Goal: Book appointment/travel/reservation

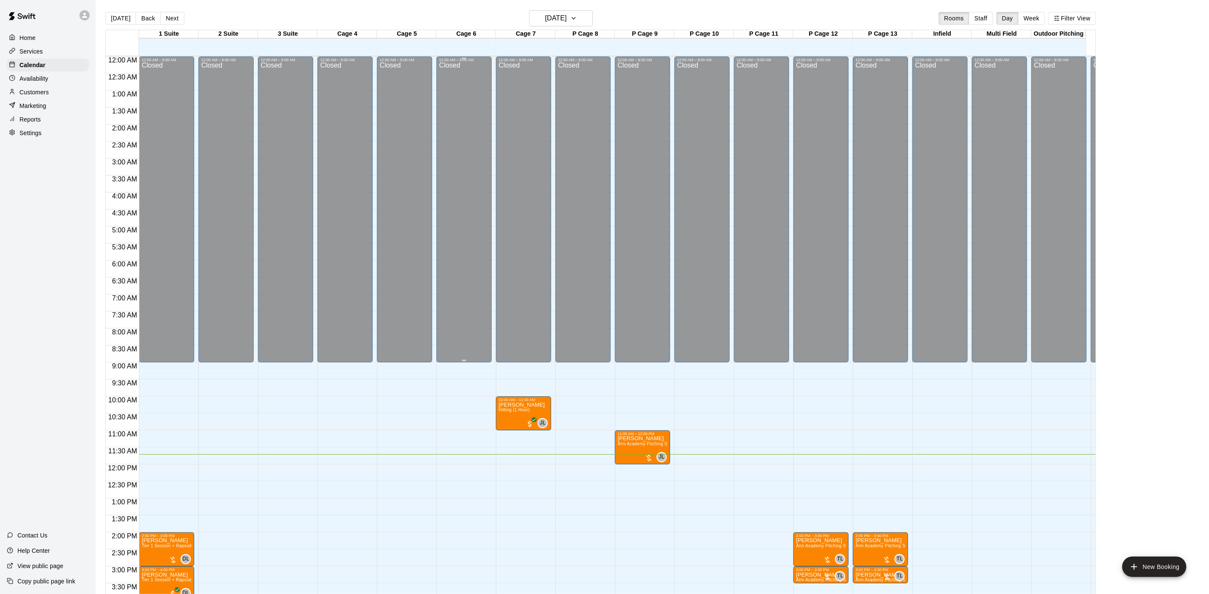
scroll to position [244, 0]
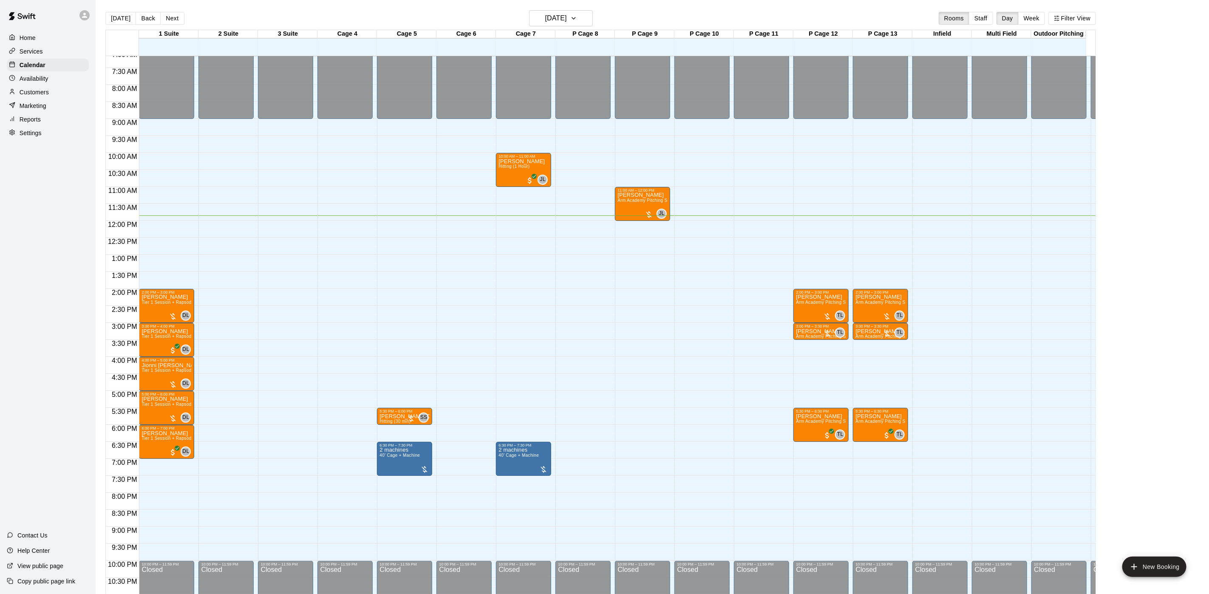
click at [27, 92] on div "Customers" at bounding box center [48, 92] width 82 height 13
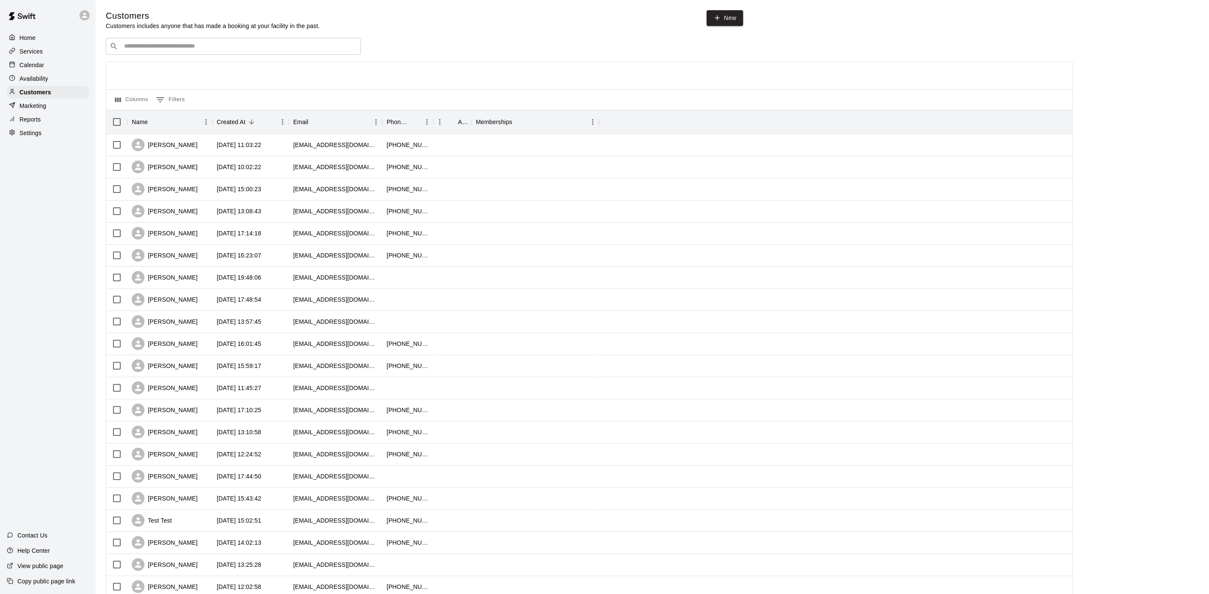
click at [162, 35] on div "Customers Customers includes anyone that has made a booking at your facility in…" at bounding box center [652, 359] width 1093 height 699
click at [161, 41] on div "​ ​" at bounding box center [233, 46] width 255 height 17
type input "*********"
click at [159, 64] on p "[PERSON_NAME]" at bounding box center [156, 65] width 52 height 9
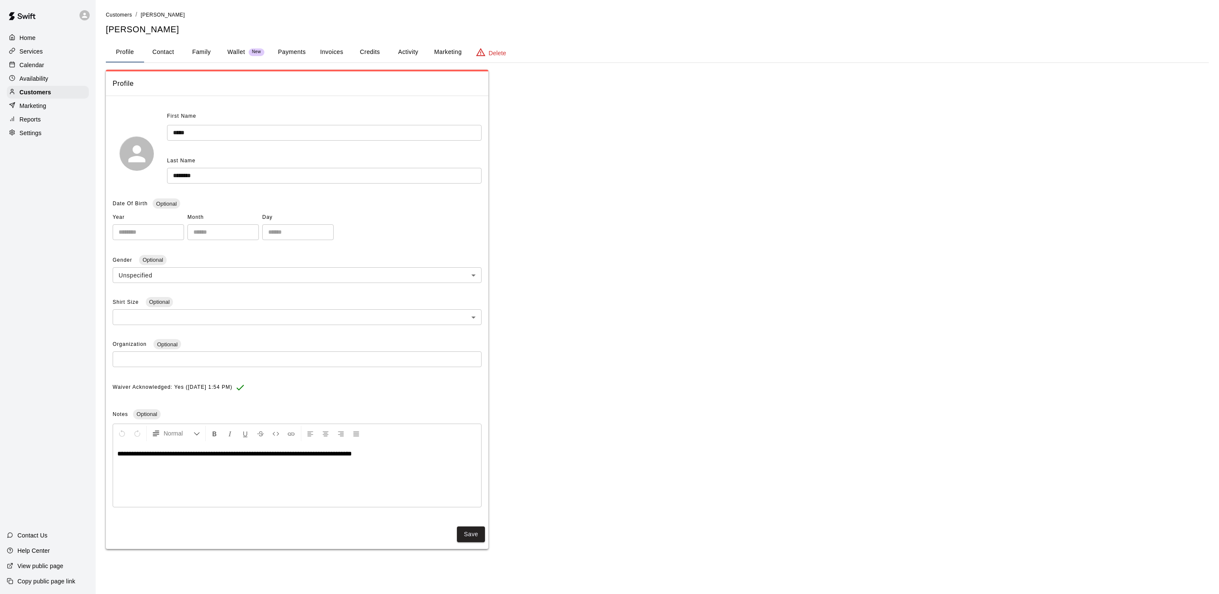
click at [281, 46] on button "Payments" at bounding box center [291, 52] width 41 height 20
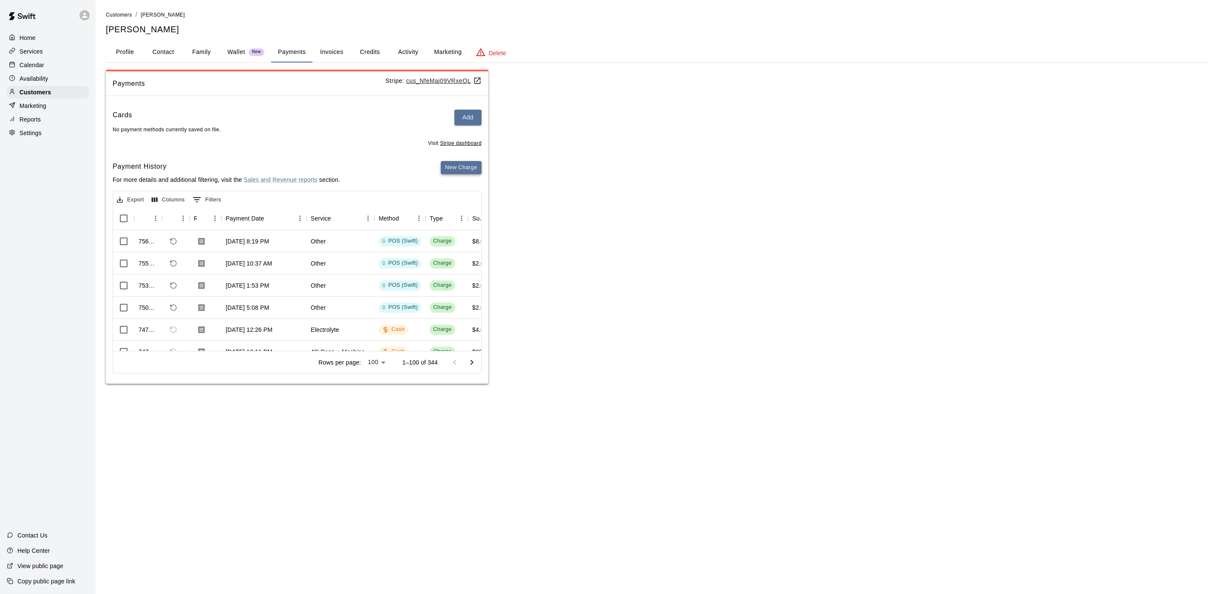
click at [455, 164] on button "New Charge" at bounding box center [461, 167] width 41 height 13
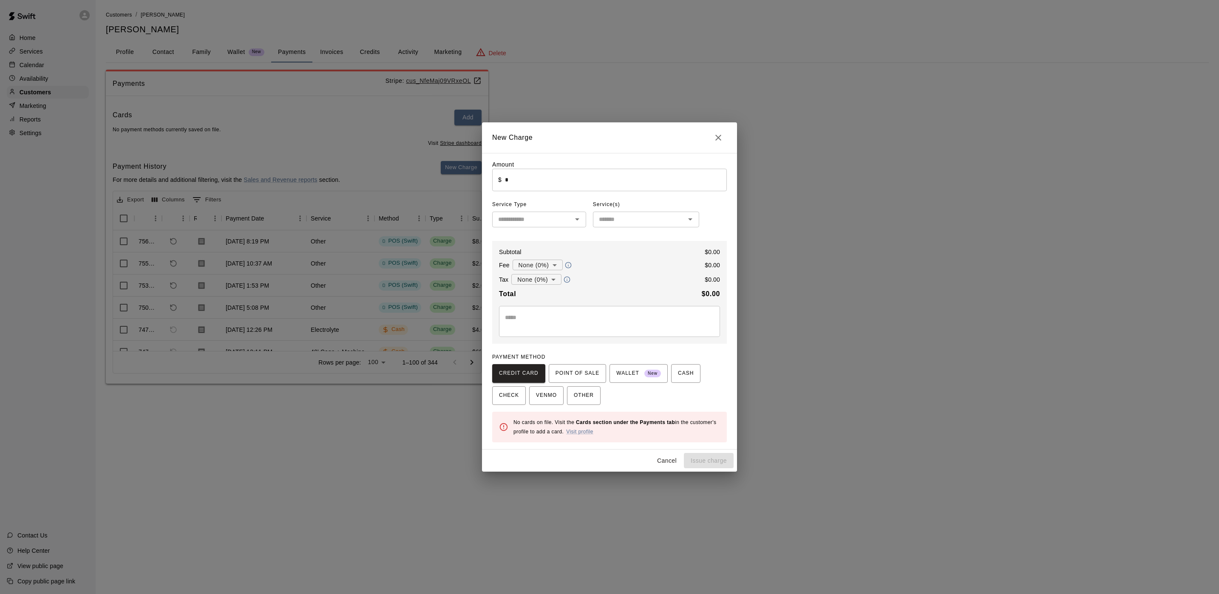
click at [458, 168] on div "New Charge Amount ​ $ * ​ Service Type ​ Service(s) ​ Subtotal $ 0.00 Fee None …" at bounding box center [609, 297] width 1219 height 594
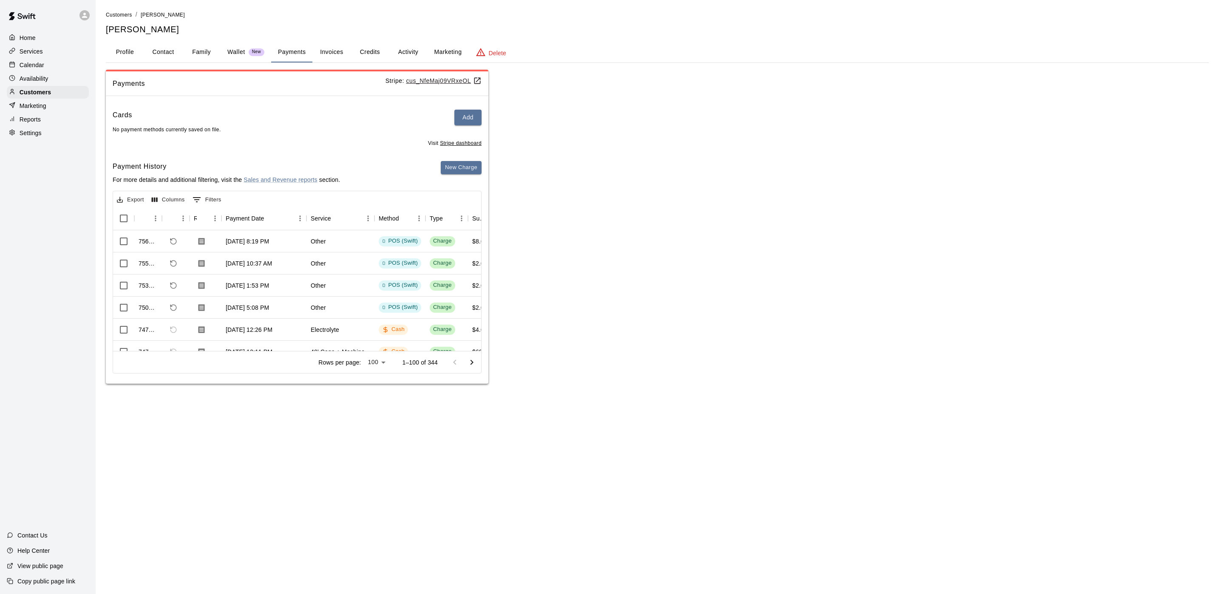
click at [512, 273] on div "Payments Stripe: cus_NfeMaj09VRxeOL Cards Add No payment methods currently save…" at bounding box center [657, 227] width 1103 height 314
click at [59, 71] on div "Calendar" at bounding box center [48, 65] width 82 height 13
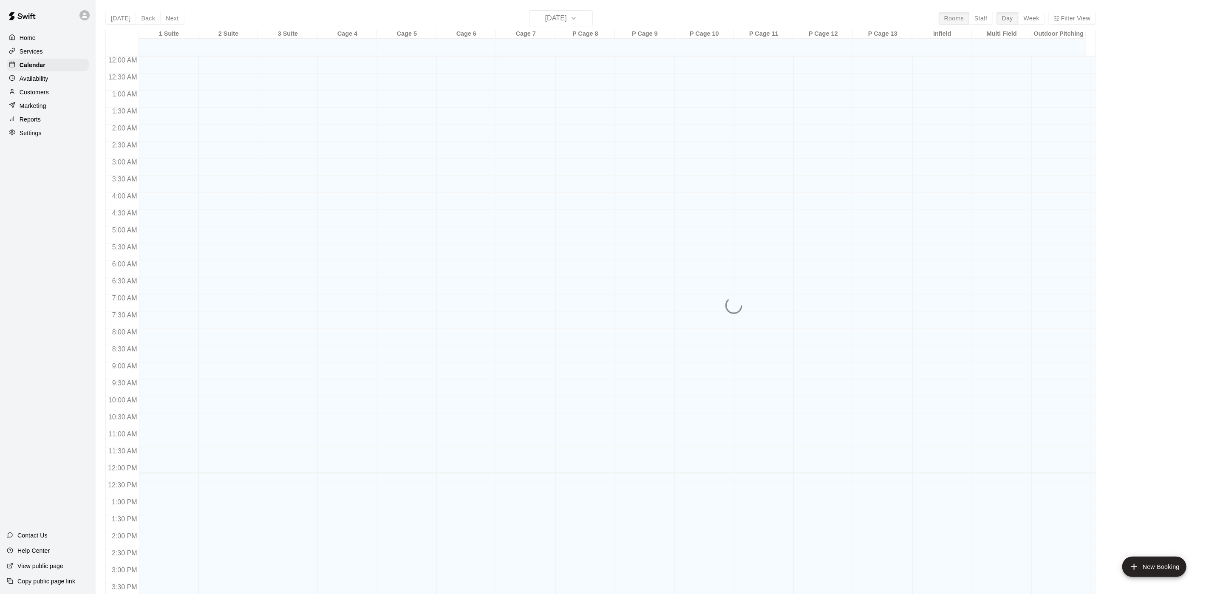
scroll to position [244, 0]
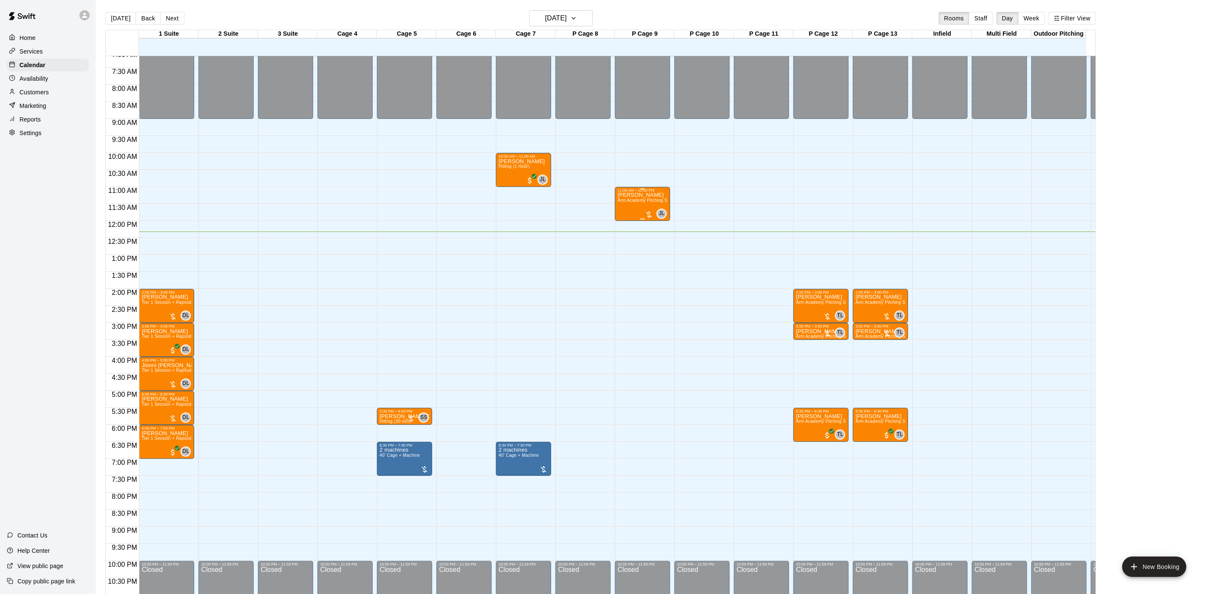
click at [626, 207] on div "[PERSON_NAME] Arm Academy Pitching Session 1 Hour - Pitching" at bounding box center [642, 490] width 50 height 594
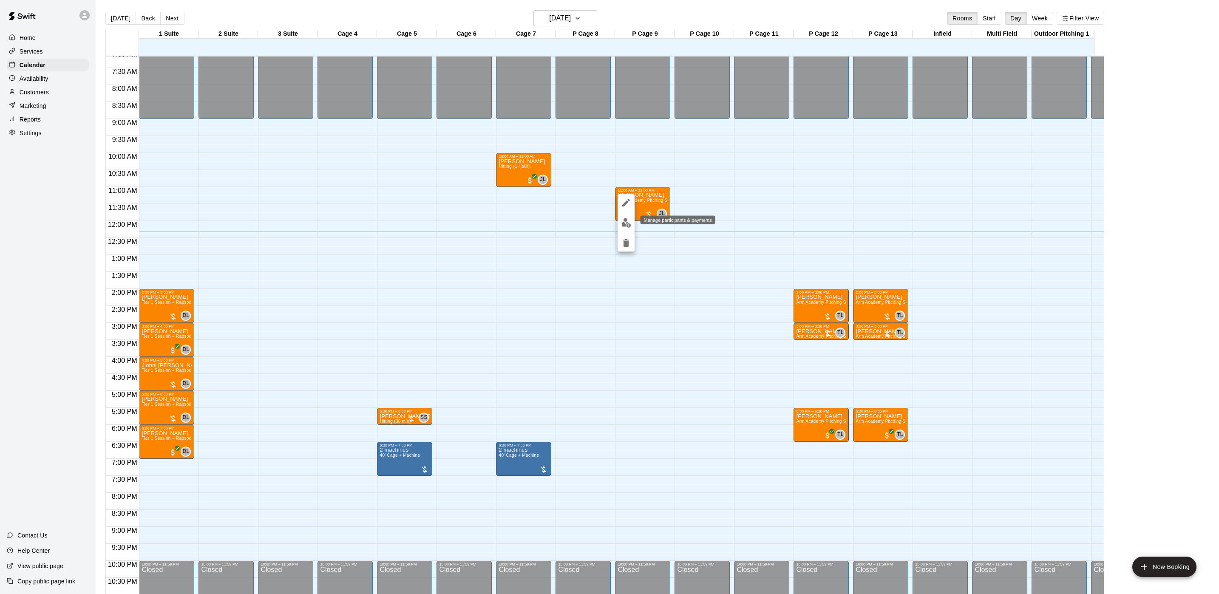
click at [624, 221] on img "edit" at bounding box center [626, 223] width 10 height 10
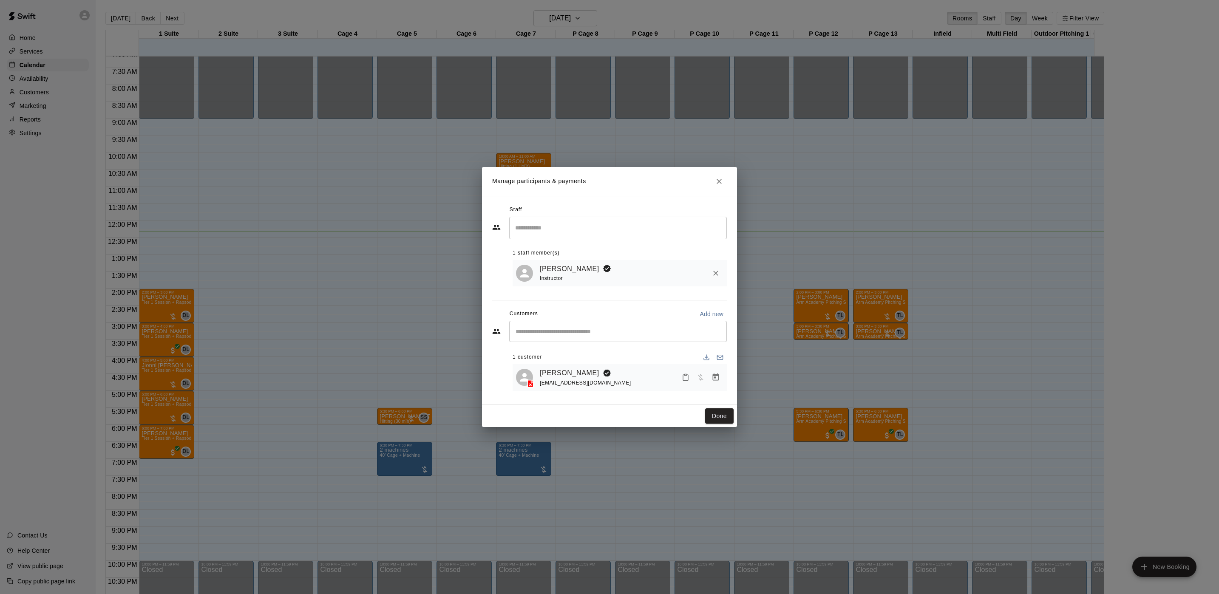
click at [563, 379] on div "[EMAIL_ADDRESS][DOMAIN_NAME]" at bounding box center [585, 383] width 91 height 9
click at [563, 368] on link "[PERSON_NAME]" at bounding box center [569, 373] width 59 height 11
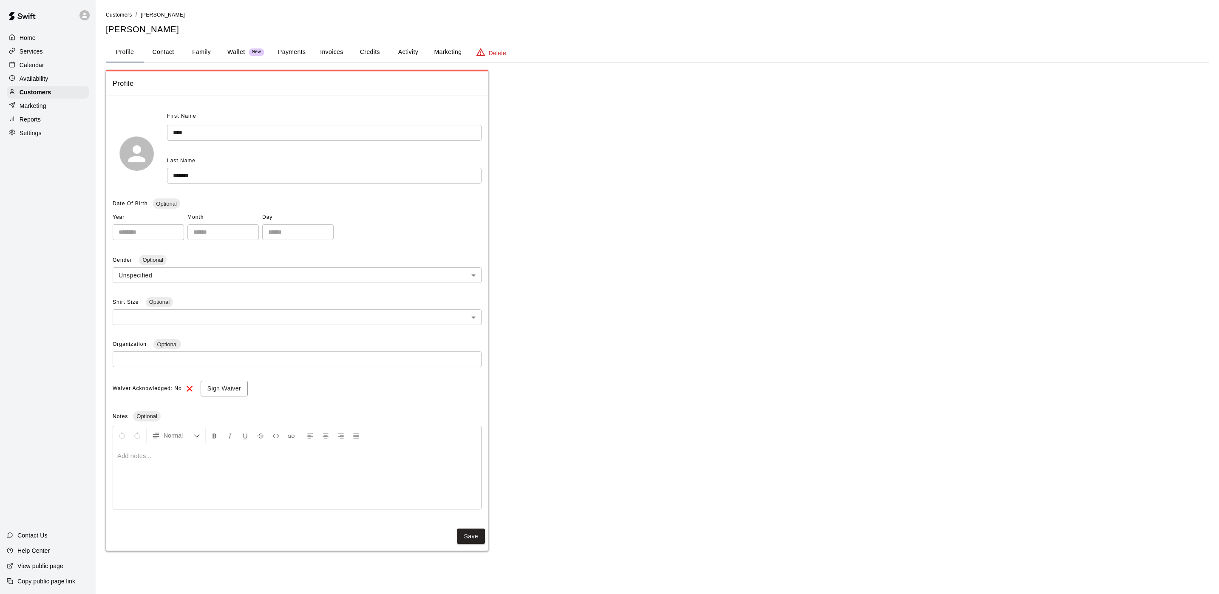
click at [400, 61] on button "Activity" at bounding box center [408, 52] width 38 height 20
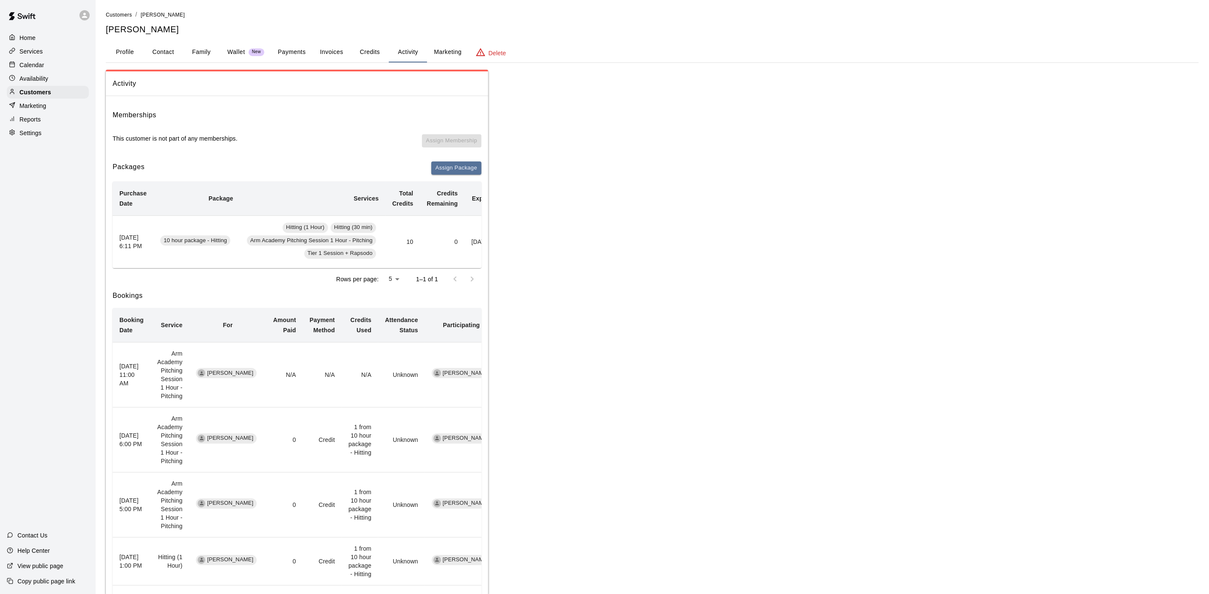
click at [43, 61] on div "Calendar" at bounding box center [48, 65] width 82 height 13
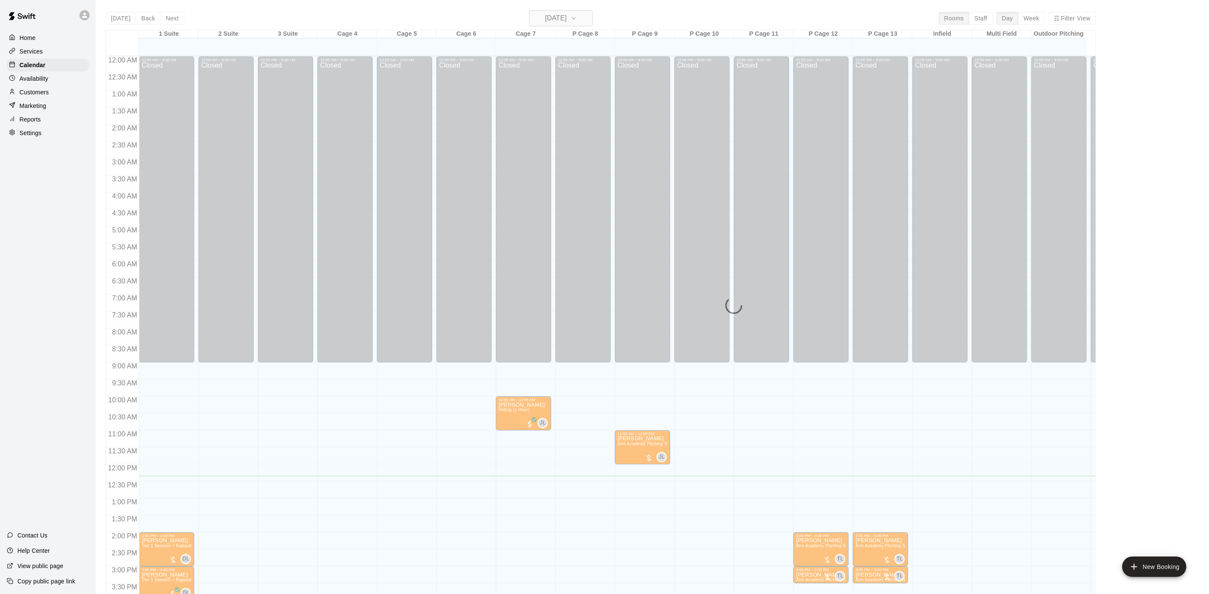
scroll to position [244, 0]
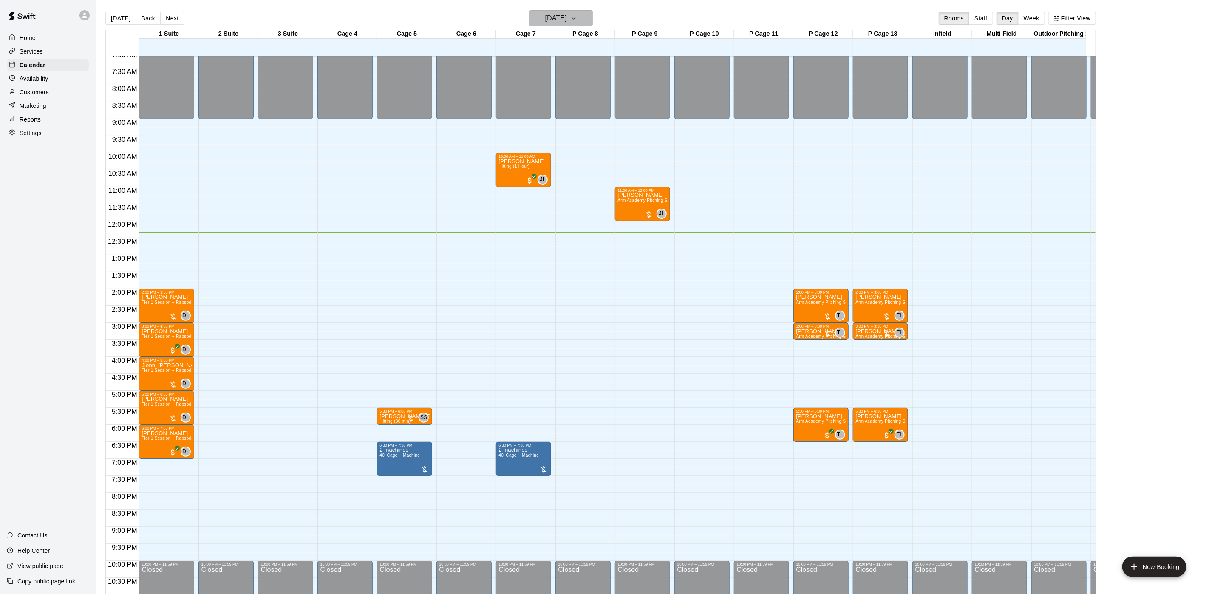
click at [554, 14] on h6 "[DATE]" at bounding box center [556, 18] width 22 height 12
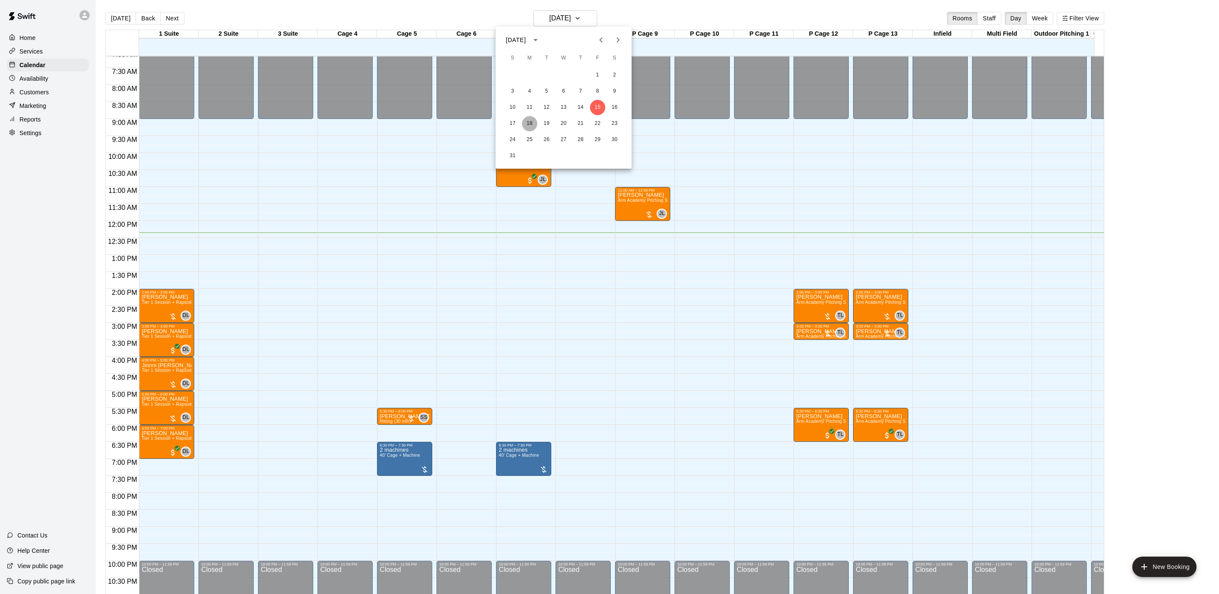
click at [530, 120] on button "18" at bounding box center [529, 123] width 15 height 15
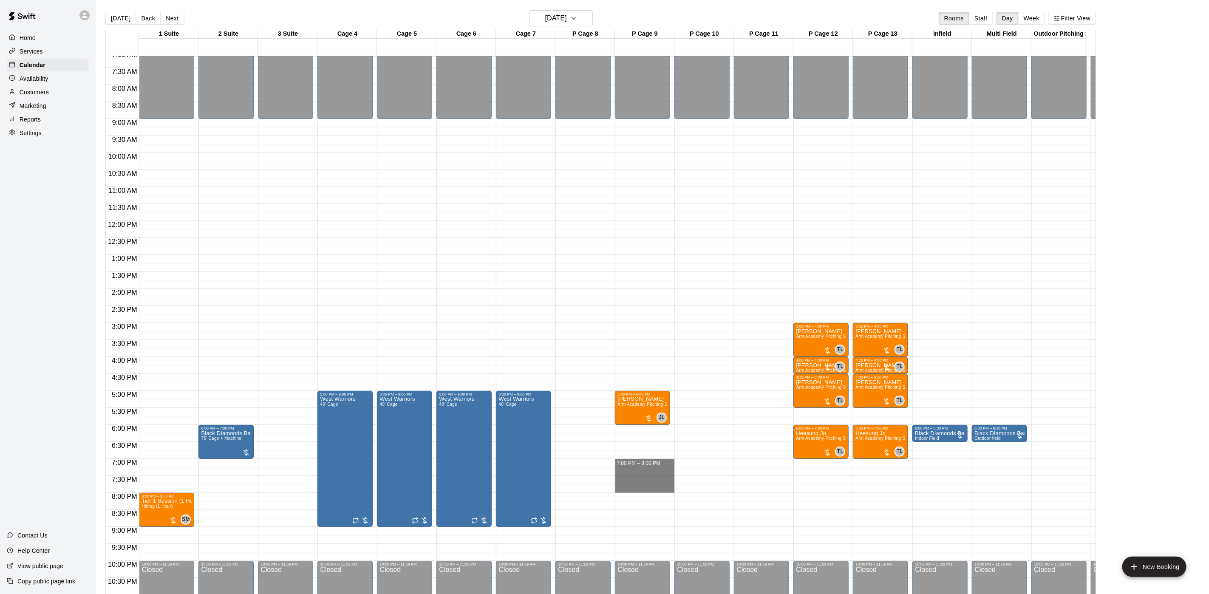
drag, startPoint x: 645, startPoint y: 463, endPoint x: 643, endPoint y: 486, distance: 23.1
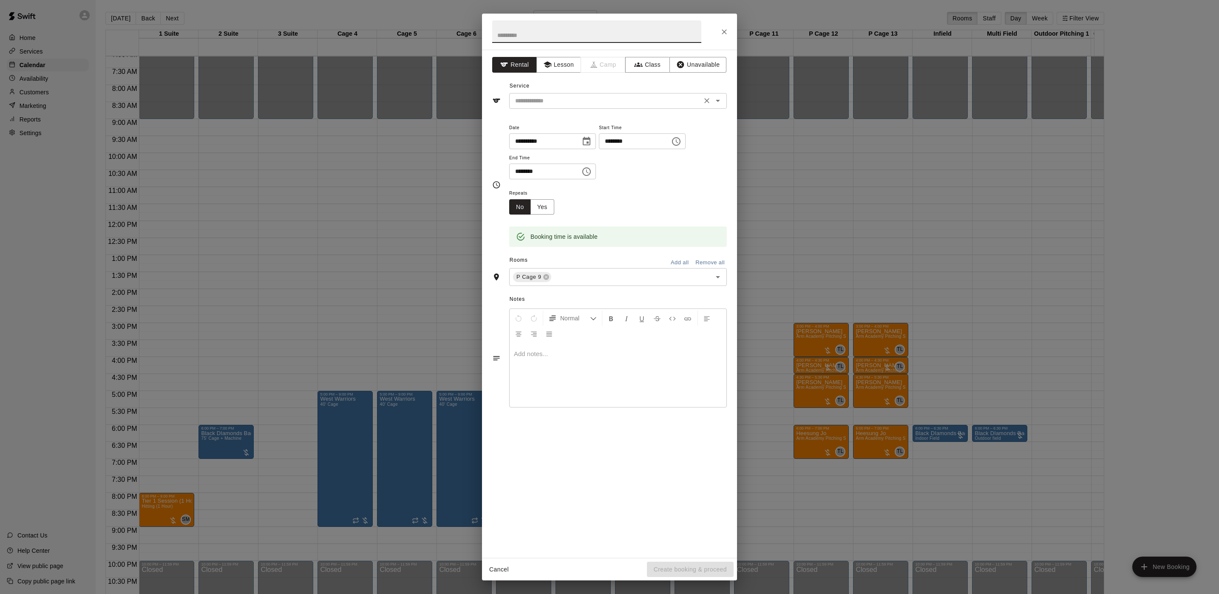
drag, startPoint x: 550, startPoint y: 69, endPoint x: 543, endPoint y: 99, distance: 31.3
click at [551, 68] on icon "button" at bounding box center [547, 64] width 8 height 8
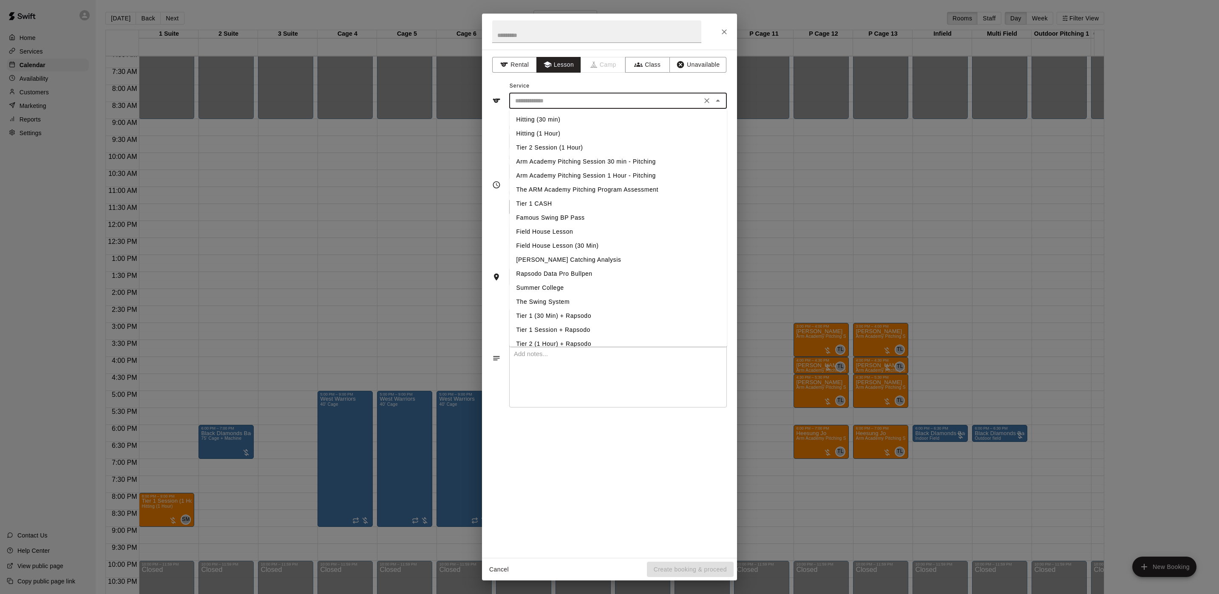
click at [541, 101] on input "text" at bounding box center [605, 101] width 187 height 11
click at [551, 138] on li "Hitting (1 Hour)" at bounding box center [619, 134] width 218 height 14
type input "**********"
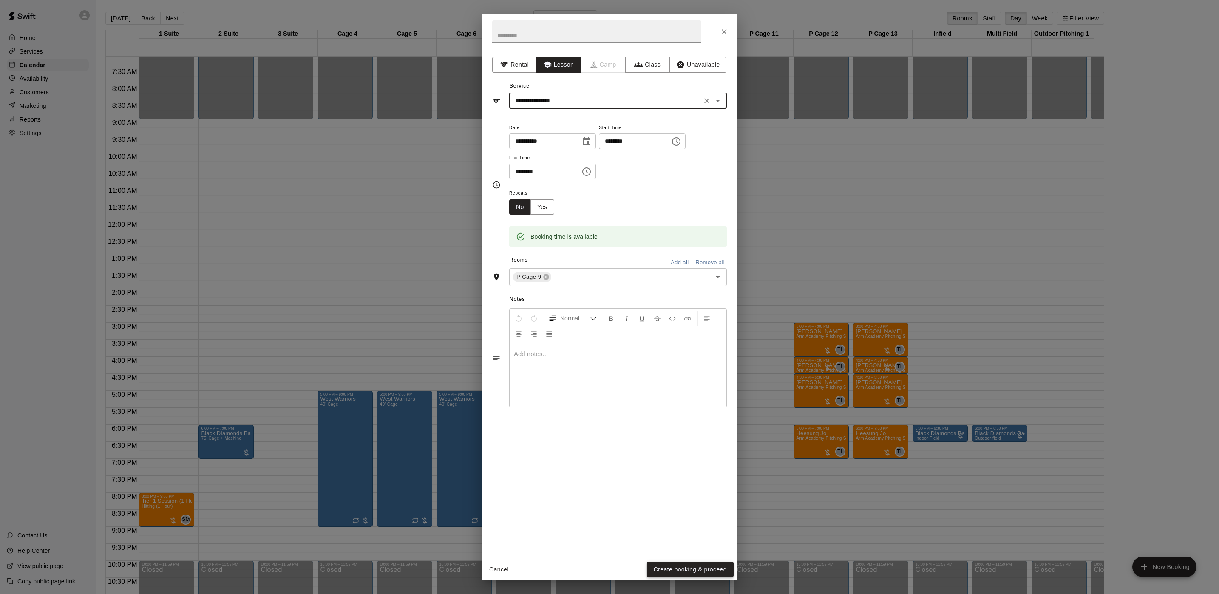
click at [657, 569] on button "Create booking & proceed" at bounding box center [690, 570] width 87 height 16
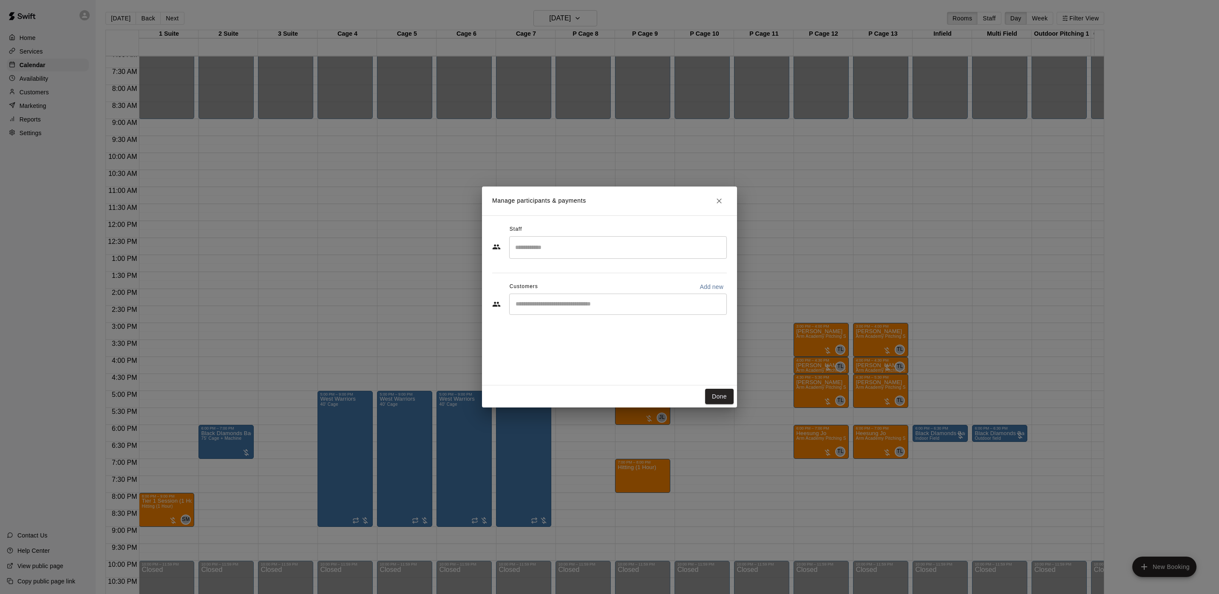
click at [588, 312] on div "​" at bounding box center [618, 304] width 218 height 21
type input "****"
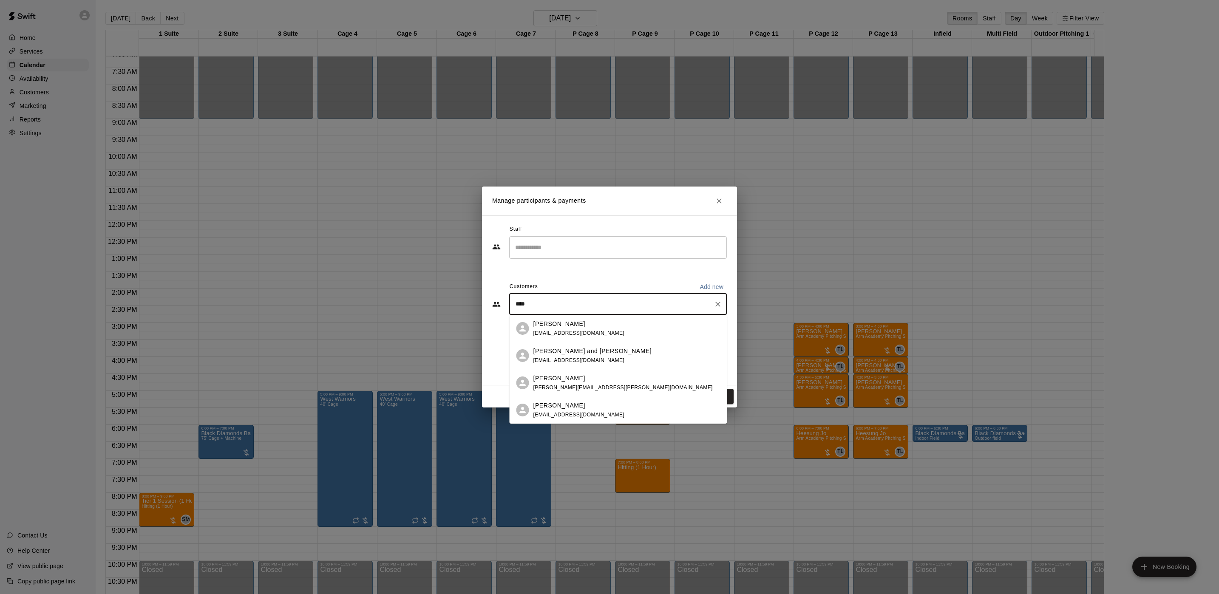
click at [576, 326] on div "[PERSON_NAME]" at bounding box center [578, 324] width 91 height 9
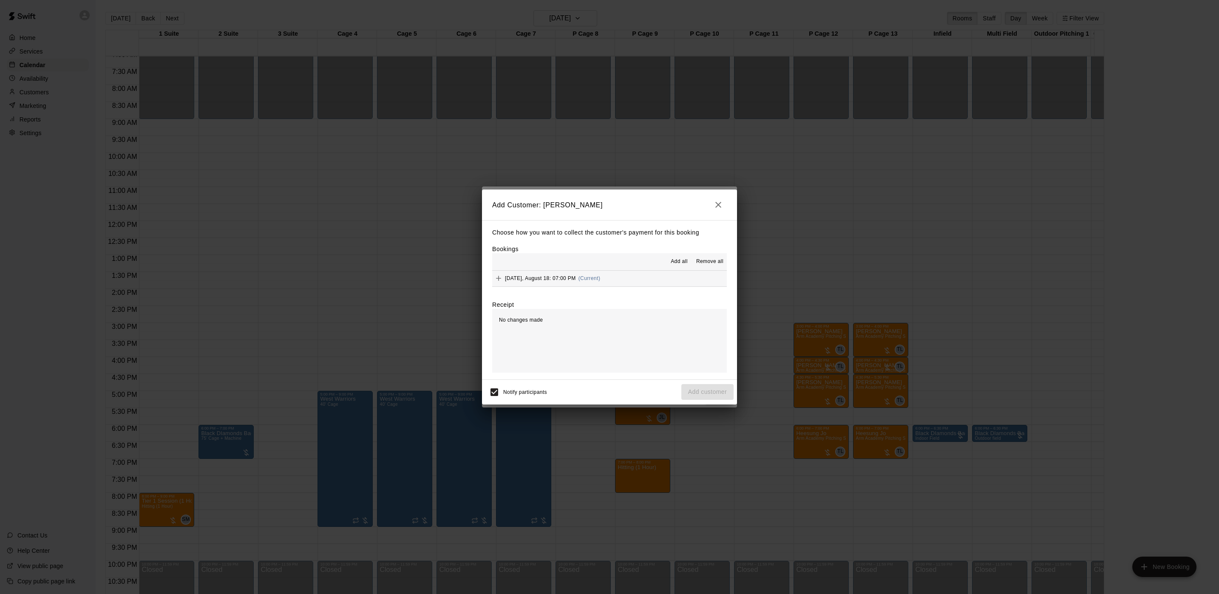
click at [595, 276] on span "(Current)" at bounding box center [589, 278] width 22 height 6
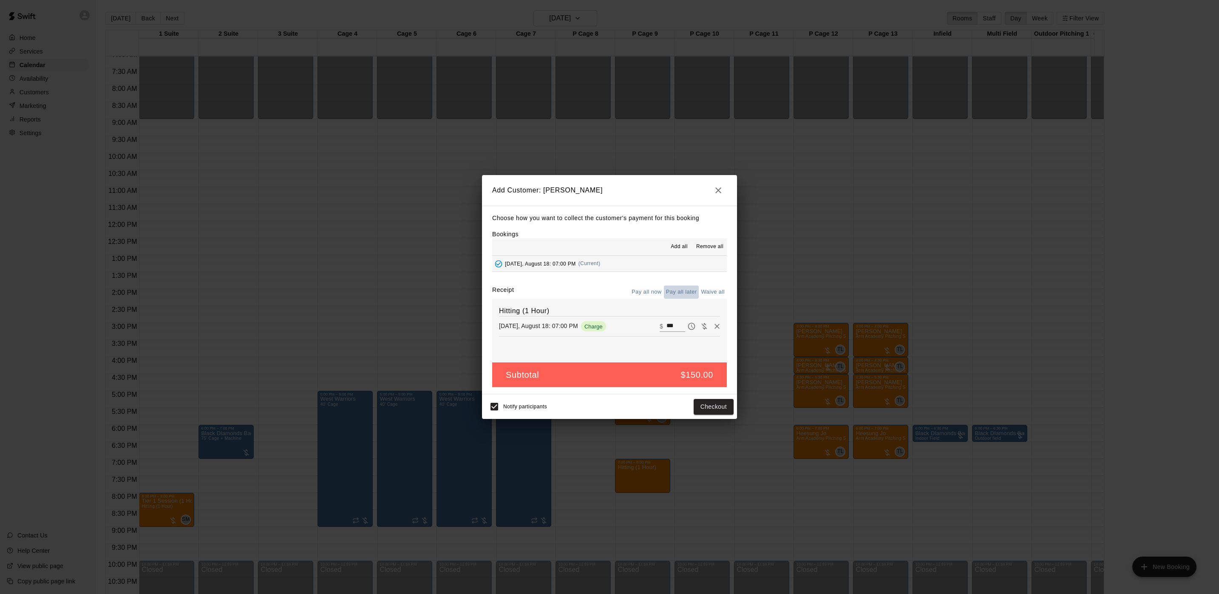
click at [687, 295] on button "Pay all later" at bounding box center [681, 292] width 35 height 13
click at [696, 408] on button "Add customer" at bounding box center [707, 407] width 52 height 16
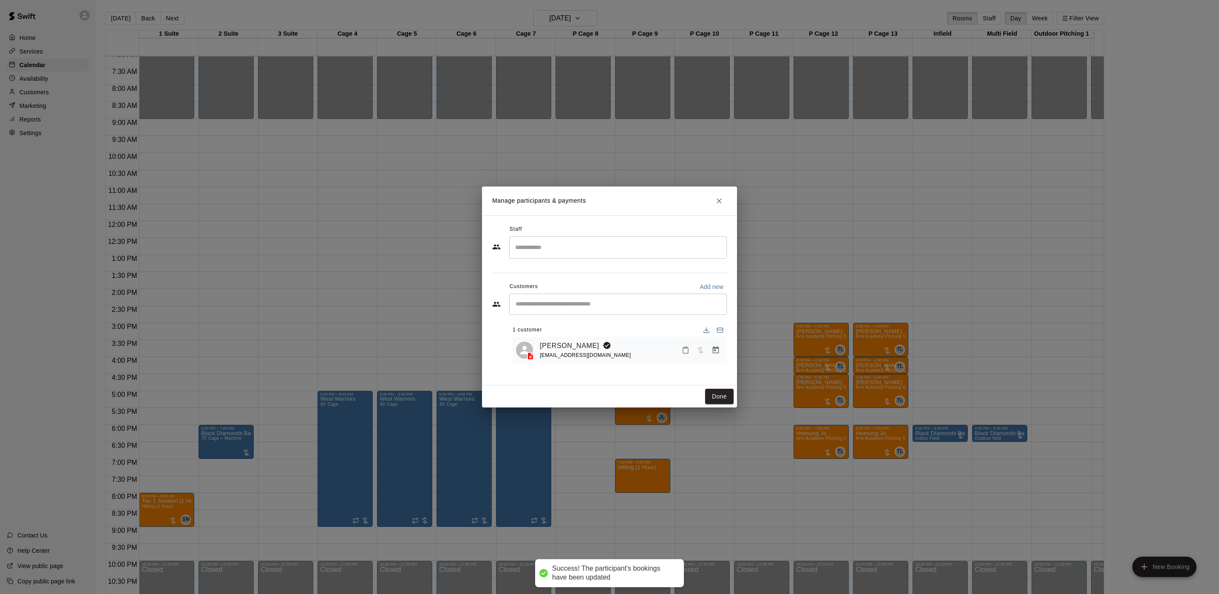
click at [579, 244] on input "Search staff" at bounding box center [618, 247] width 210 height 15
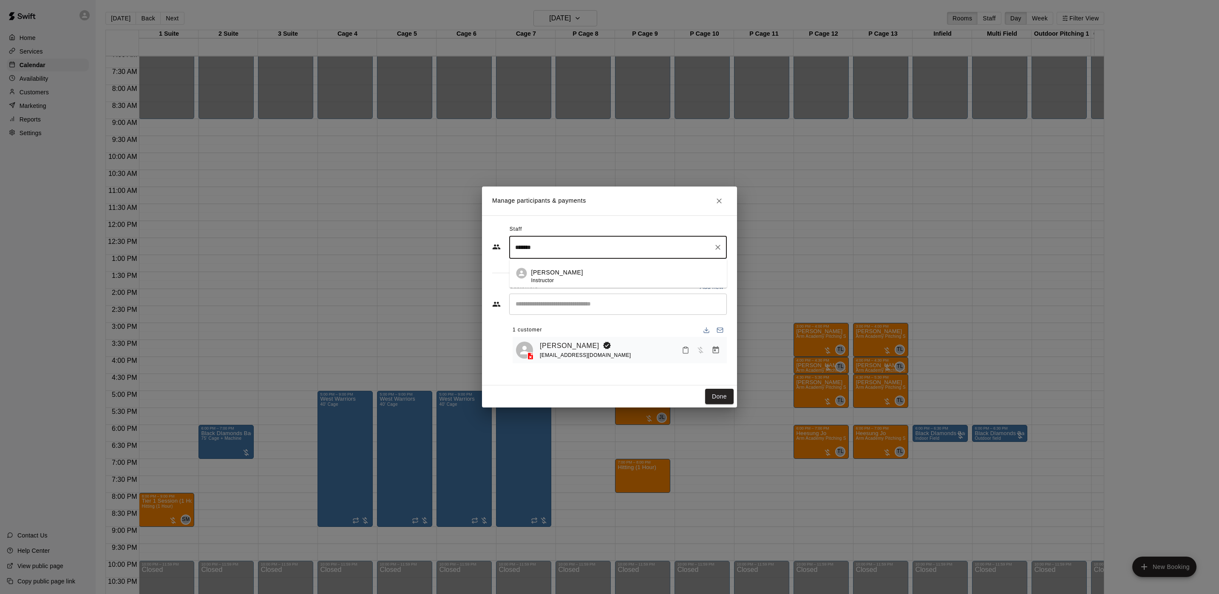
drag, startPoint x: 579, startPoint y: 269, endPoint x: 584, endPoint y: 269, distance: 5.1
click at [581, 269] on div "[PERSON_NAME] Instructor" at bounding box center [625, 276] width 189 height 17
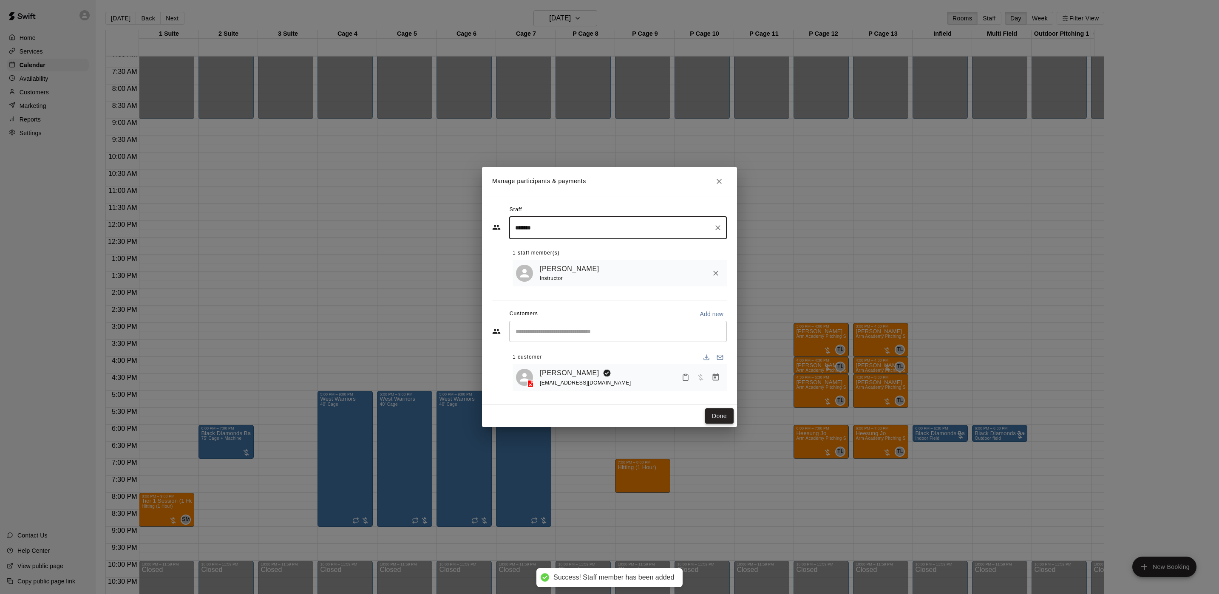
type input "*******"
click at [718, 421] on button "Done" at bounding box center [719, 416] width 28 height 16
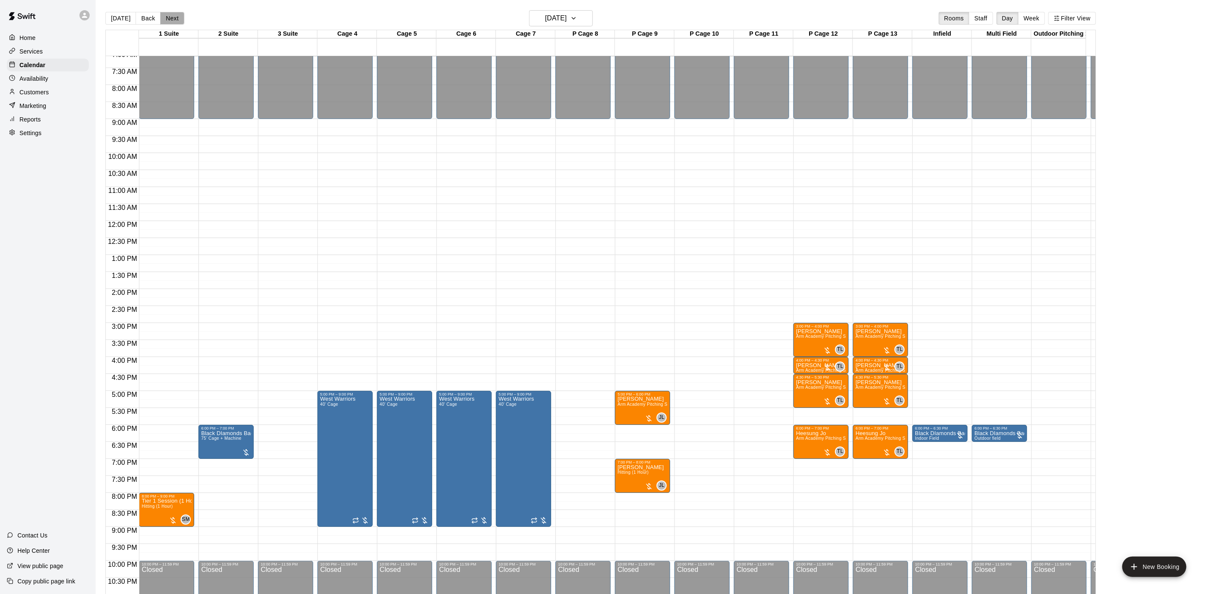
click at [173, 16] on button "Next" at bounding box center [172, 18] width 24 height 13
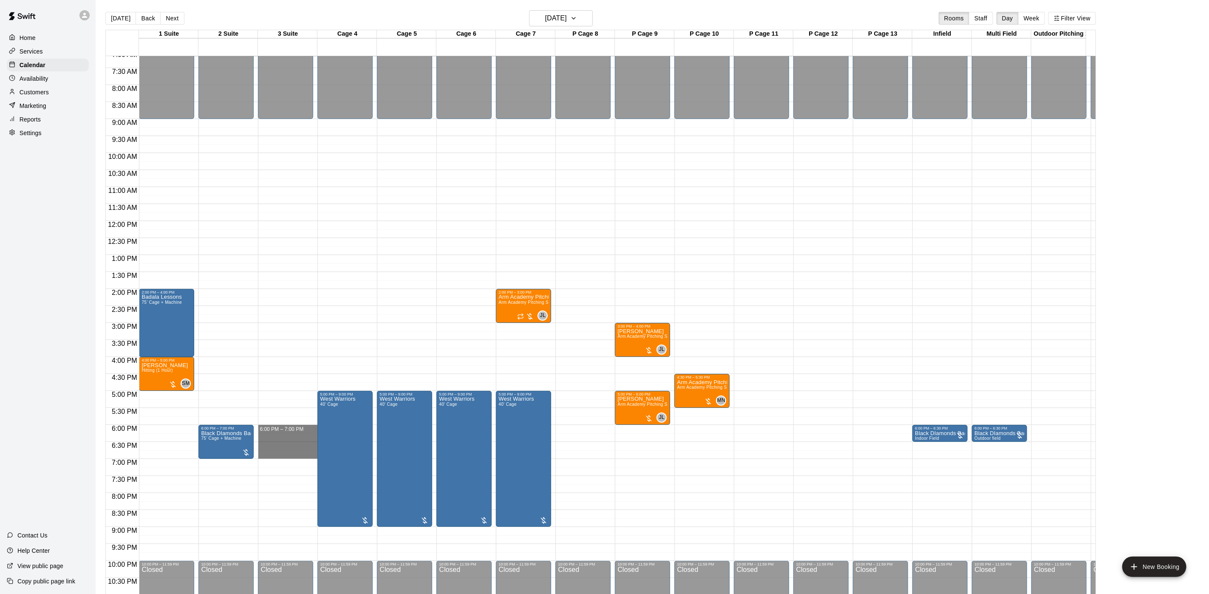
drag, startPoint x: 296, startPoint y: 430, endPoint x: 296, endPoint y: 452, distance: 22.1
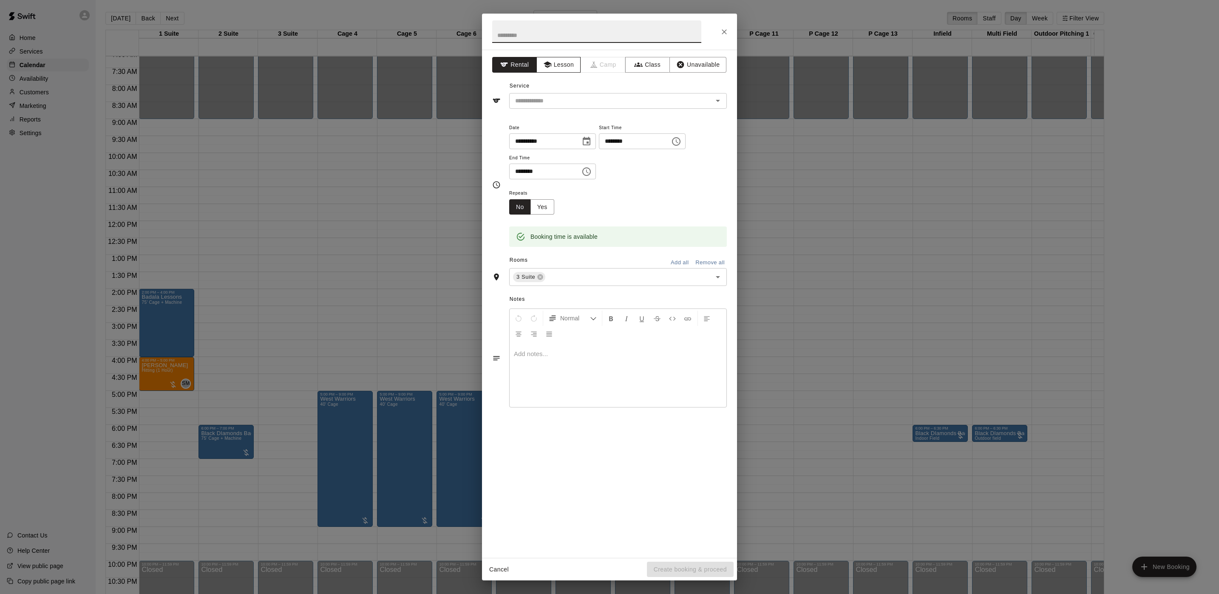
click at [561, 71] on button "Lesson" at bounding box center [558, 65] width 45 height 16
click at [545, 99] on input "text" at bounding box center [605, 101] width 187 height 11
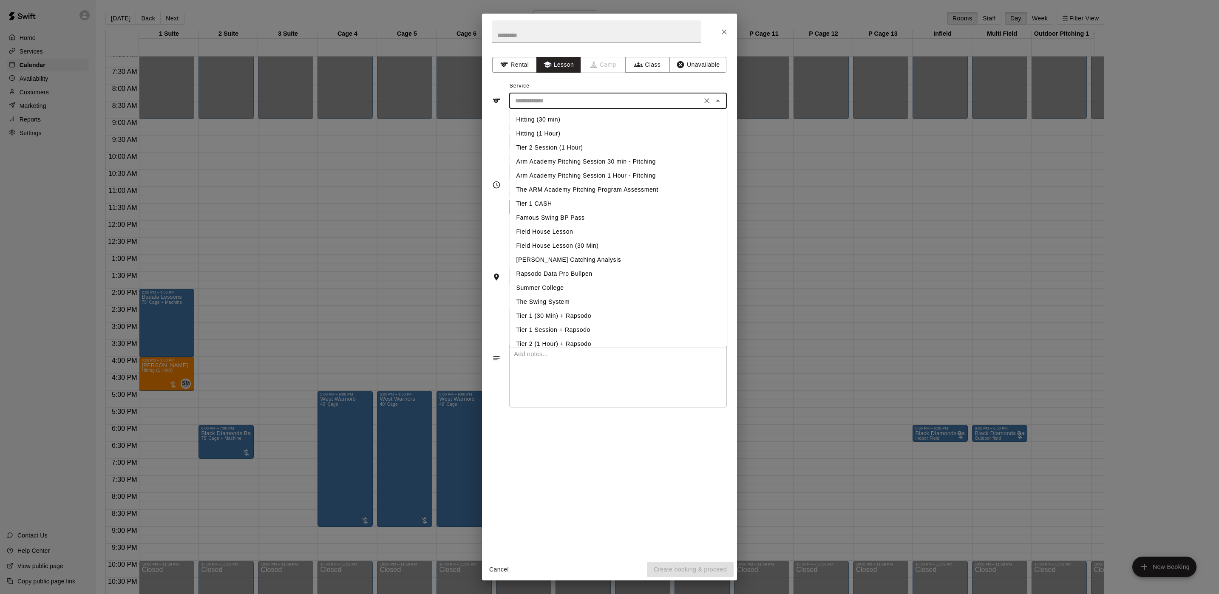
click at [537, 136] on li "Hitting (1 Hour)" at bounding box center [619, 134] width 218 height 14
type input "**********"
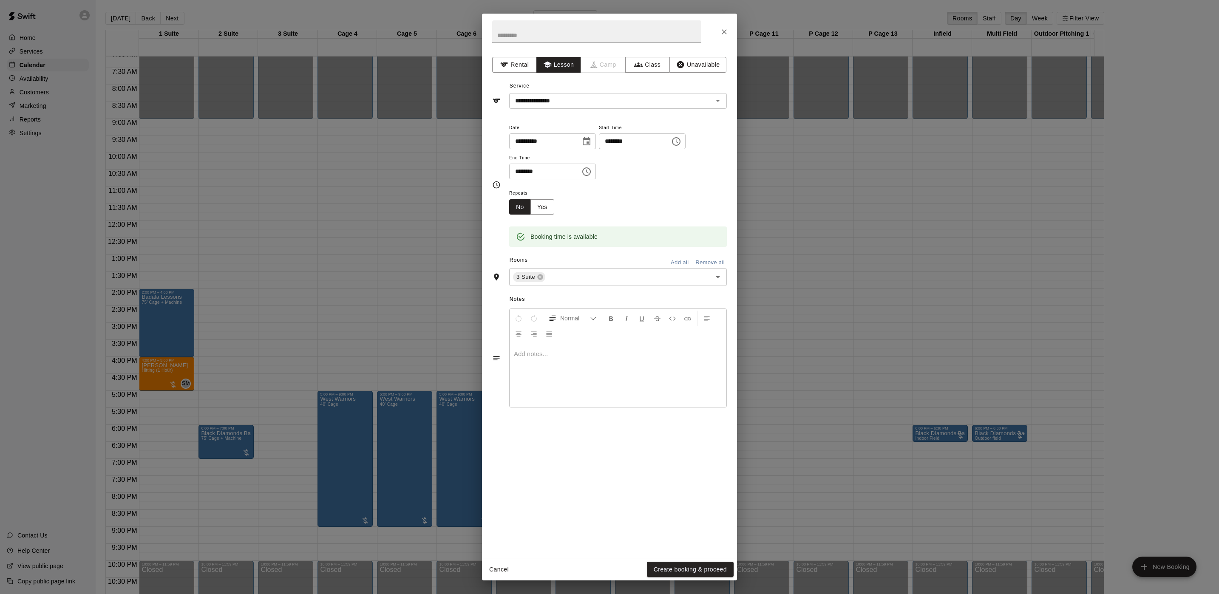
click at [691, 560] on div "Cancel Create booking & proceed" at bounding box center [609, 569] width 255 height 23
click at [691, 566] on button "Create booking & proceed" at bounding box center [690, 570] width 87 height 16
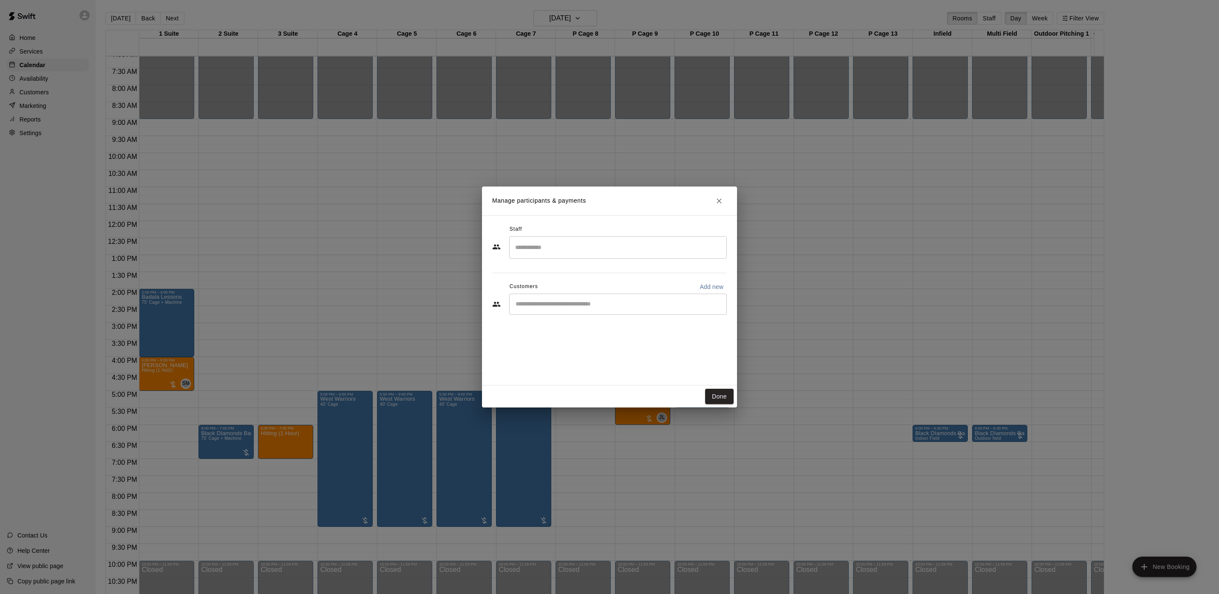
click at [569, 252] on input "Search staff" at bounding box center [618, 247] width 210 height 15
click at [560, 273] on p "[PERSON_NAME]" at bounding box center [557, 272] width 52 height 9
type input "*****"
click at [555, 306] on input "Start typing to search customers..." at bounding box center [618, 304] width 210 height 8
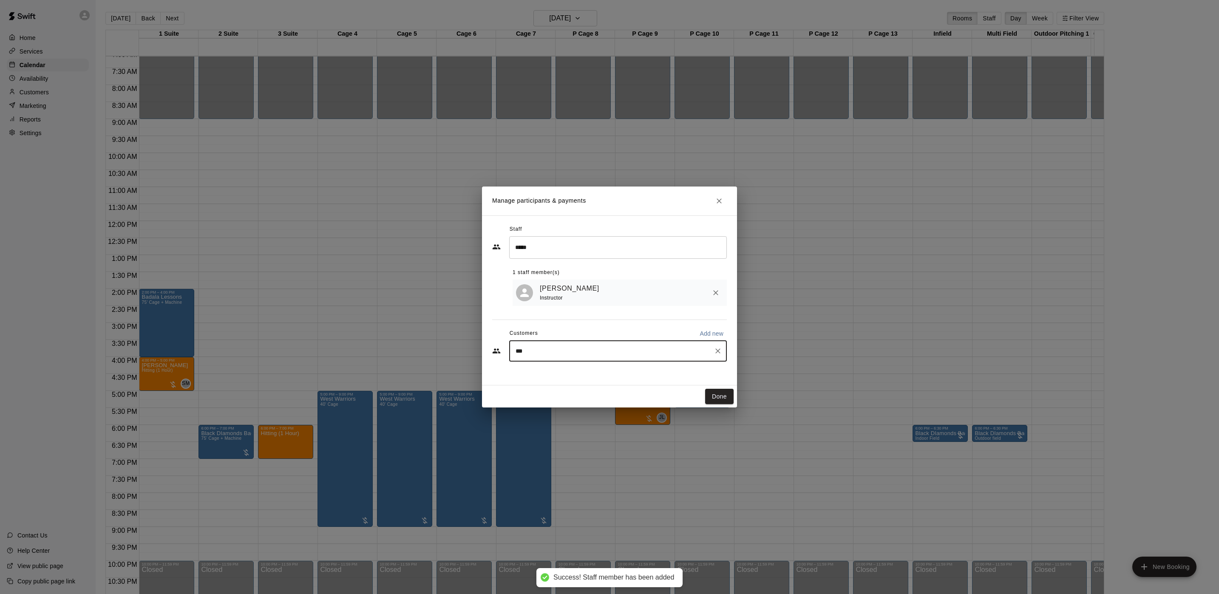
type input "****"
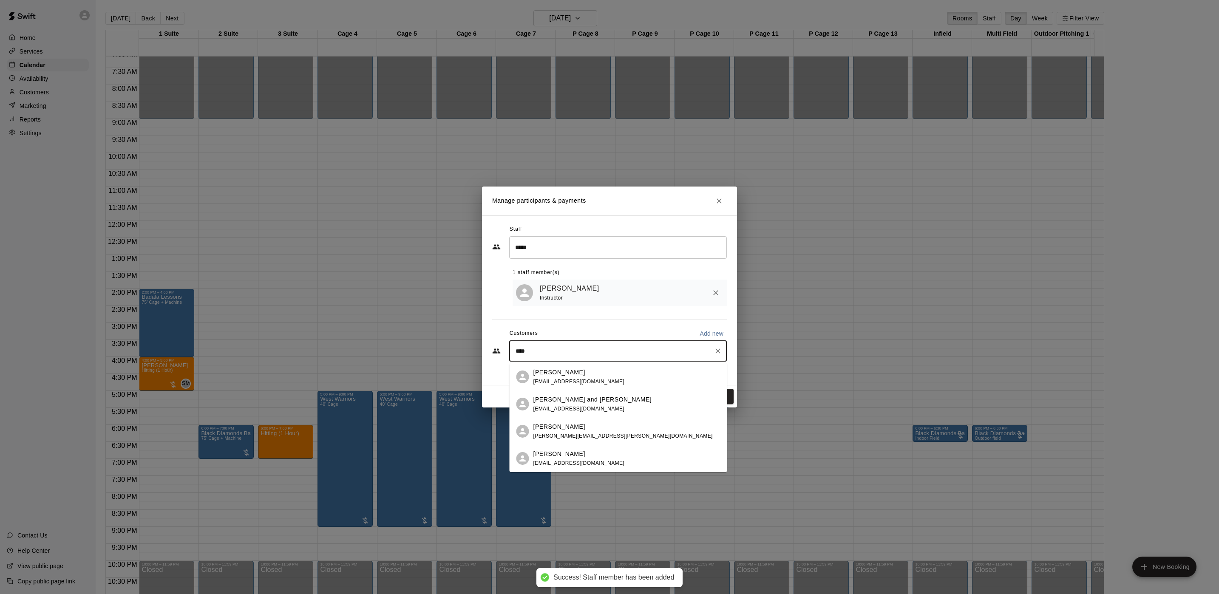
drag, startPoint x: 578, startPoint y: 362, endPoint x: 576, endPoint y: 370, distance: 7.8
click at [576, 371] on div "[PERSON_NAME]" at bounding box center [578, 372] width 91 height 9
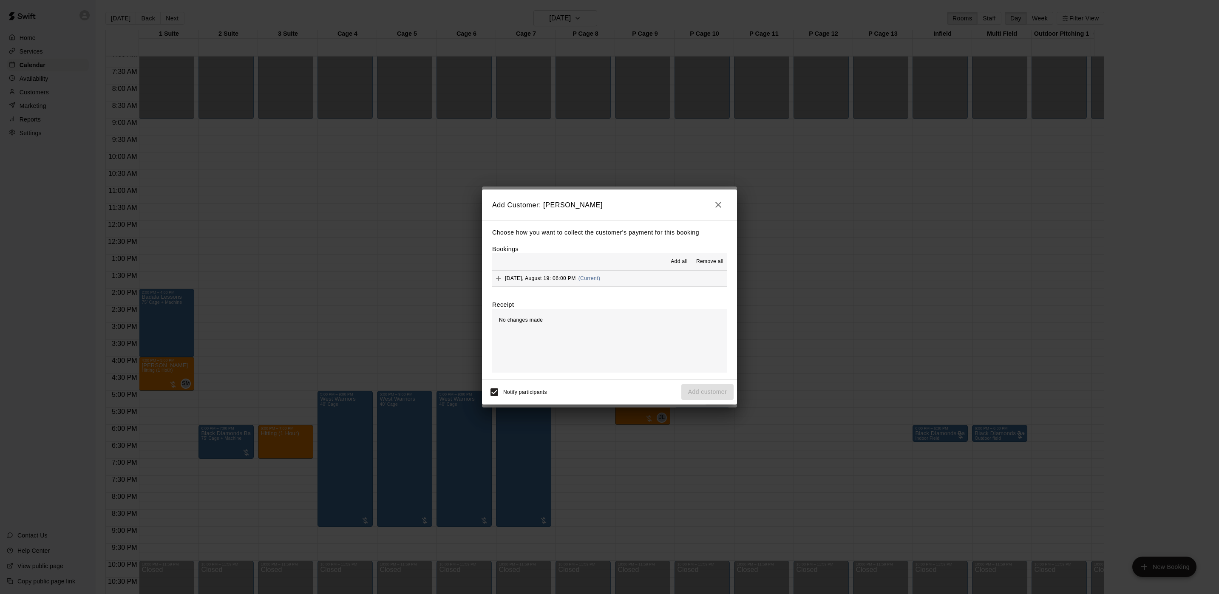
click at [608, 277] on button "[DATE], August 19: 06:00 PM (Current)" at bounding box center [609, 279] width 235 height 16
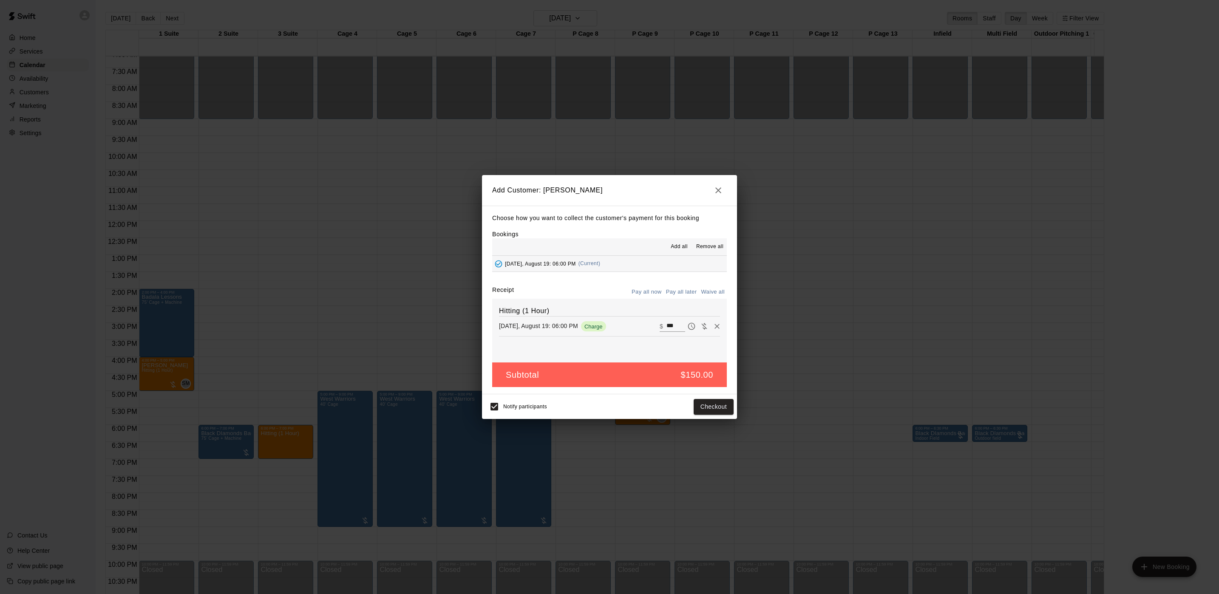
click at [686, 291] on button "Pay all later" at bounding box center [681, 292] width 35 height 13
click at [716, 404] on button "Add customer" at bounding box center [707, 407] width 52 height 16
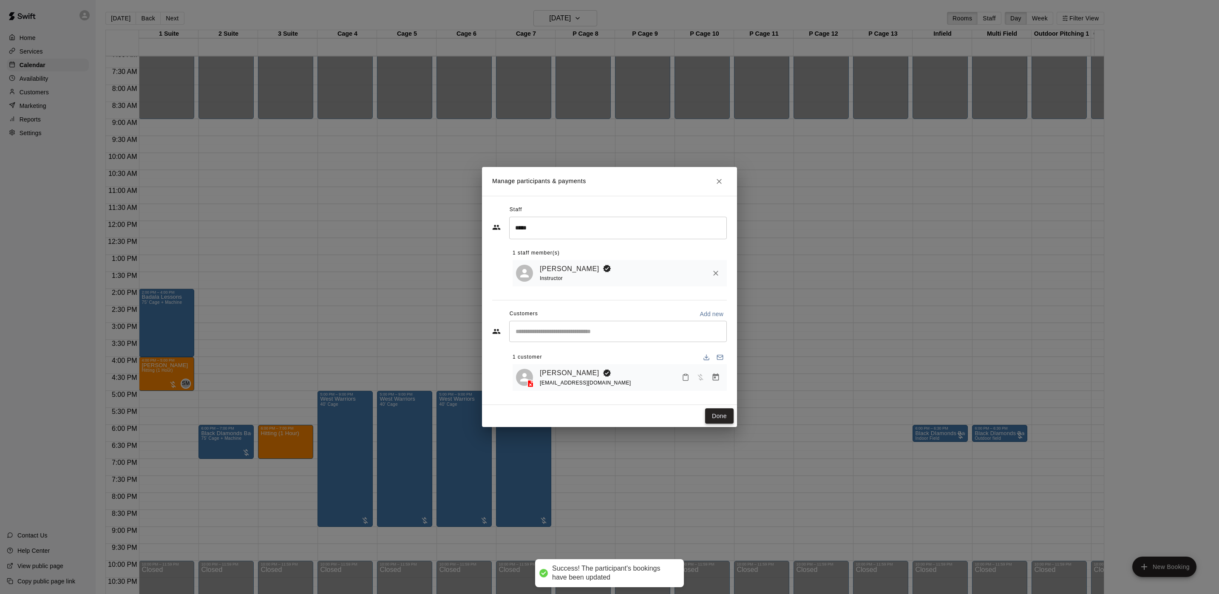
click at [716, 418] on button "Done" at bounding box center [719, 416] width 28 height 16
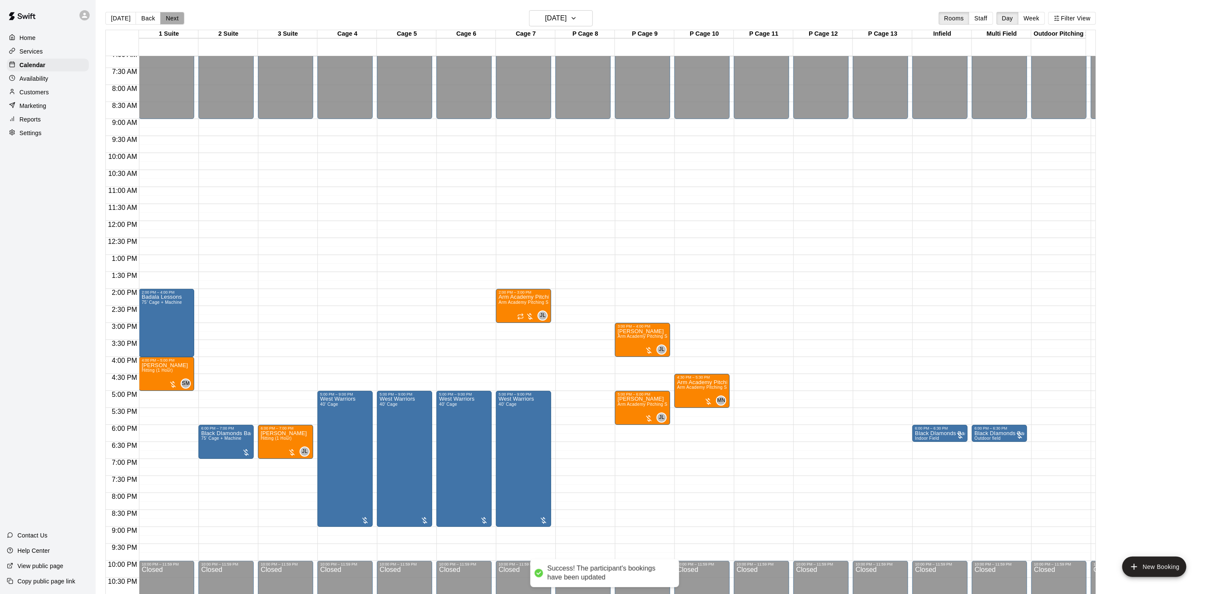
click at [167, 14] on button "Next" at bounding box center [172, 18] width 24 height 13
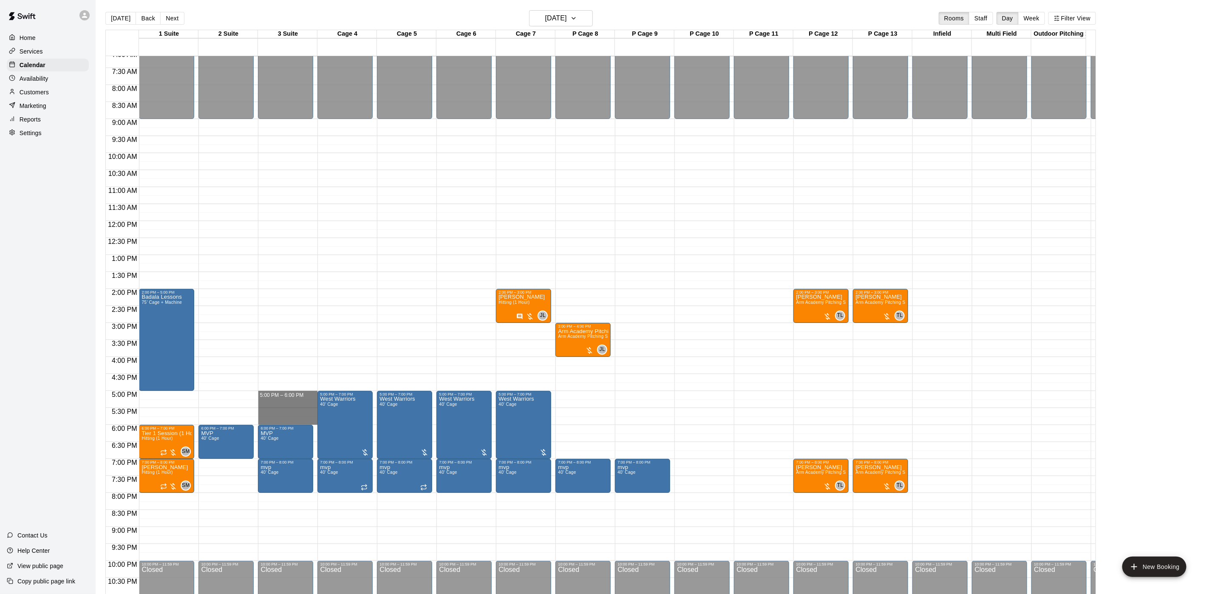
drag, startPoint x: 291, startPoint y: 393, endPoint x: 293, endPoint y: 418, distance: 25.6
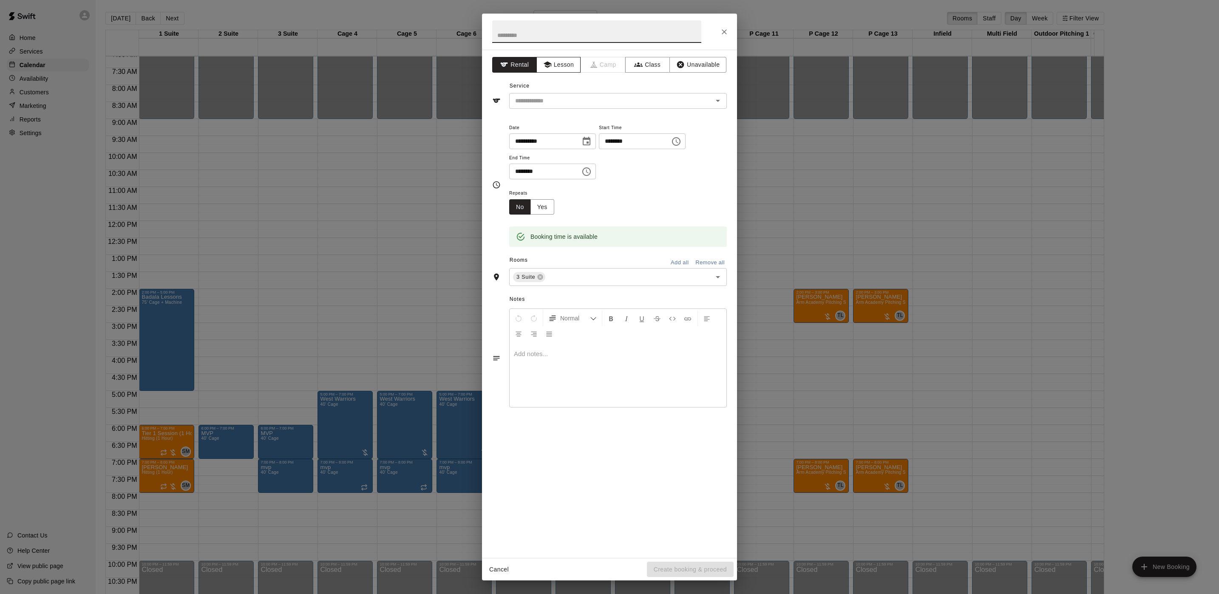
click at [556, 69] on button "Lesson" at bounding box center [558, 65] width 45 height 16
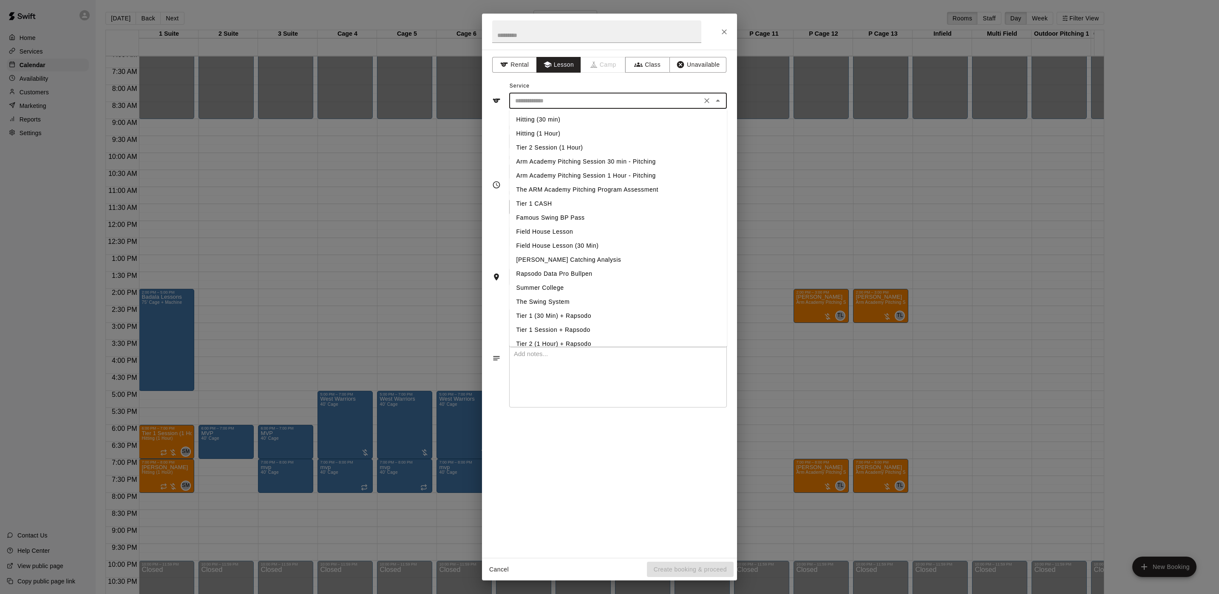
click at [546, 97] on input "text" at bounding box center [605, 101] width 187 height 11
click at [545, 134] on li "Hitting (1 Hour)" at bounding box center [619, 134] width 218 height 14
type input "**********"
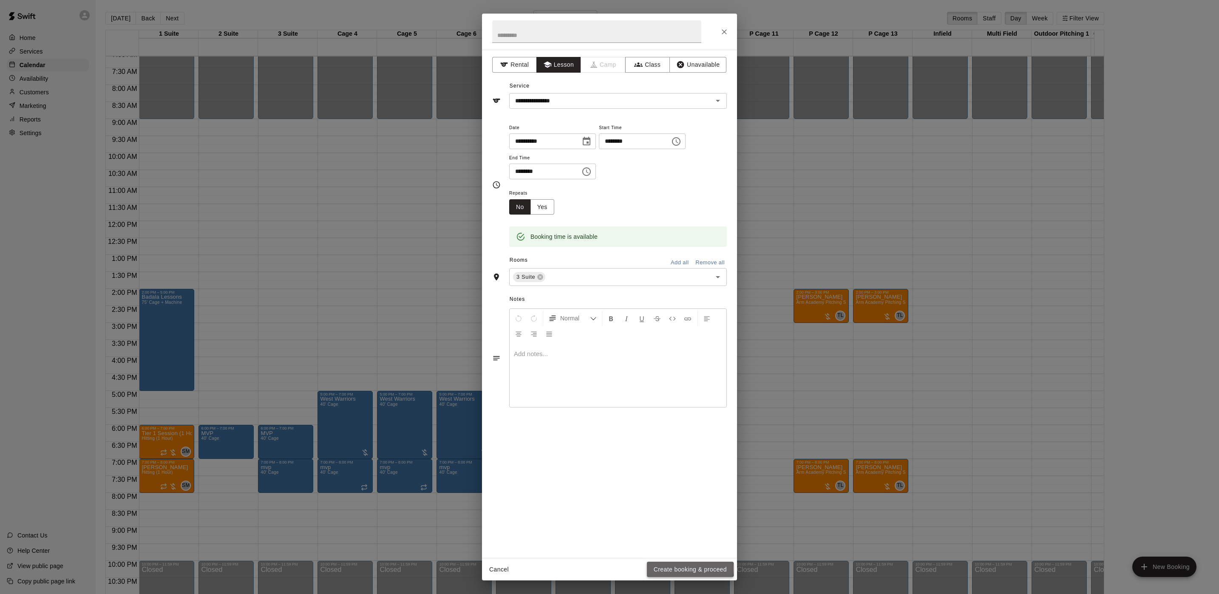
click at [682, 569] on button "Create booking & proceed" at bounding box center [690, 570] width 87 height 16
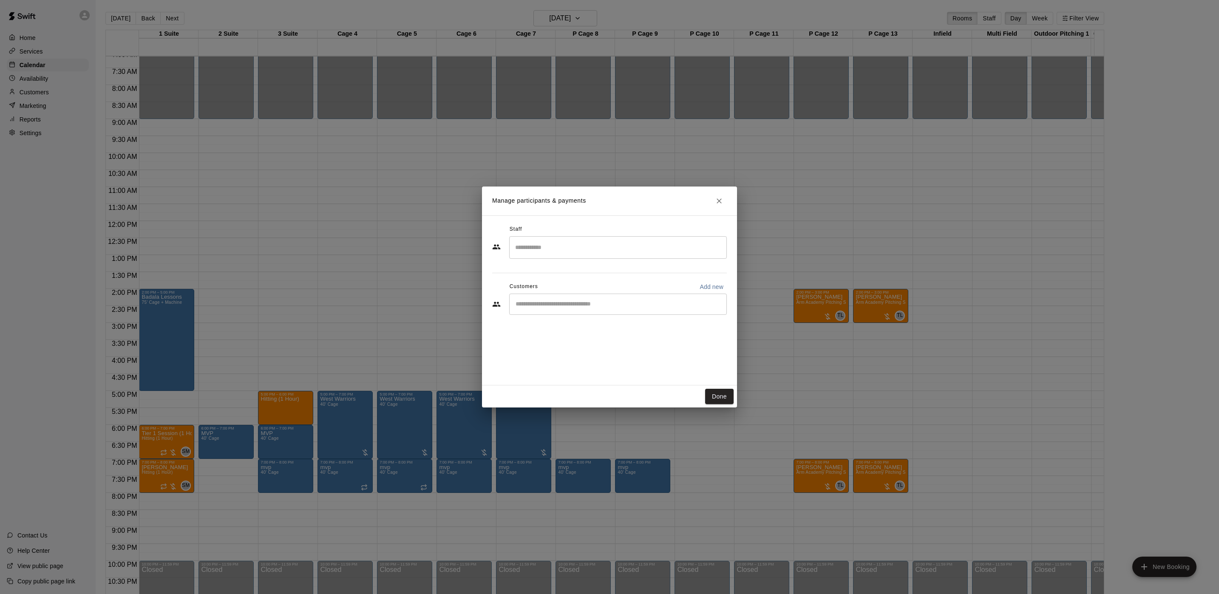
click at [580, 252] on input "Search staff" at bounding box center [618, 247] width 210 height 15
click at [570, 278] on div "[PERSON_NAME] Instructor" at bounding box center [557, 276] width 52 height 17
click at [571, 297] on div "​" at bounding box center [618, 304] width 218 height 21
type input "*****"
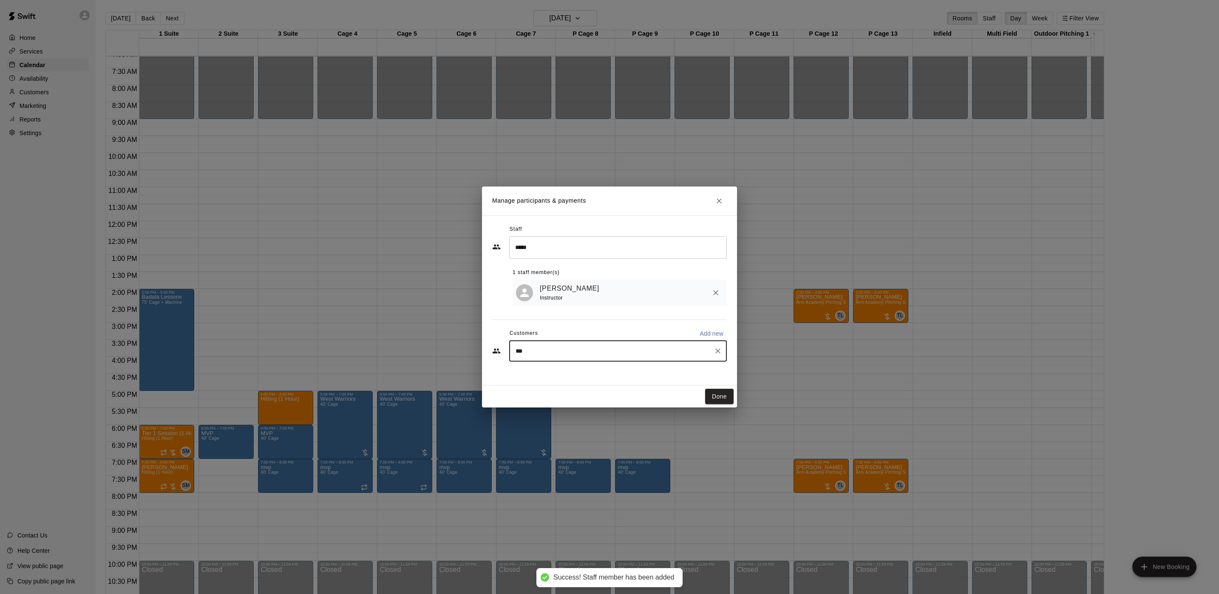
type input "****"
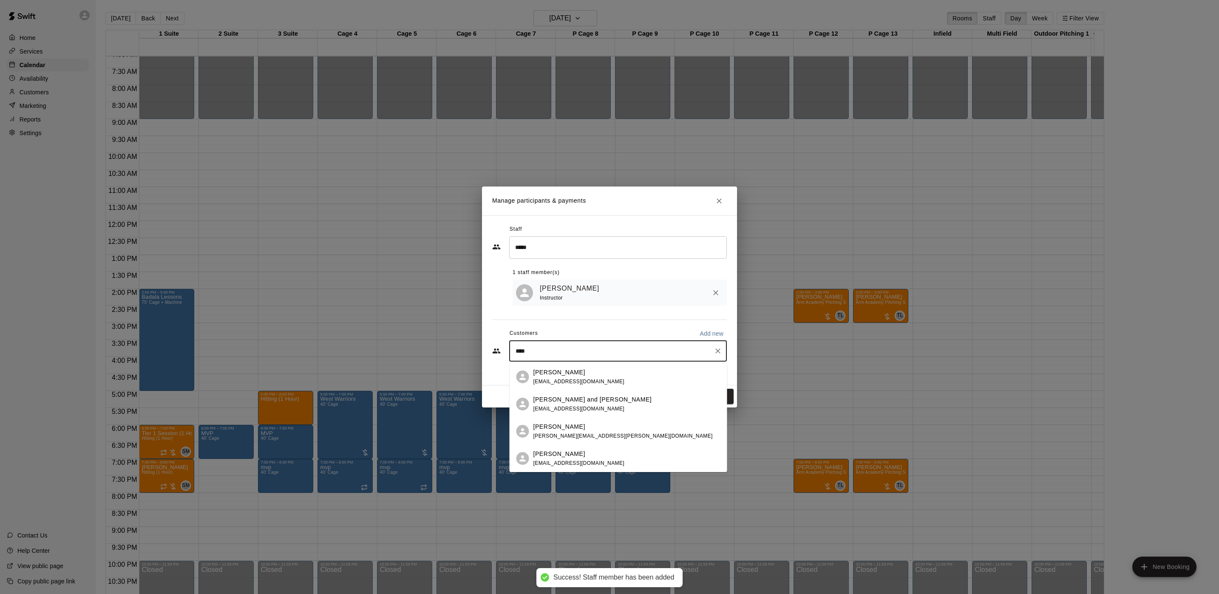
click at [570, 371] on div "[PERSON_NAME]" at bounding box center [578, 372] width 91 height 9
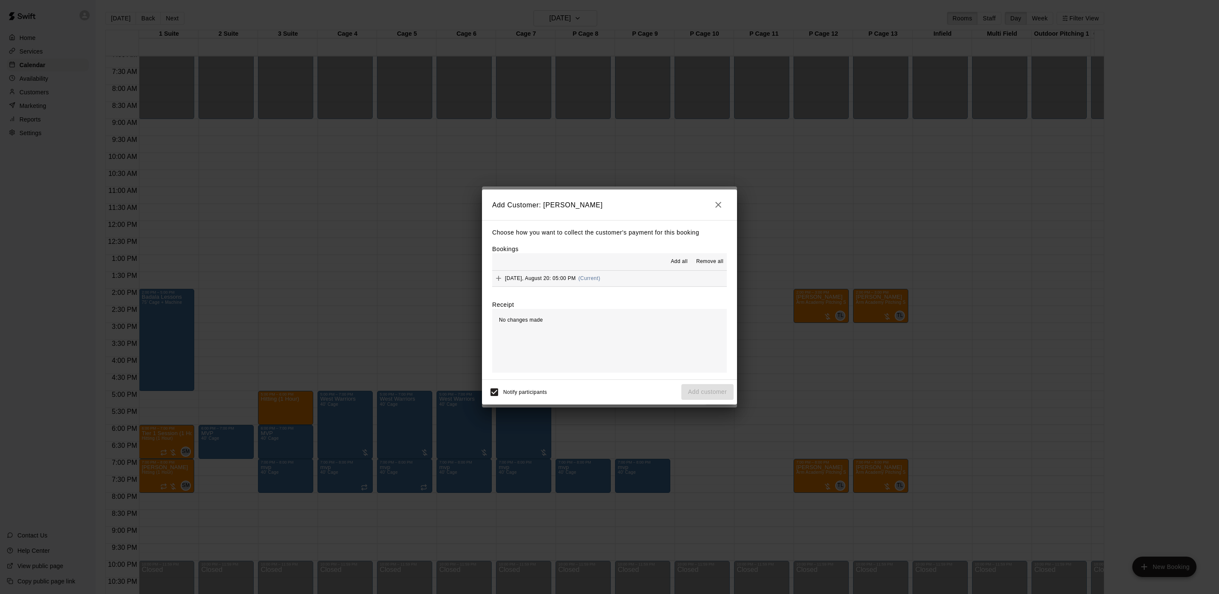
click at [598, 281] on span "(Current)" at bounding box center [589, 278] width 22 height 6
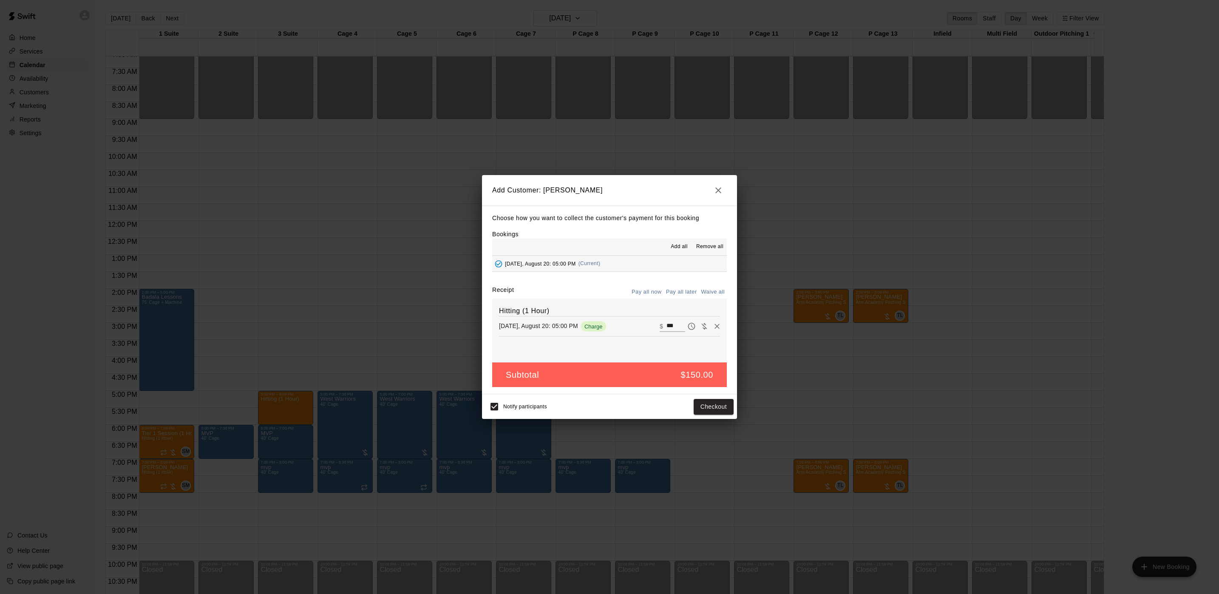
click at [676, 297] on button "Pay all later" at bounding box center [681, 292] width 35 height 13
click at [712, 403] on button "Add customer" at bounding box center [707, 407] width 52 height 16
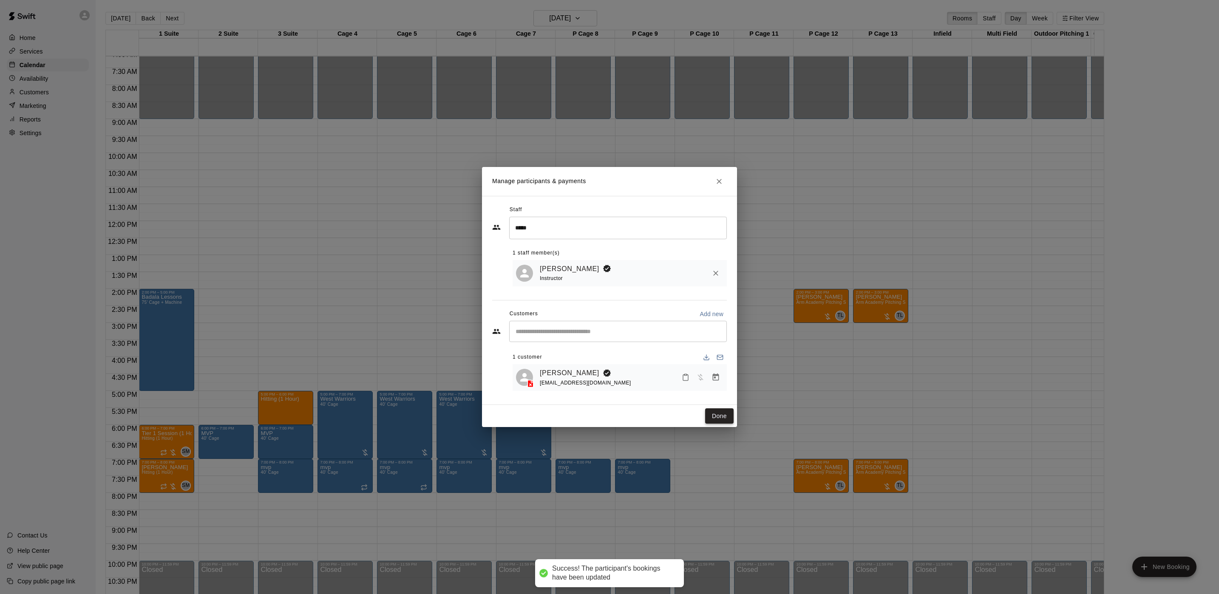
click at [715, 411] on button "Done" at bounding box center [719, 416] width 28 height 16
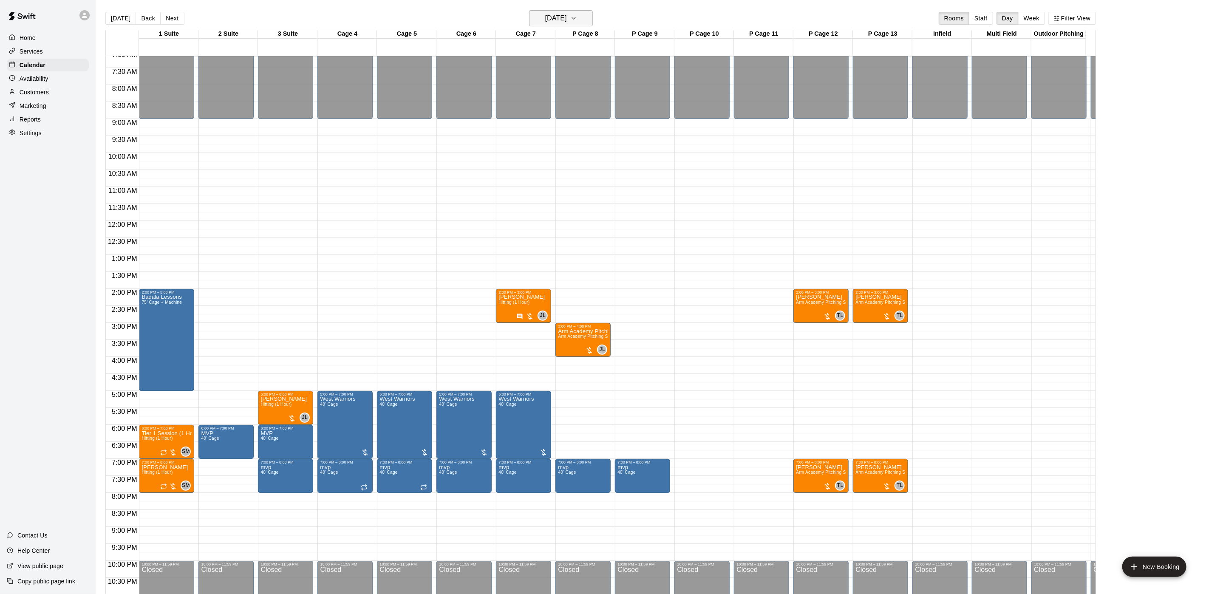
click at [545, 14] on h6 "[DATE]" at bounding box center [556, 18] width 22 height 12
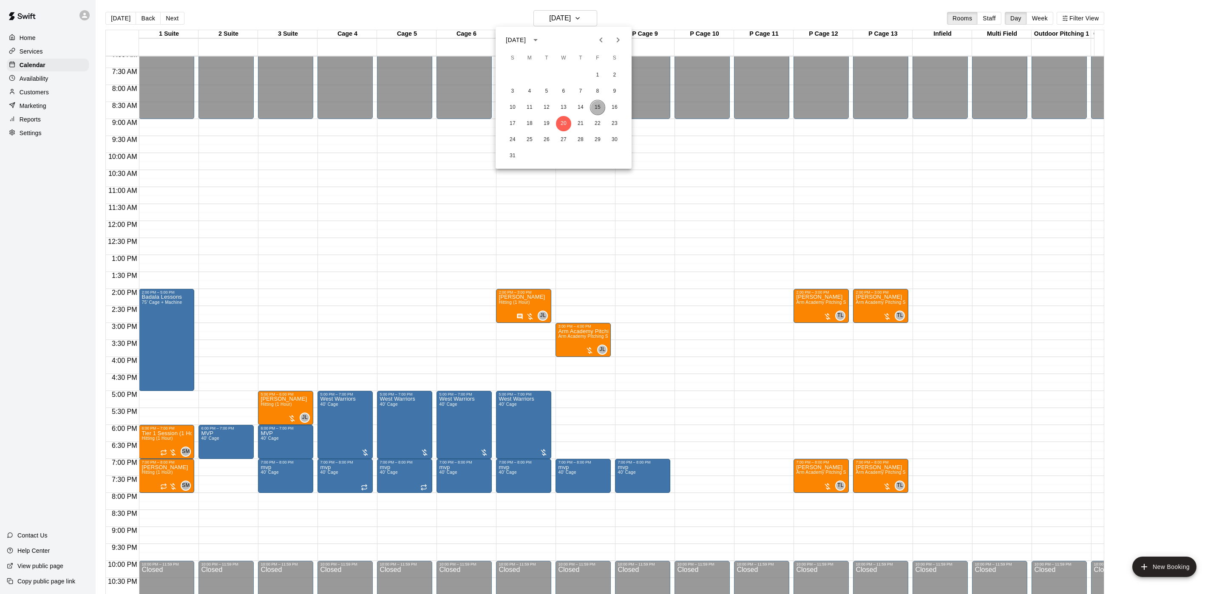
click at [598, 103] on button "15" at bounding box center [597, 107] width 15 height 15
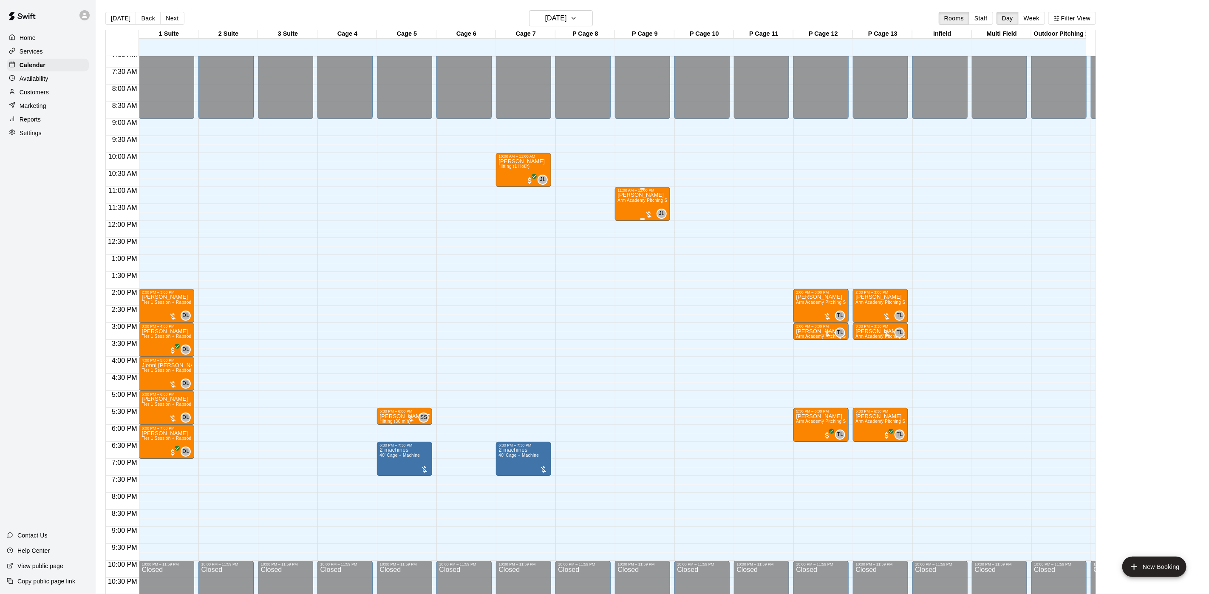
click at [644, 207] on div "[PERSON_NAME] Arm Academy Pitching Session 1 Hour - Pitching" at bounding box center [642, 490] width 50 height 594
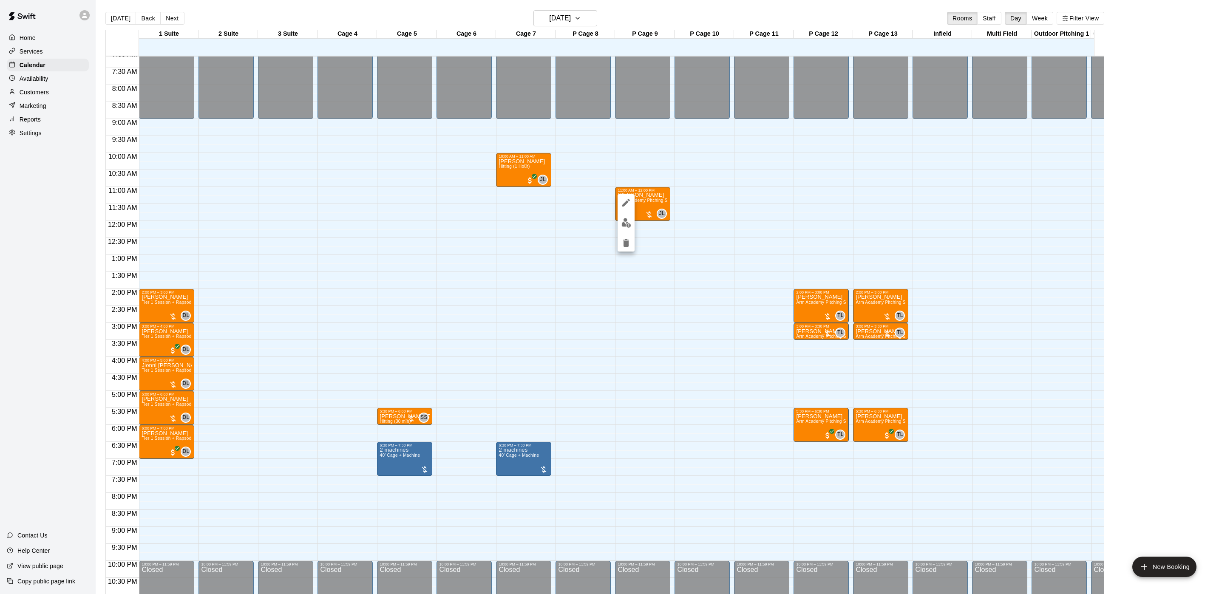
click at [620, 222] on button "edit" at bounding box center [625, 223] width 17 height 17
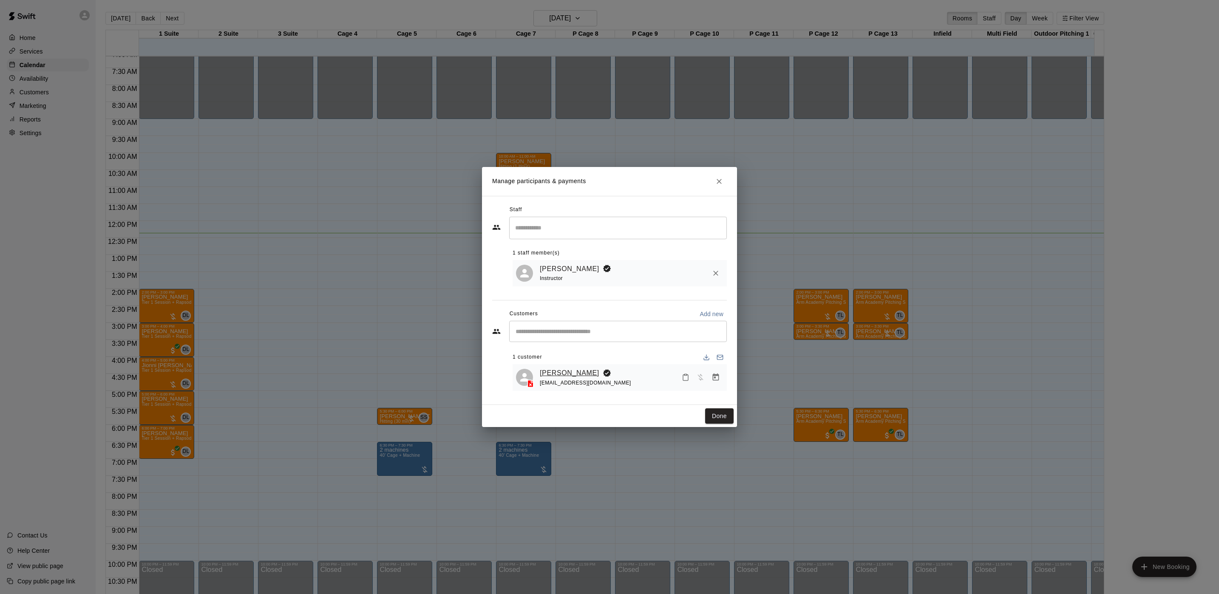
click at [551, 369] on link "[PERSON_NAME]" at bounding box center [569, 373] width 59 height 11
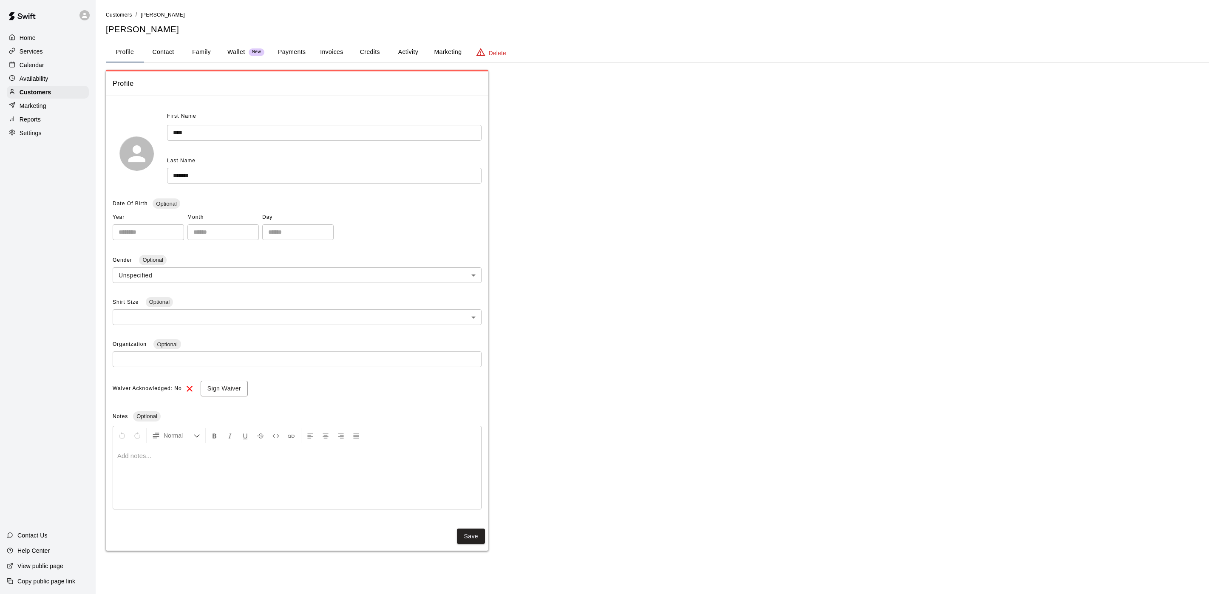
click at [416, 55] on button "Activity" at bounding box center [408, 52] width 38 height 20
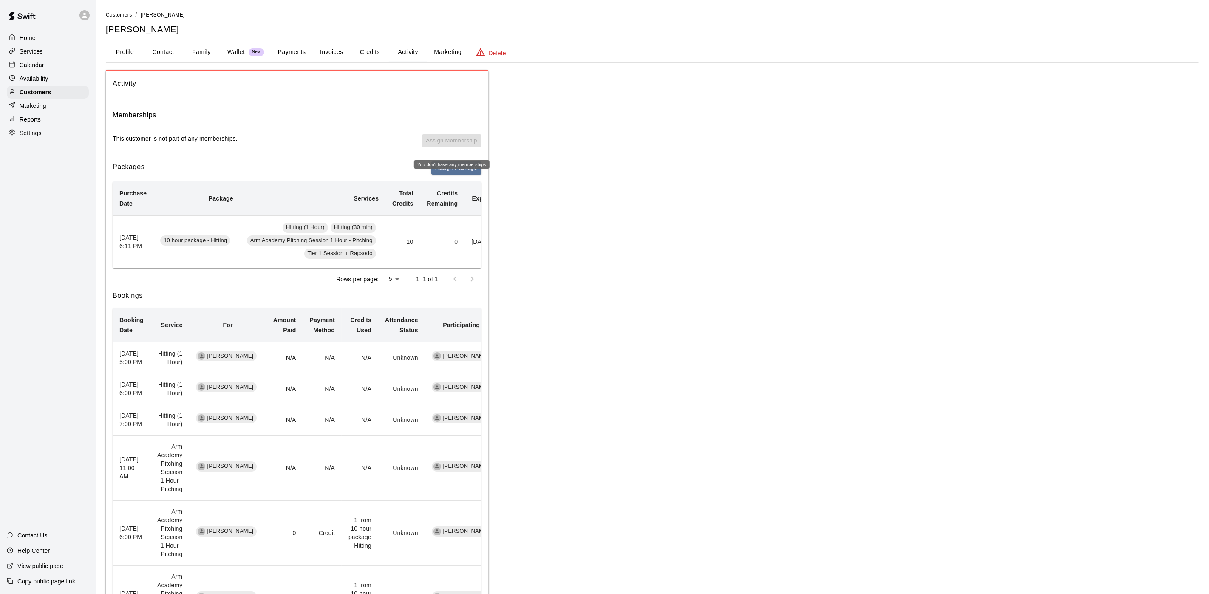
click at [444, 161] on div "You don't have any memberships" at bounding box center [452, 164] width 76 height 8
click at [440, 170] on button "Assign Package" at bounding box center [456, 167] width 50 height 13
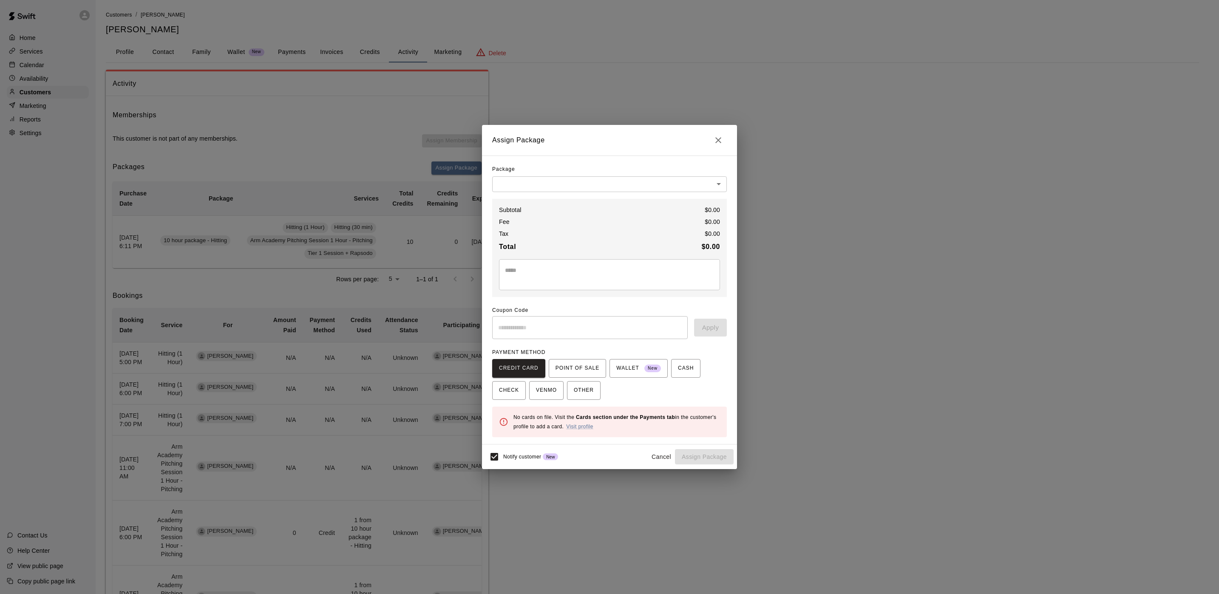
click at [522, 189] on body "Home Services Calendar Availability Customers Marketing Reports Settings Contac…" at bounding box center [609, 461] width 1219 height 923
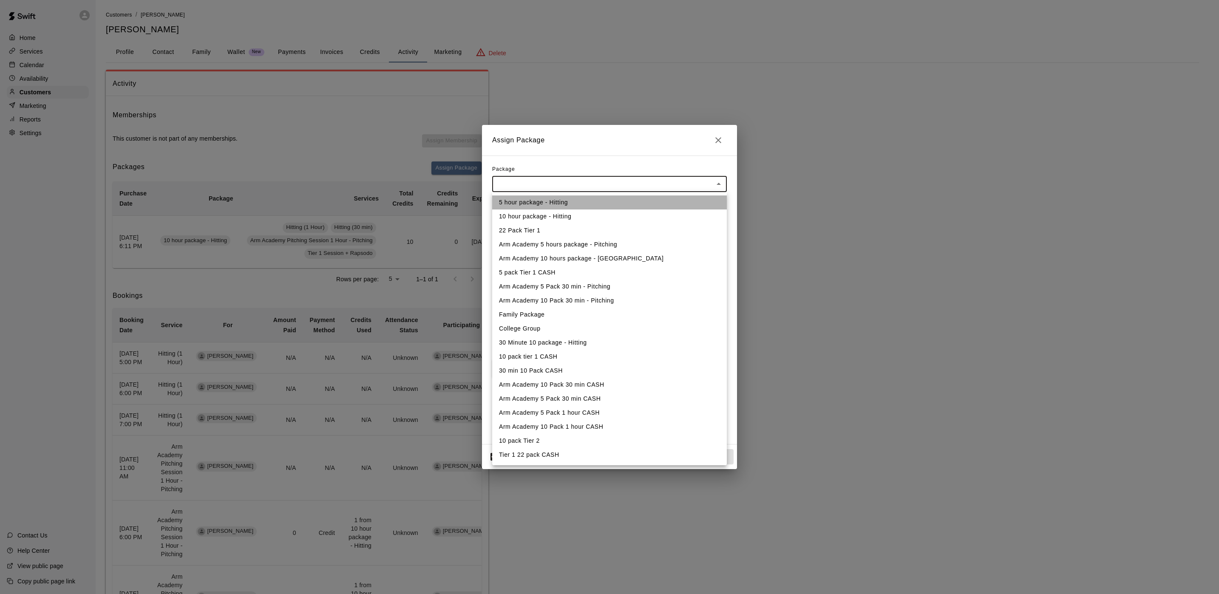
click at [543, 204] on li "5 hour package - Hitting" at bounding box center [609, 202] width 235 height 14
type input "**********"
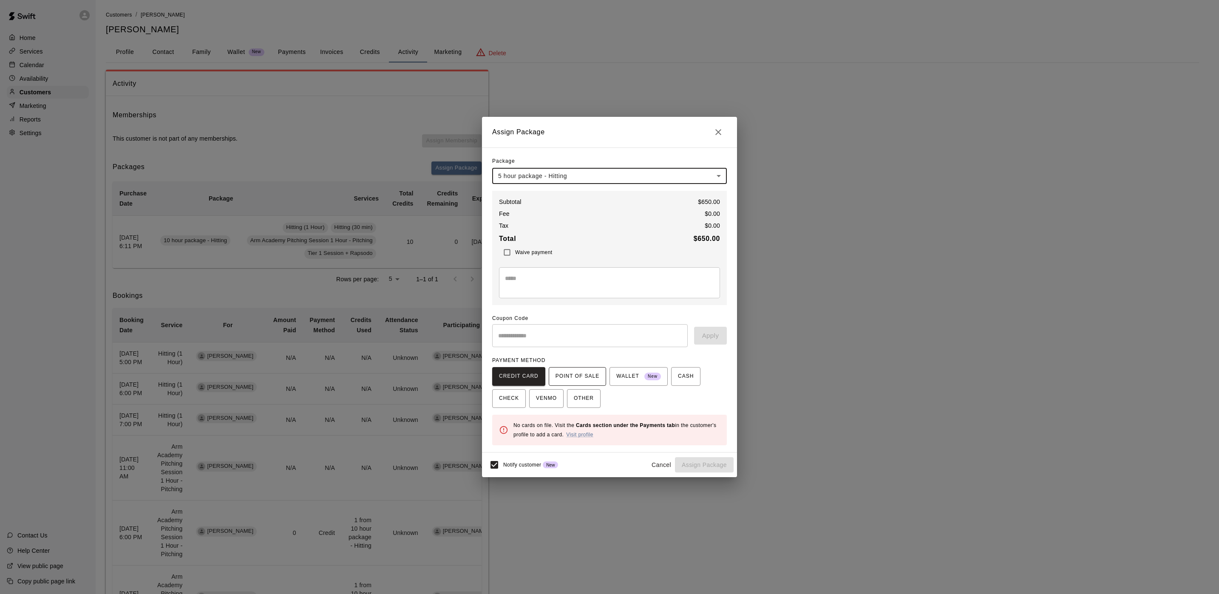
click at [580, 371] on span "POINT OF SALE" at bounding box center [577, 377] width 44 height 14
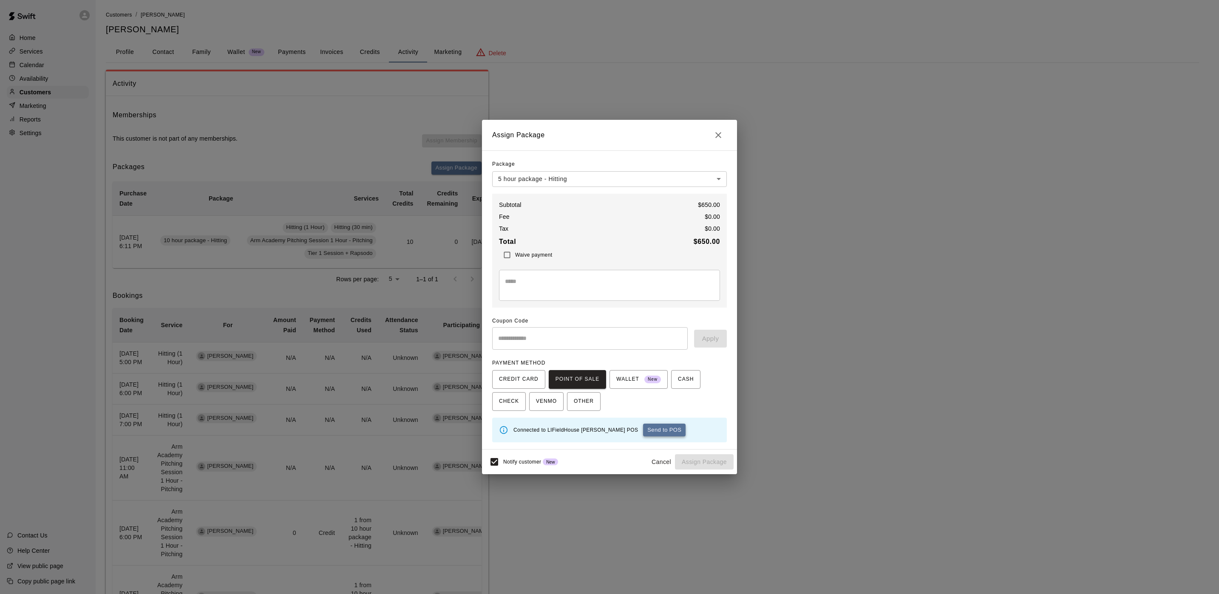
click at [643, 431] on button "Send to POS" at bounding box center [664, 430] width 42 height 13
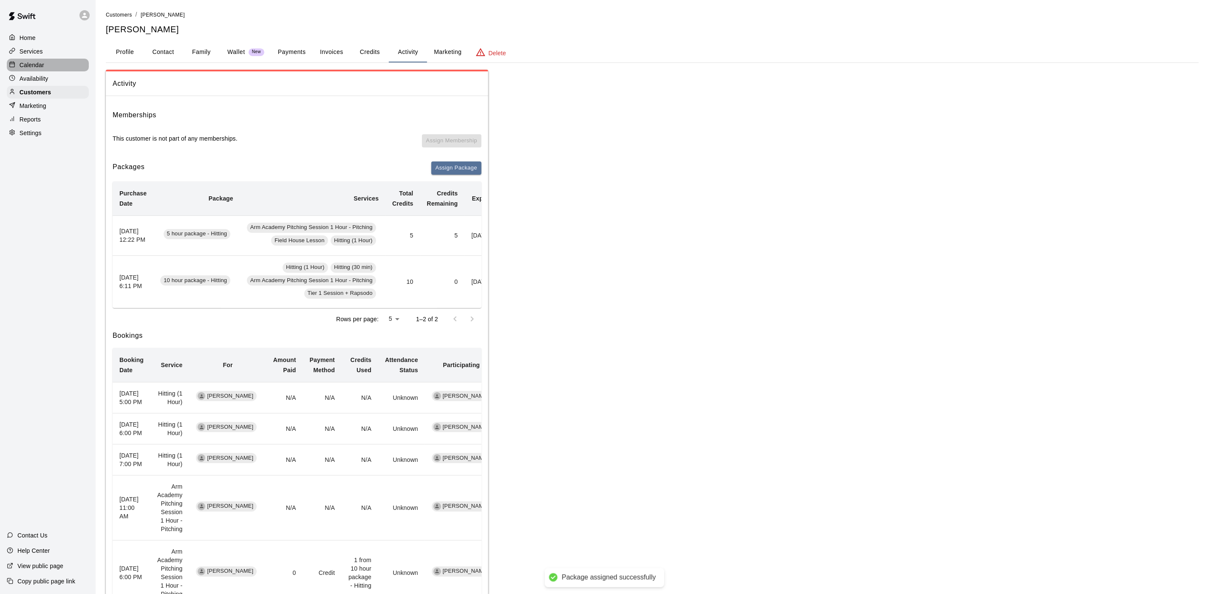
drag, startPoint x: 41, startPoint y: 69, endPoint x: 195, endPoint y: 0, distance: 168.7
click at [41, 69] on p "Calendar" at bounding box center [32, 65] width 25 height 8
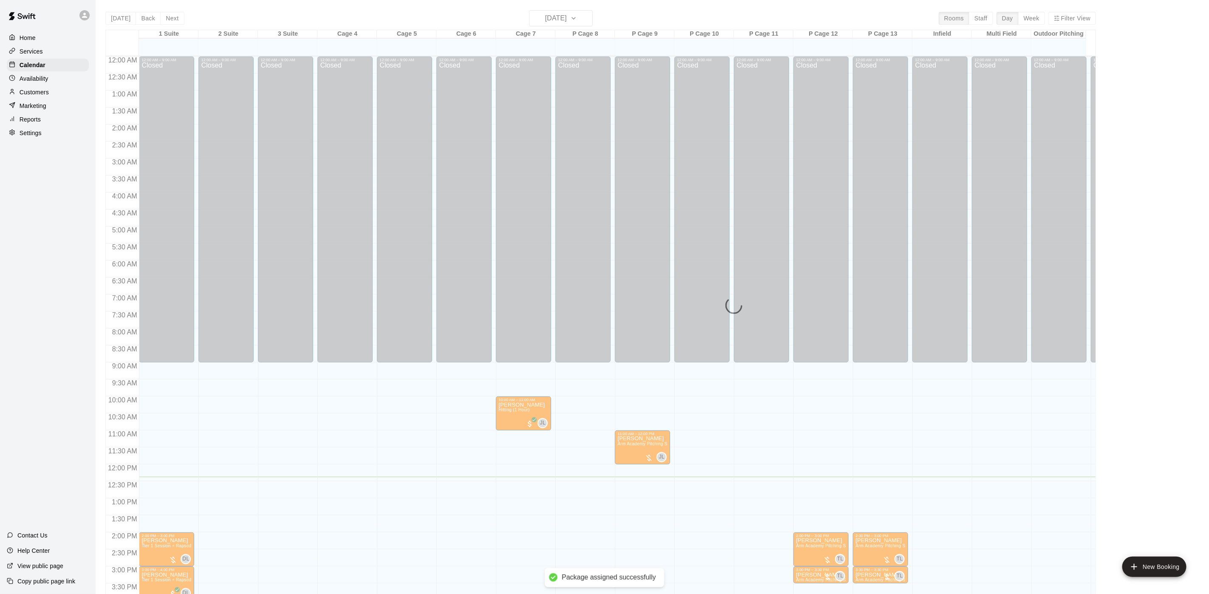
scroll to position [244, 0]
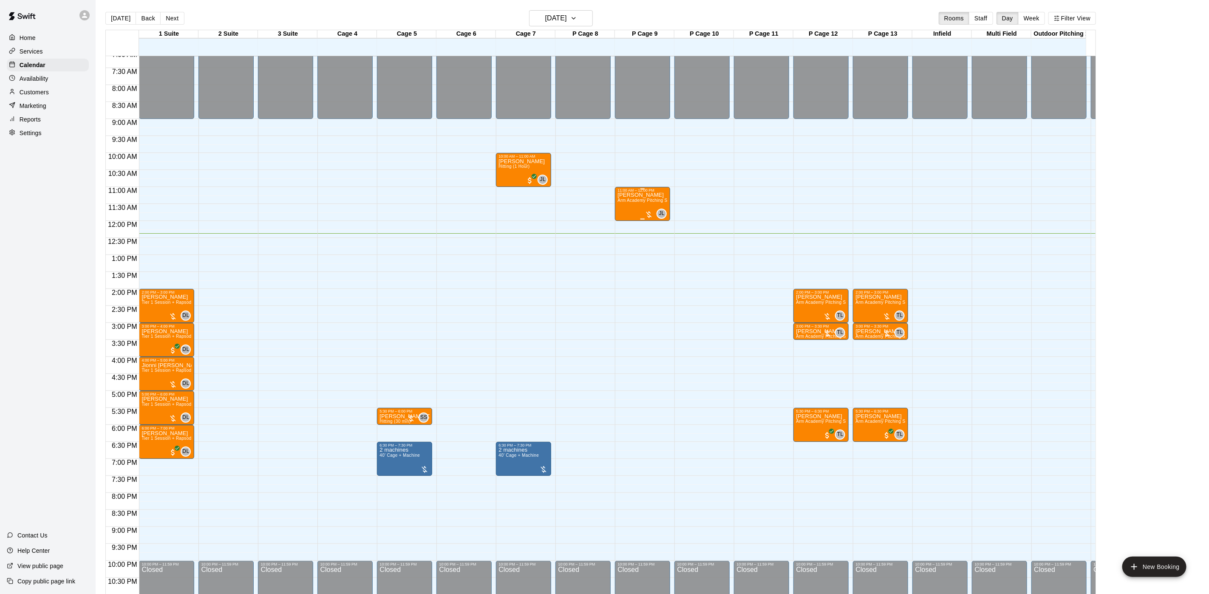
click at [626, 209] on div "[PERSON_NAME] Arm Academy Pitching Session 1 Hour - Pitching" at bounding box center [642, 490] width 50 height 594
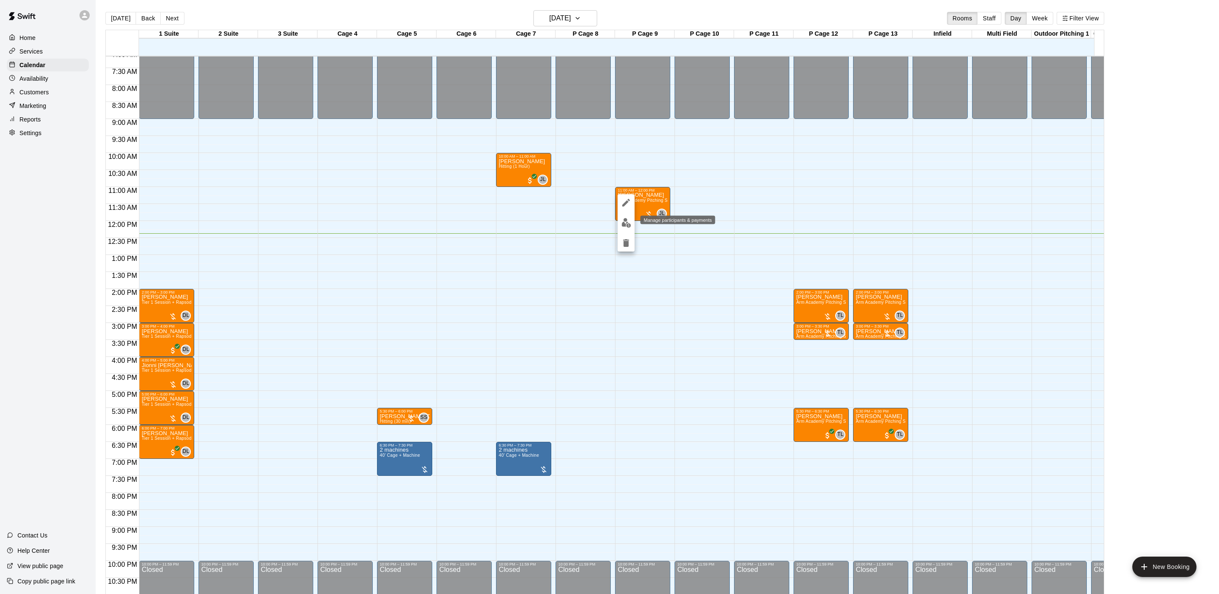
click at [626, 224] on img "edit" at bounding box center [626, 223] width 10 height 10
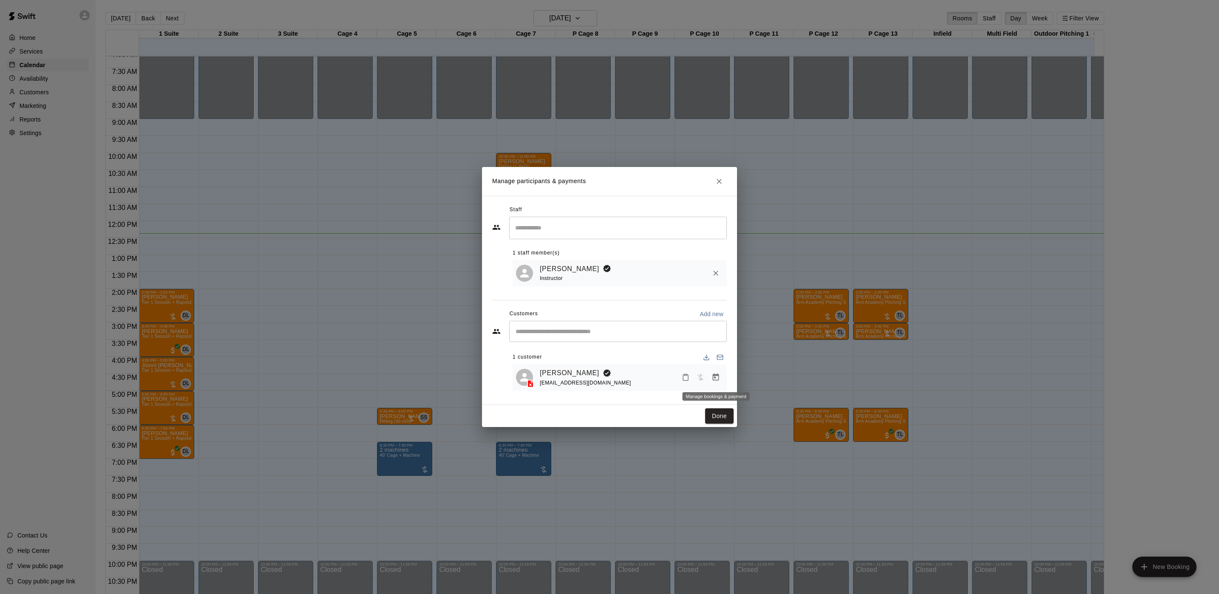
click at [711, 382] on icon "Manage bookings & payment" at bounding box center [715, 377] width 8 height 8
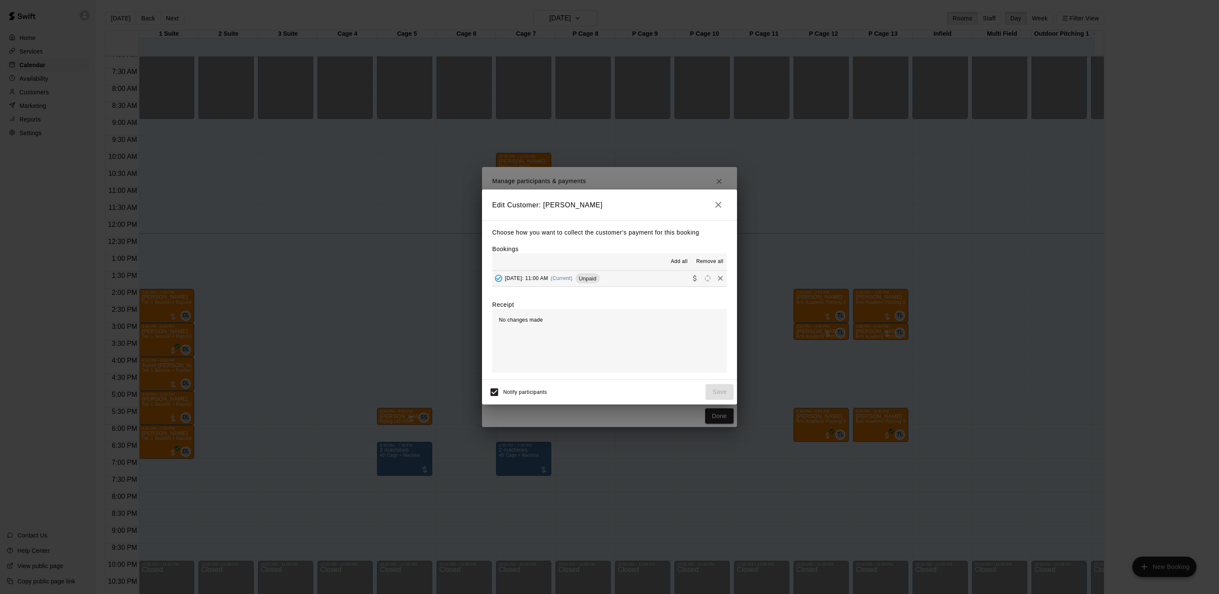
click at [636, 280] on button "[DATE]: 11:00 AM (Current) Unpaid" at bounding box center [609, 279] width 235 height 16
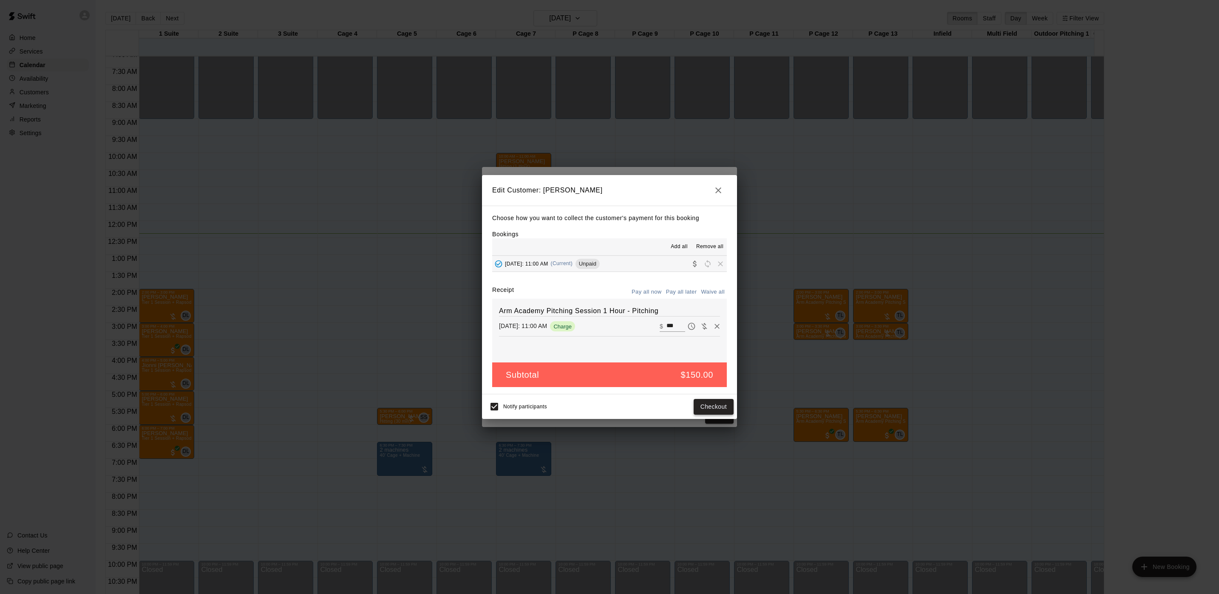
click at [721, 411] on button "Checkout" at bounding box center [714, 407] width 40 height 16
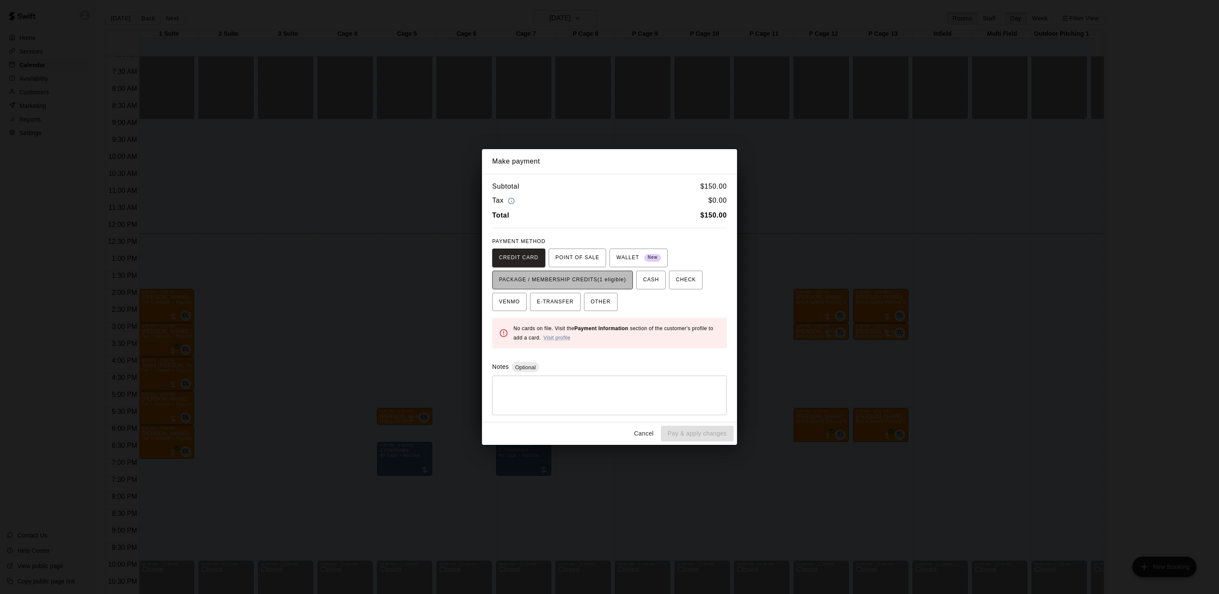
click at [594, 275] on span "PACKAGE / MEMBERSHIP CREDITS (1 eligible)" at bounding box center [562, 280] width 127 height 14
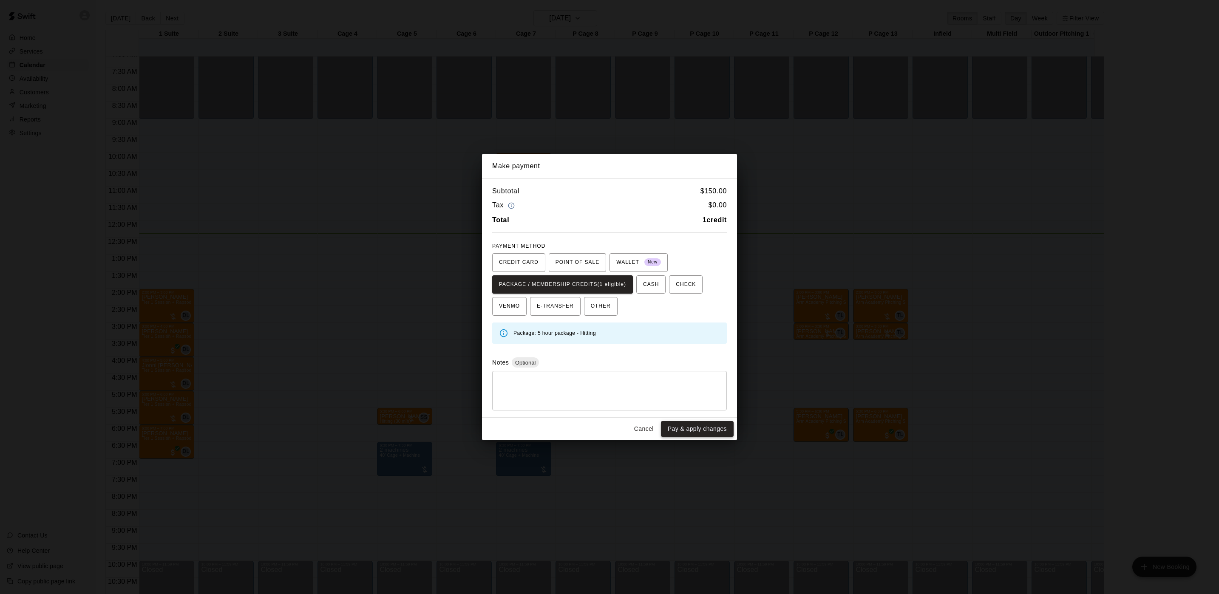
click at [681, 432] on button "Pay & apply changes" at bounding box center [697, 429] width 73 height 16
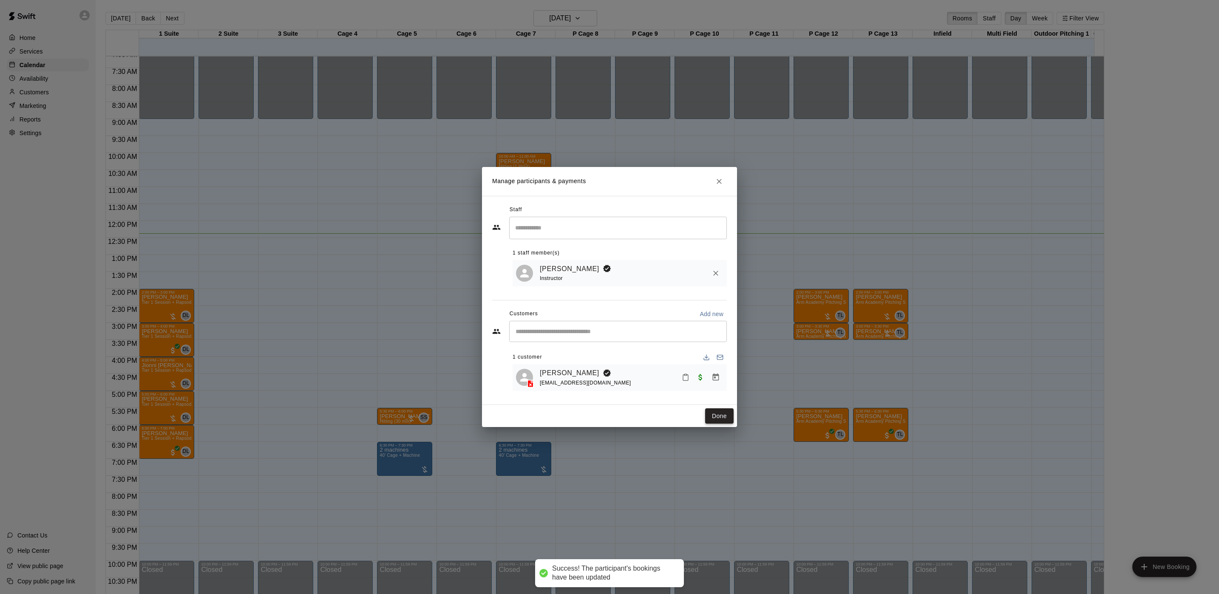
click at [717, 412] on button "Done" at bounding box center [719, 416] width 28 height 16
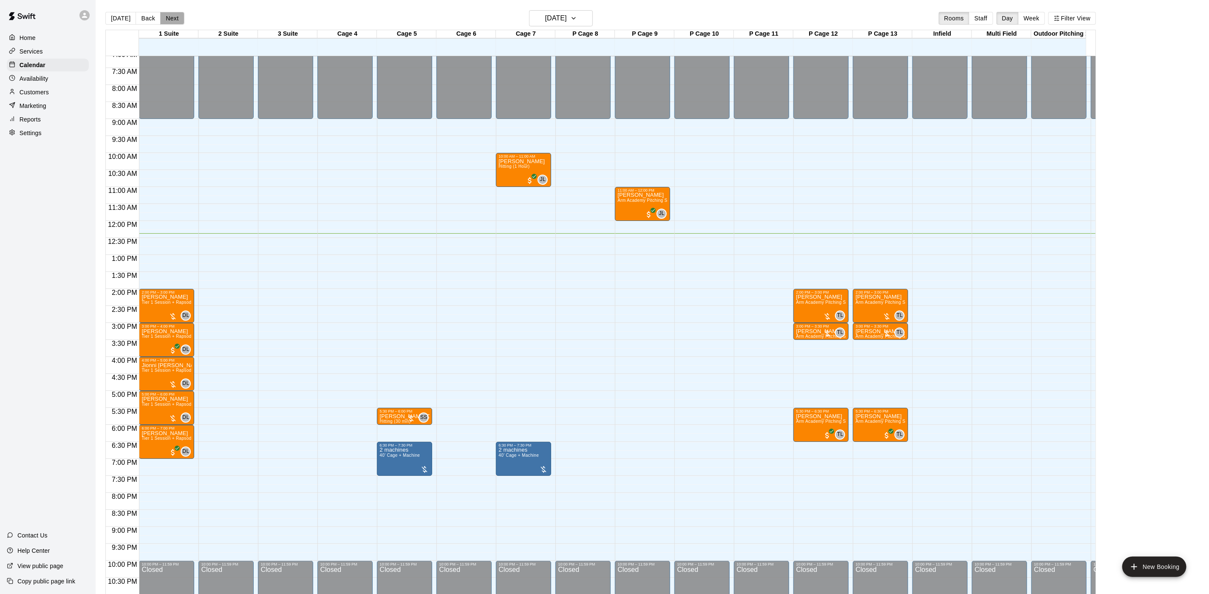
click at [170, 18] on button "Next" at bounding box center [172, 18] width 24 height 13
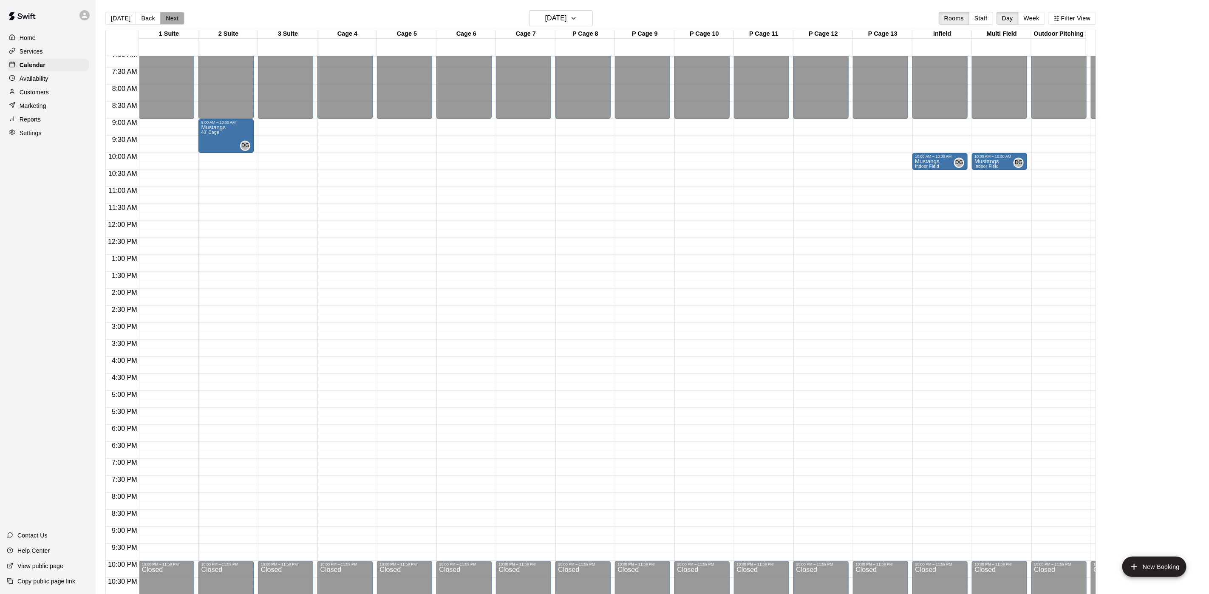
click at [178, 19] on button "Next" at bounding box center [172, 18] width 24 height 13
click at [177, 18] on button "Next" at bounding box center [172, 18] width 24 height 13
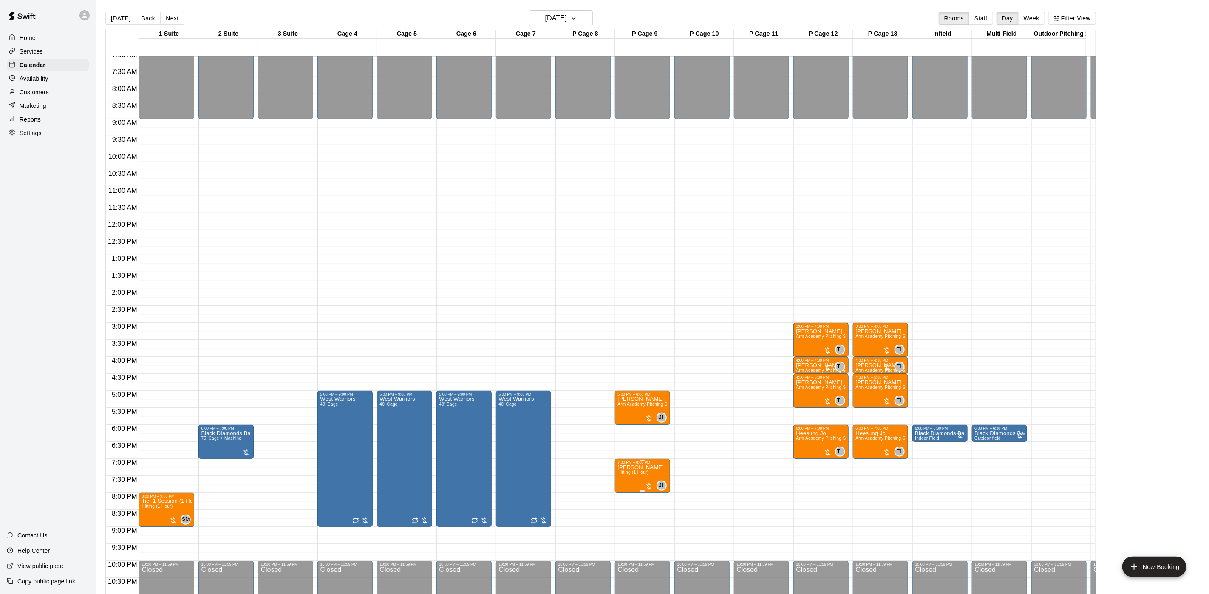
click at [632, 475] on span "Hitting (1 Hour)" at bounding box center [632, 472] width 31 height 5
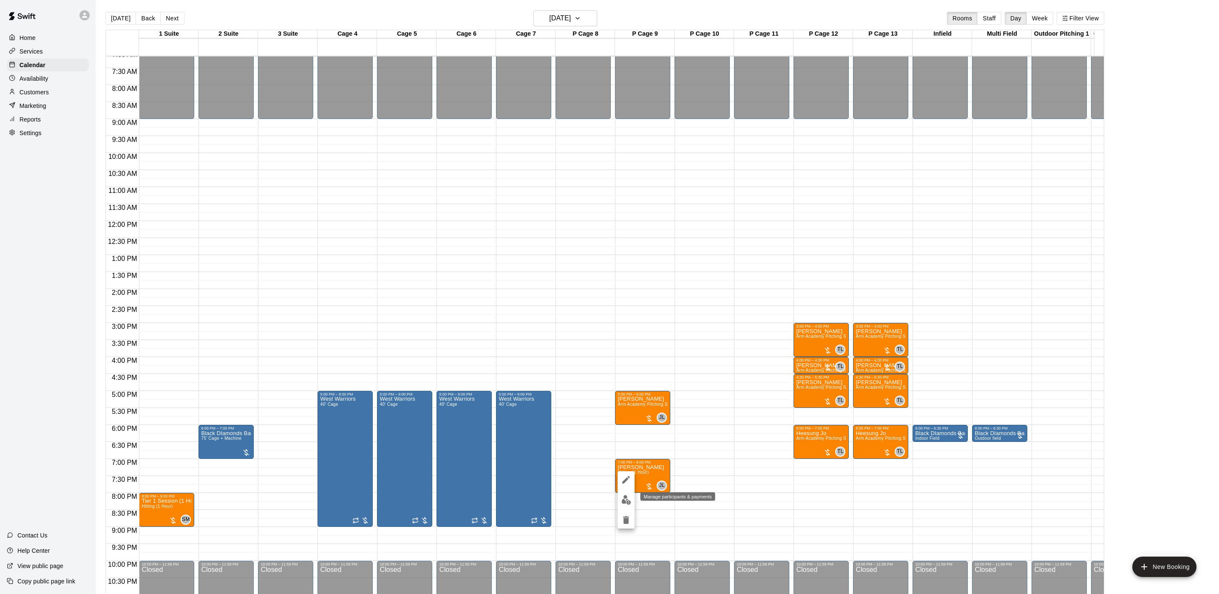
click at [627, 496] on img "edit" at bounding box center [626, 500] width 10 height 10
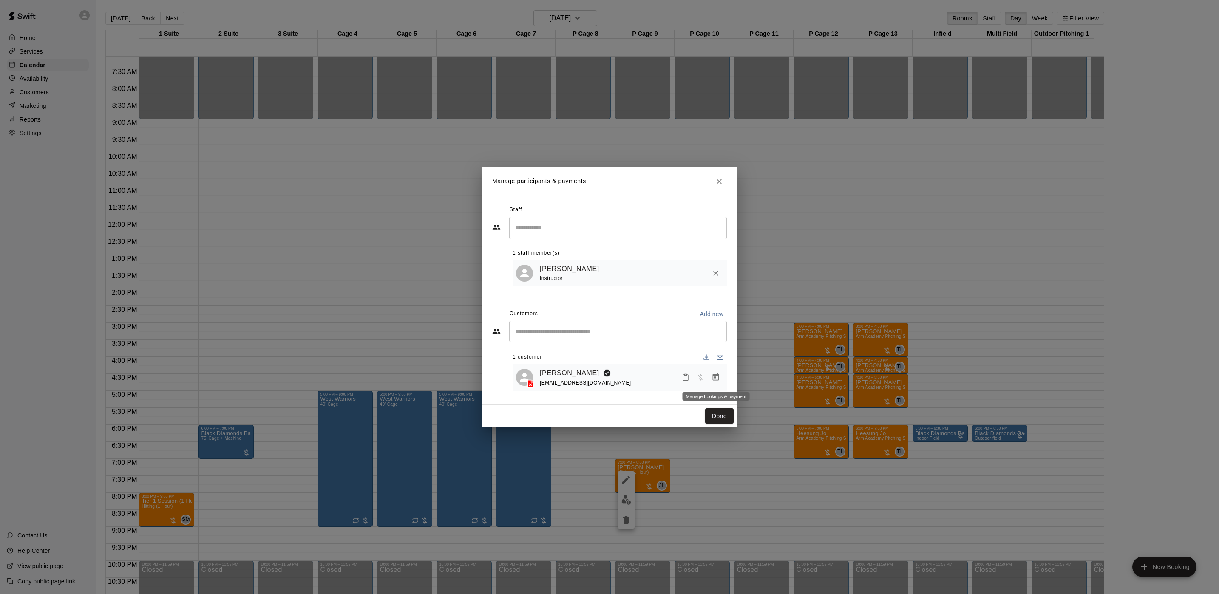
click at [711, 377] on icon "Manage bookings & payment" at bounding box center [715, 377] width 8 height 8
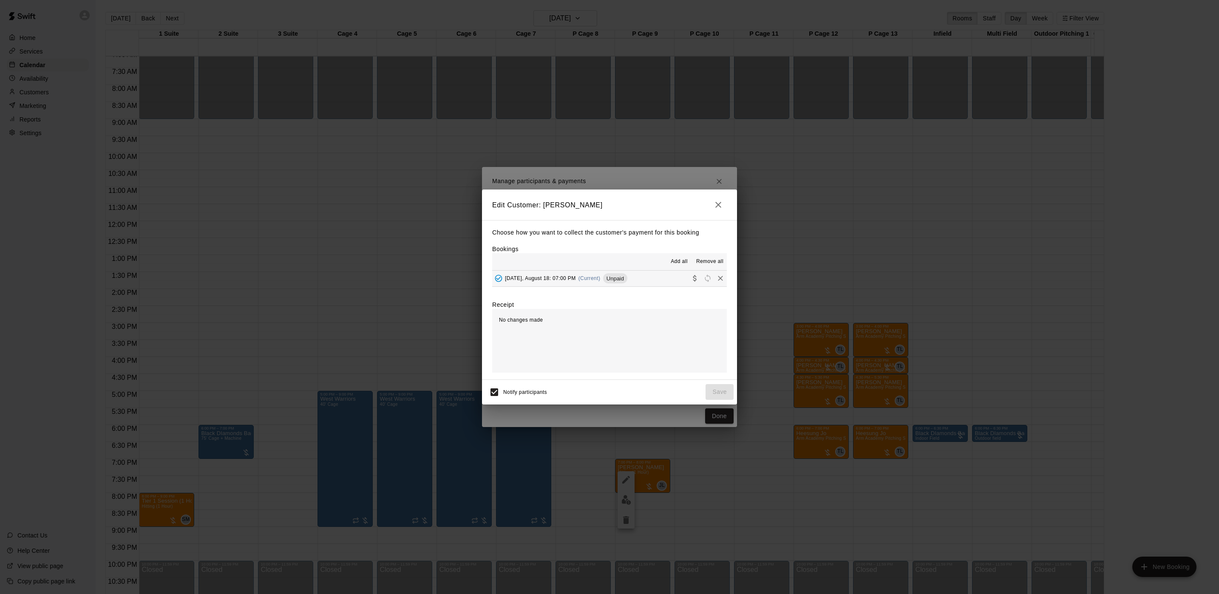
click at [593, 277] on span "(Current)" at bounding box center [589, 278] width 22 height 6
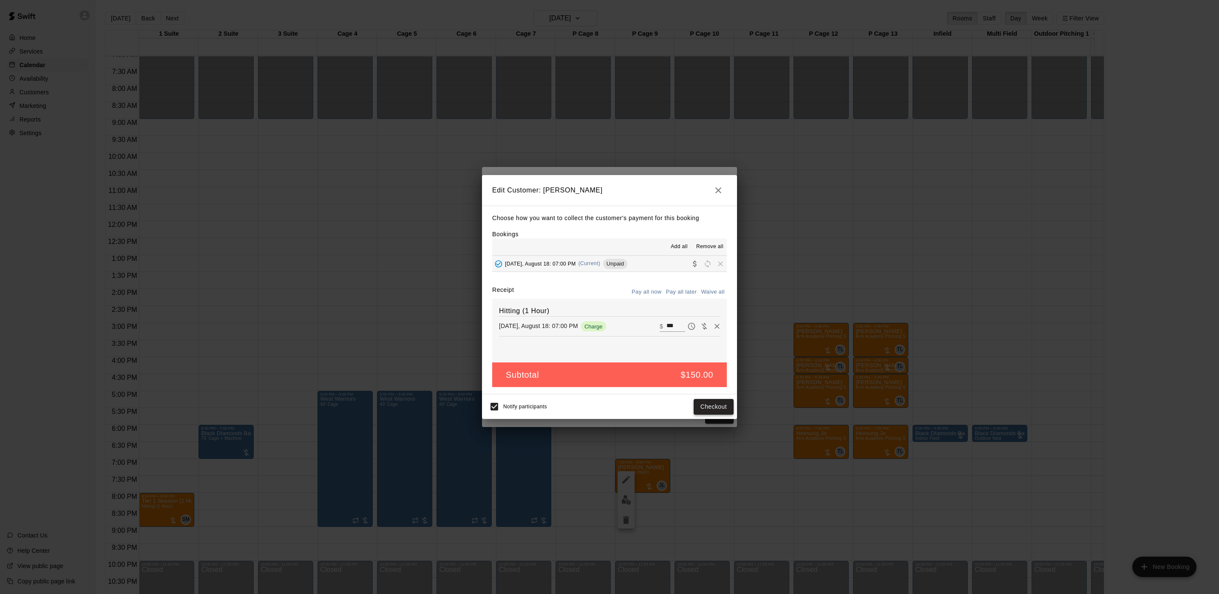
click at [704, 402] on button "Checkout" at bounding box center [714, 407] width 40 height 16
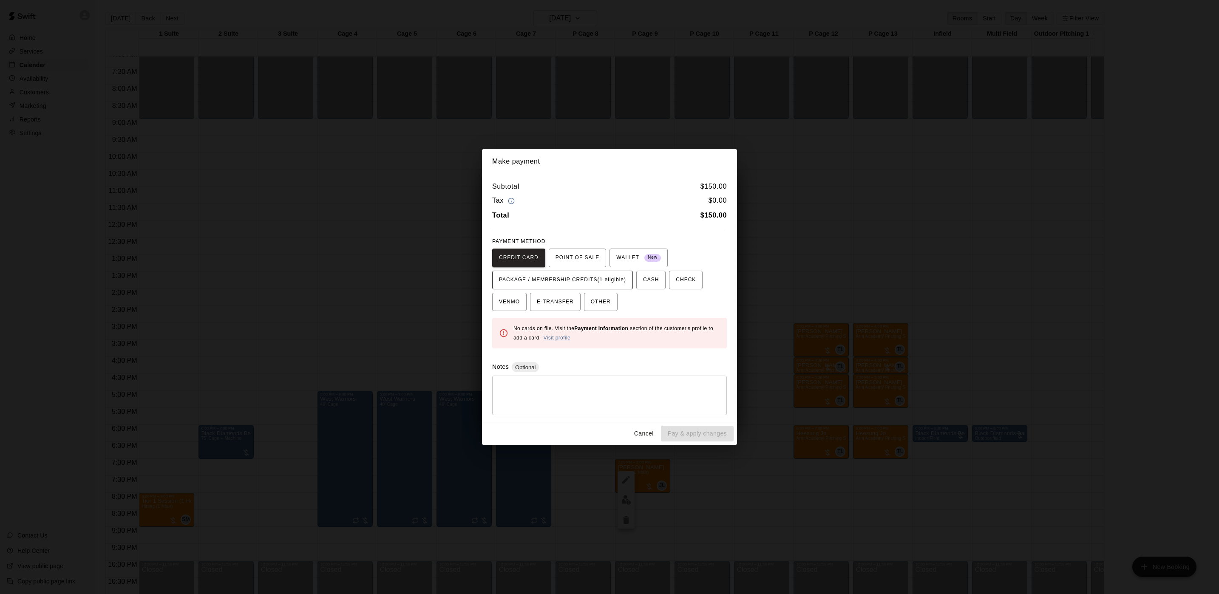
click at [583, 280] on span "PACKAGE / MEMBERSHIP CREDITS (1 eligible)" at bounding box center [562, 280] width 127 height 14
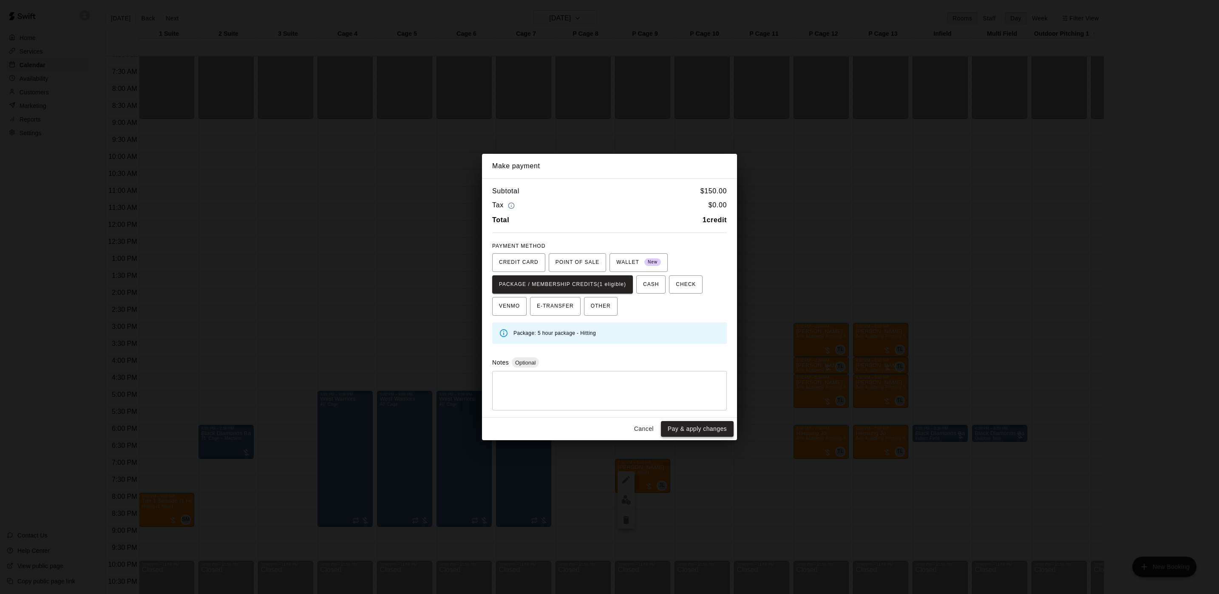
click at [697, 429] on button "Pay & apply changes" at bounding box center [697, 429] width 73 height 16
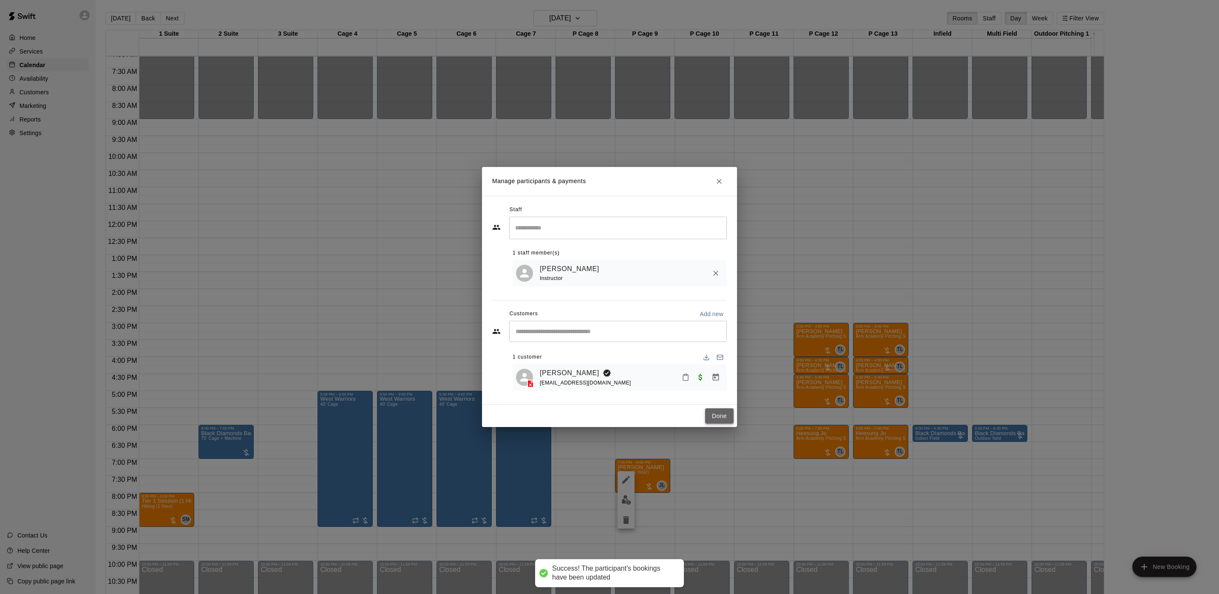
click at [722, 415] on button "Done" at bounding box center [719, 416] width 28 height 16
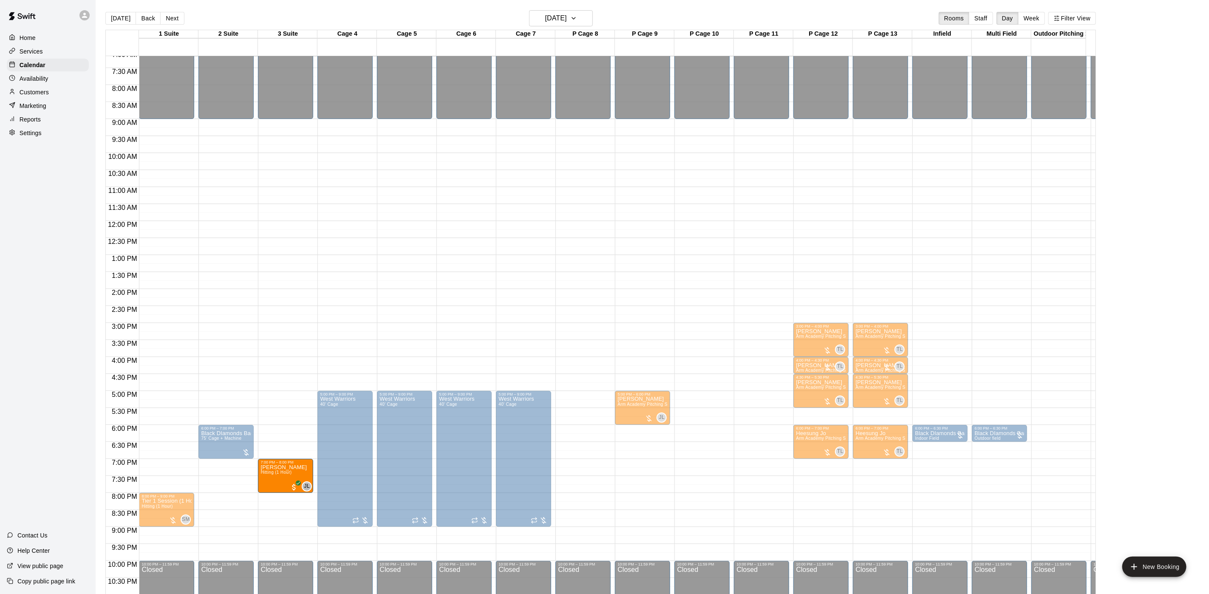
drag, startPoint x: 630, startPoint y: 472, endPoint x: 306, endPoint y: 473, distance: 323.8
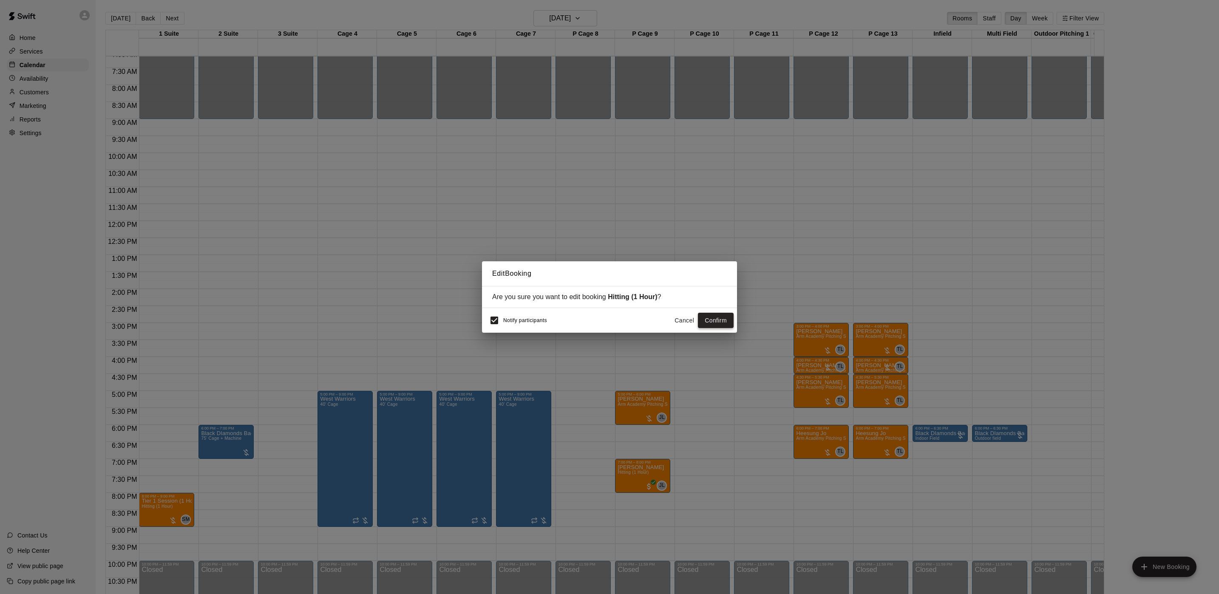
click at [720, 318] on button "Confirm" at bounding box center [716, 321] width 36 height 16
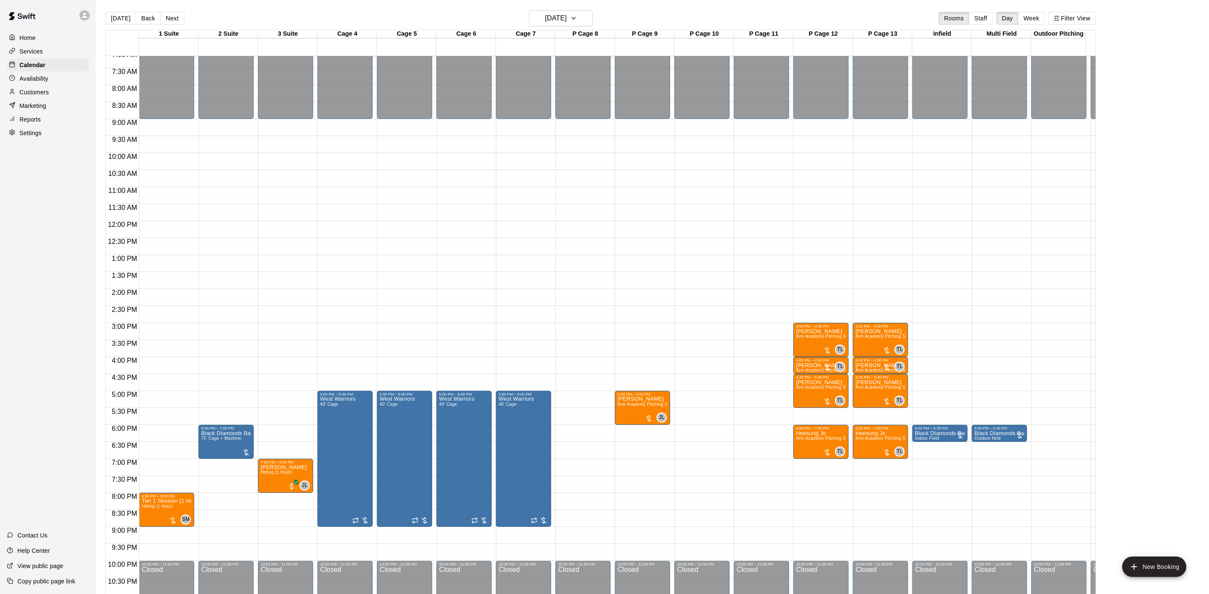
drag, startPoint x: 114, startPoint y: 14, endPoint x: 704, endPoint y: 152, distance: 606.1
click at [696, 142] on div "[DATE] Back [DATE][DATE] Rooms Staff Day Week Filter View 1 Suite [GEOGRAPHIC_D…" at bounding box center [600, 307] width 991 height 594
drag, startPoint x: 269, startPoint y: 430, endPoint x: 274, endPoint y: 453, distance: 23.5
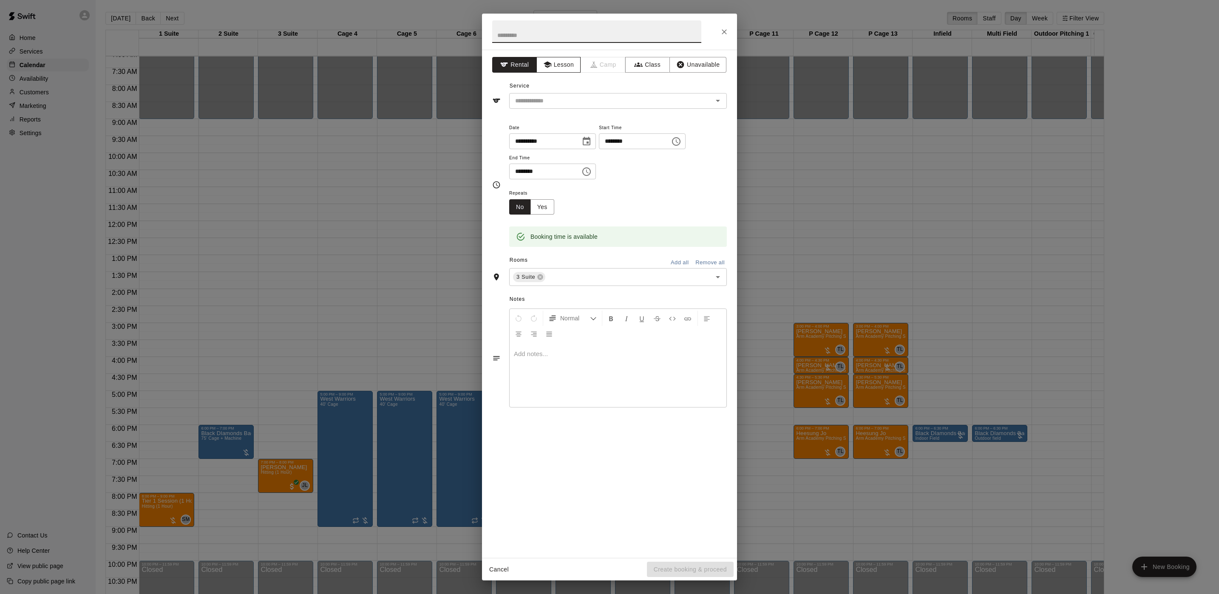
click at [551, 67] on icon "button" at bounding box center [547, 64] width 8 height 8
click at [716, 101] on icon "Open" at bounding box center [718, 101] width 10 height 10
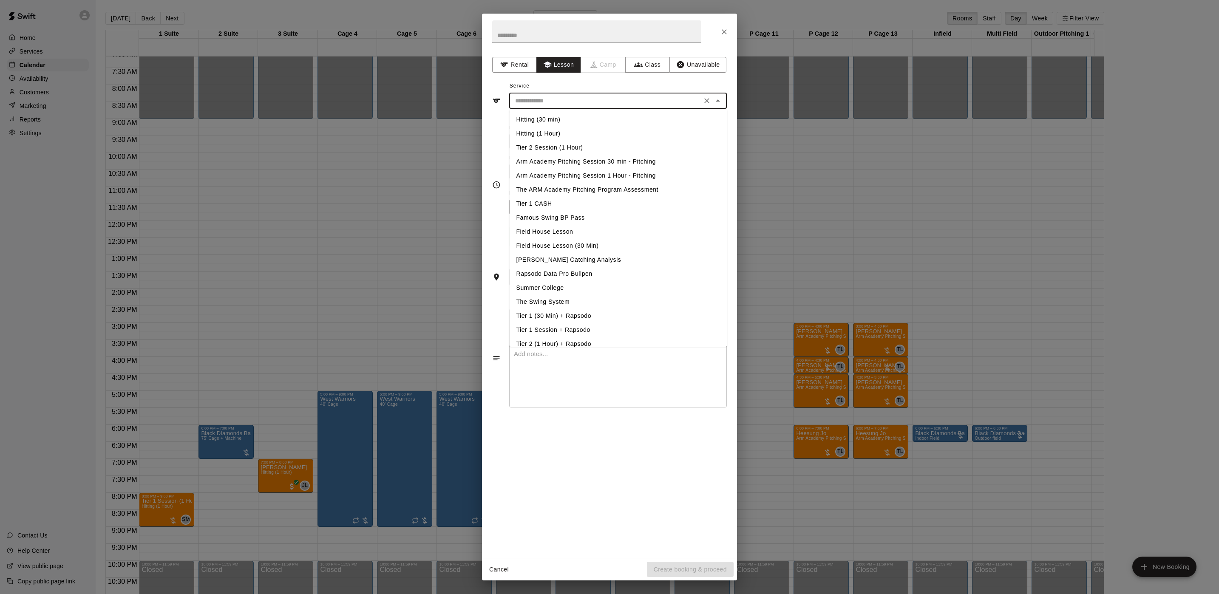
click at [552, 133] on li "Hitting (1 Hour)" at bounding box center [619, 134] width 218 height 14
type input "**********"
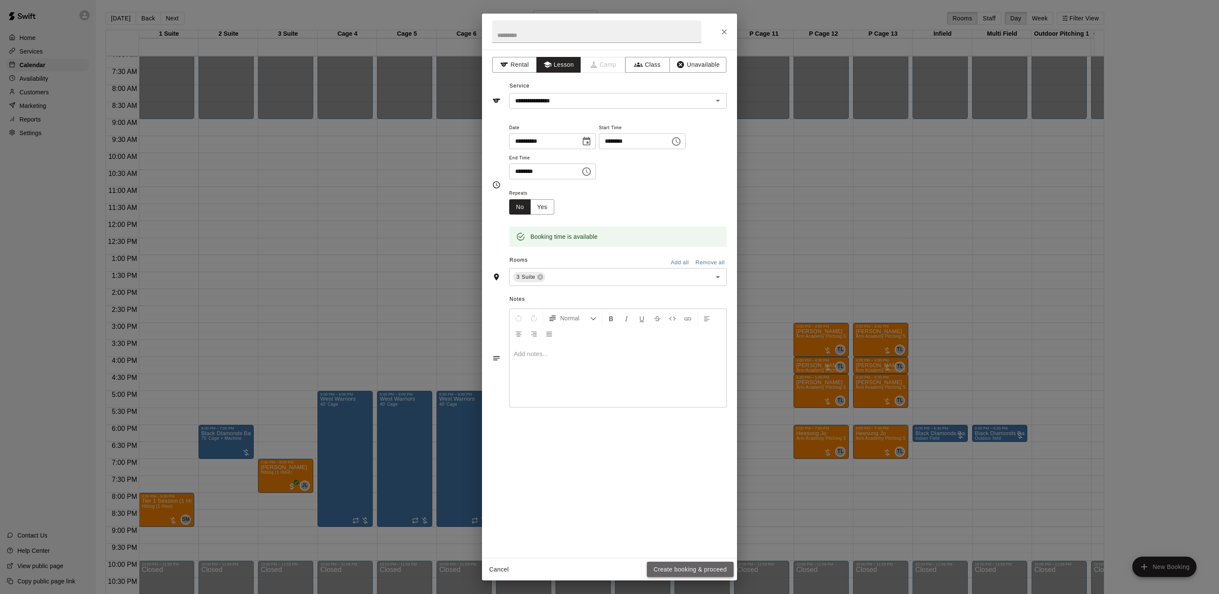
click at [700, 566] on button "Create booking & proceed" at bounding box center [690, 570] width 87 height 16
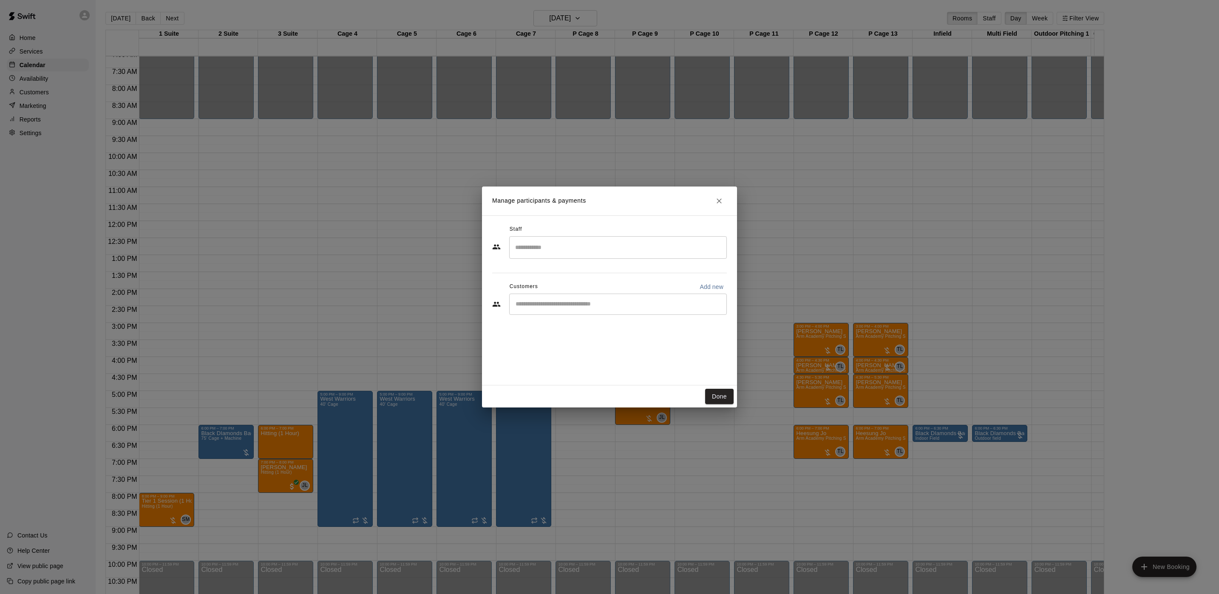
click at [598, 245] on input "Search staff" at bounding box center [618, 247] width 210 height 15
click at [589, 301] on div "[PERSON_NAME] Instructor" at bounding box center [625, 305] width 189 height 17
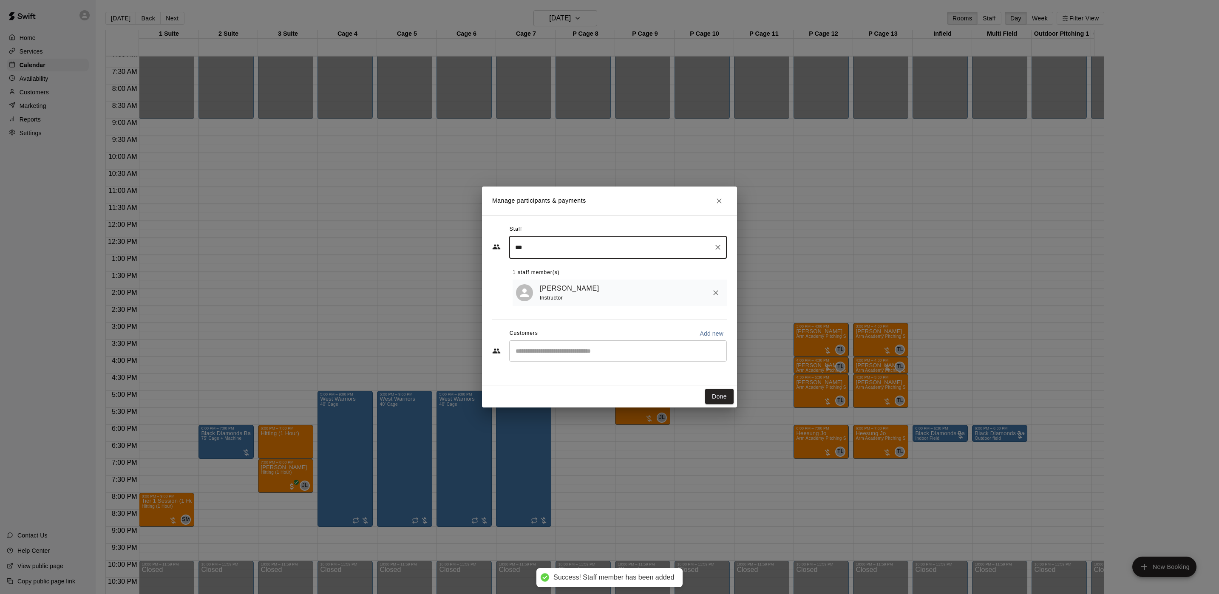
type input "***"
click at [556, 352] on input "Start typing to search customers..." at bounding box center [618, 351] width 210 height 8
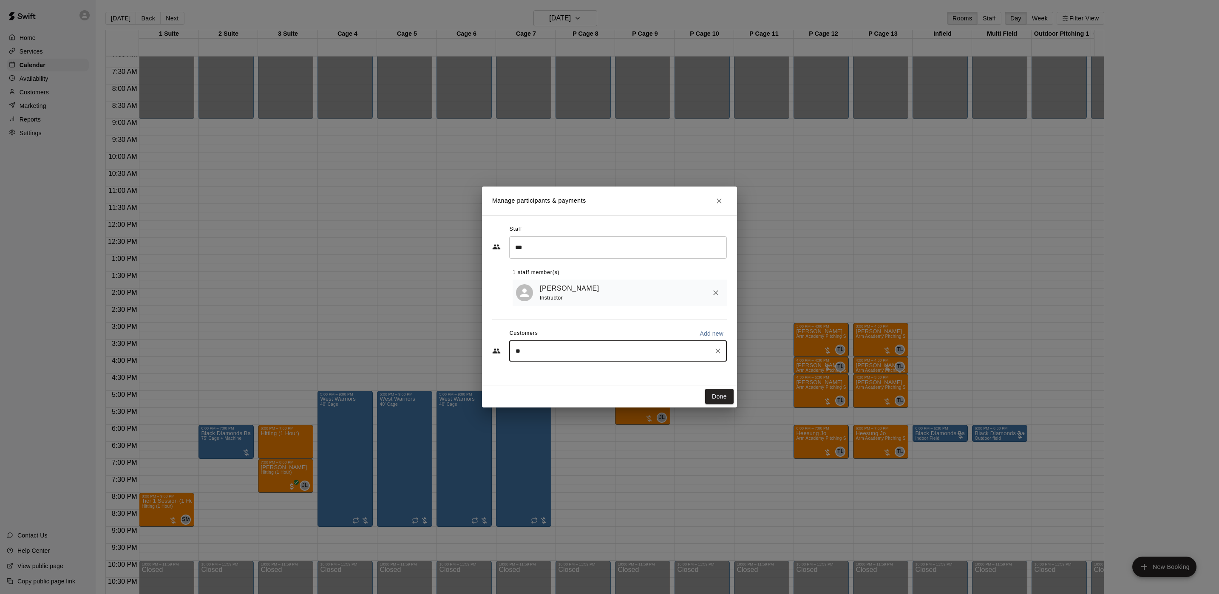
type input "***"
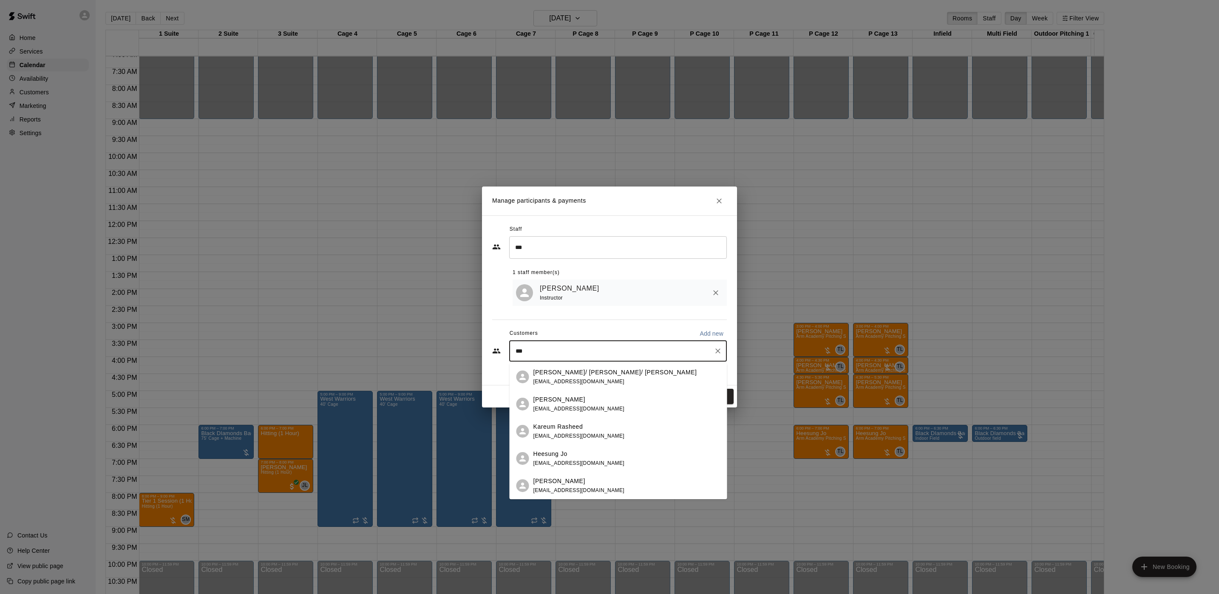
click at [575, 459] on div "Heesung [PERSON_NAME] [PERSON_NAME][EMAIL_ADDRESS][DOMAIN_NAME]" at bounding box center [578, 459] width 91 height 18
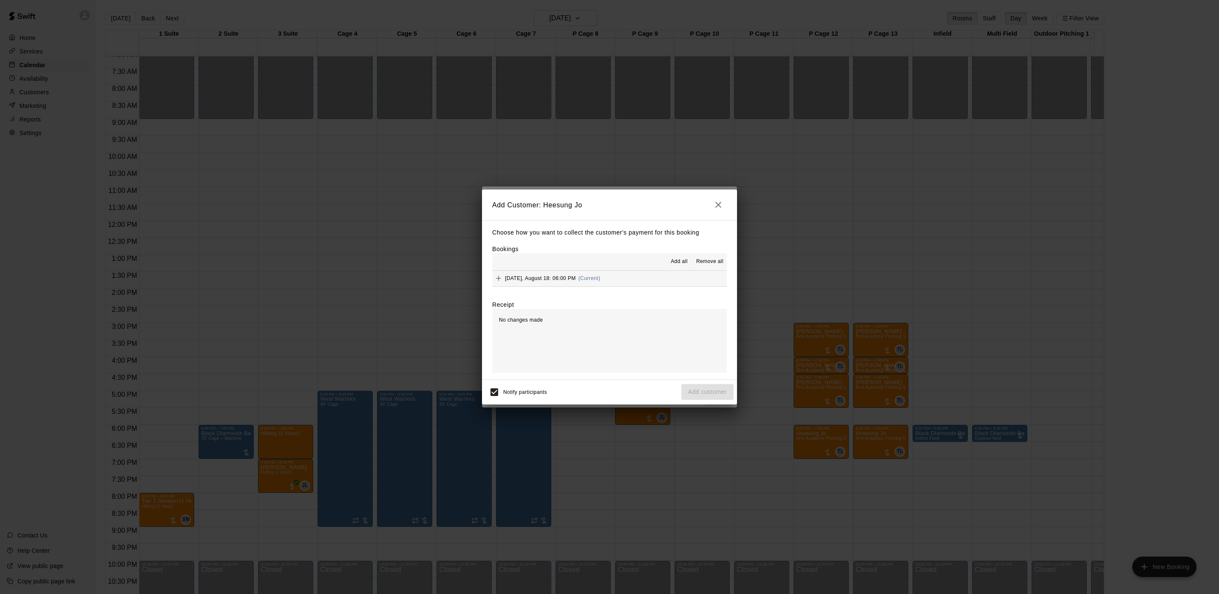
click at [655, 278] on button "[DATE], August 18: 06:00 PM (Current)" at bounding box center [609, 279] width 235 height 16
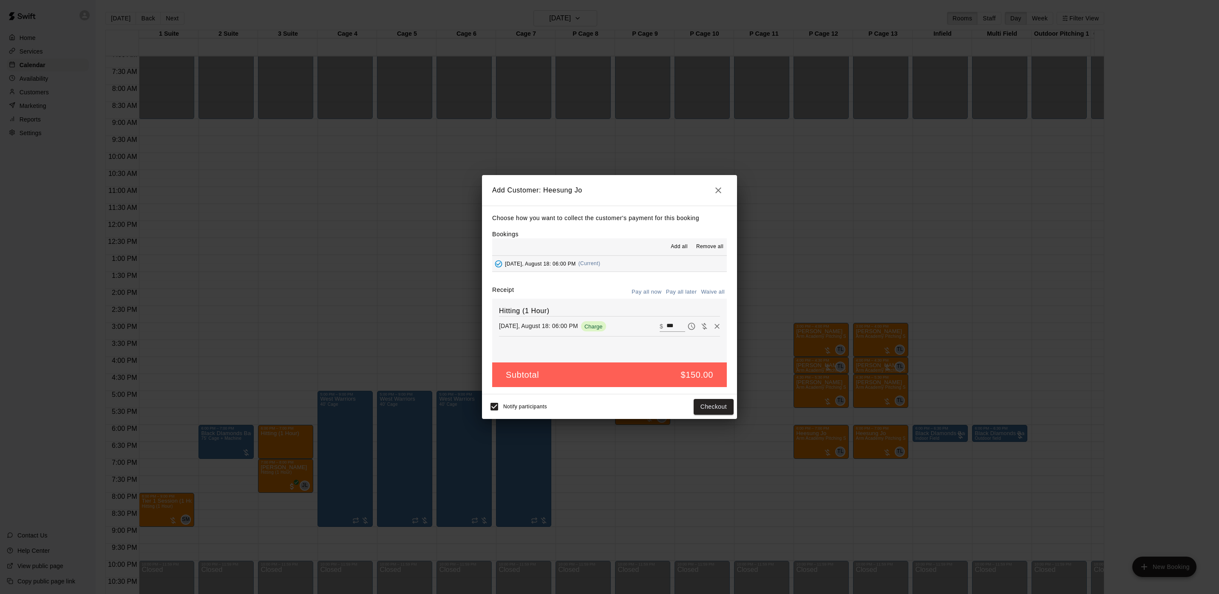
click at [677, 288] on button "Pay all later" at bounding box center [681, 292] width 35 height 13
click at [708, 411] on button "Add customer" at bounding box center [707, 407] width 52 height 16
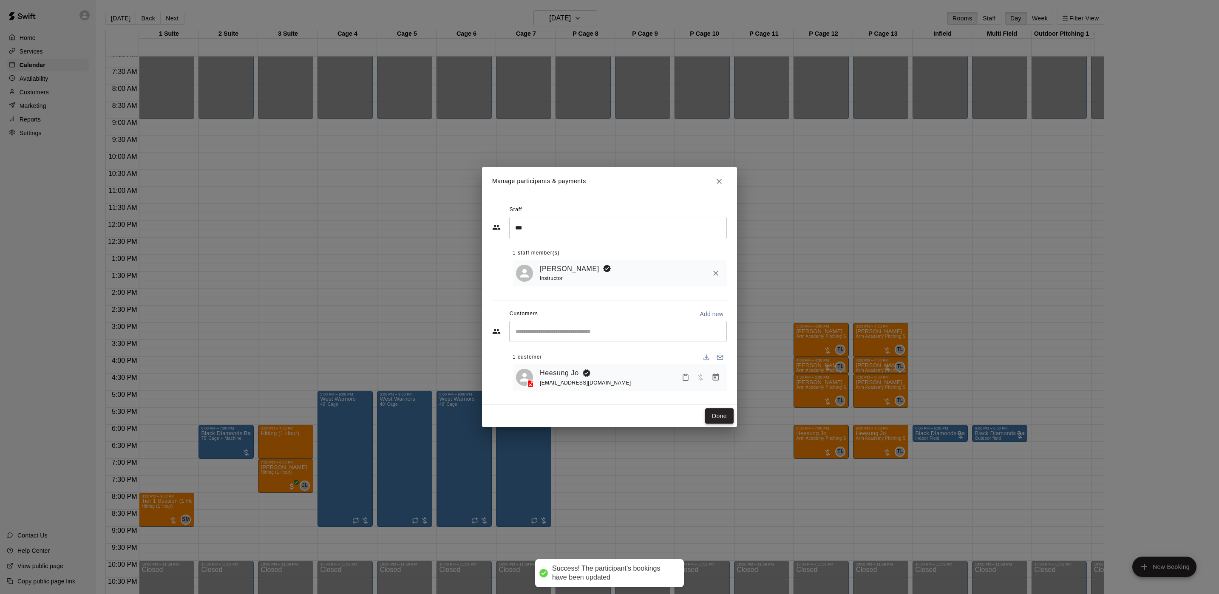
click at [724, 416] on button "Done" at bounding box center [719, 416] width 28 height 16
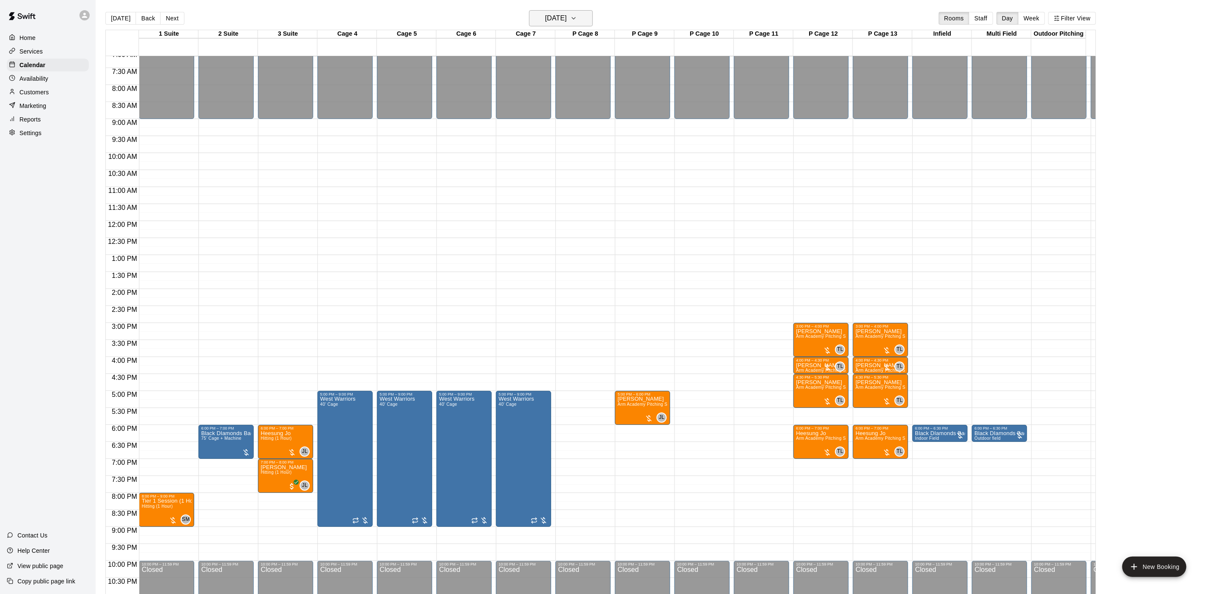
click at [551, 16] on h6 "[DATE]" at bounding box center [556, 18] width 22 height 12
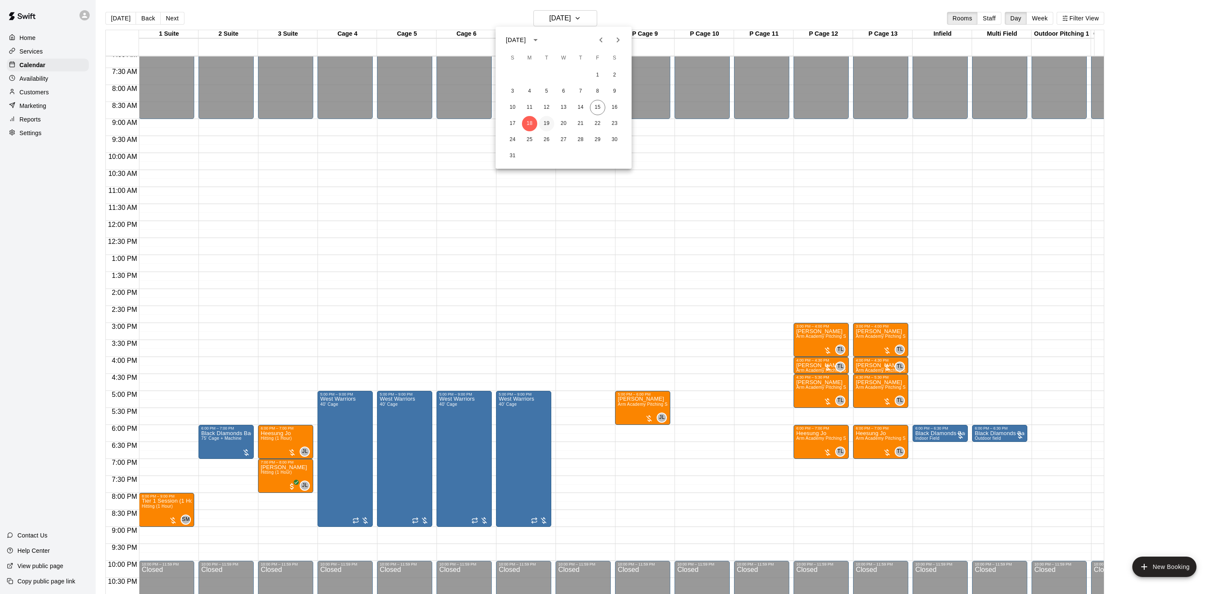
click at [552, 123] on button "19" at bounding box center [546, 123] width 15 height 15
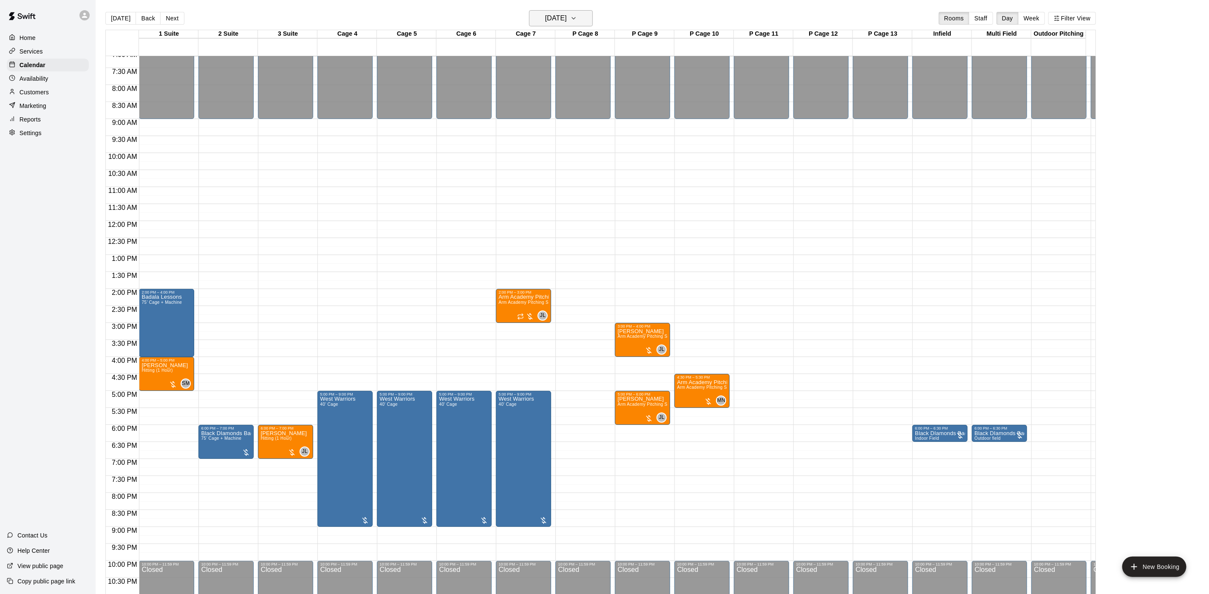
click at [581, 11] on button "[DATE]" at bounding box center [561, 18] width 64 height 16
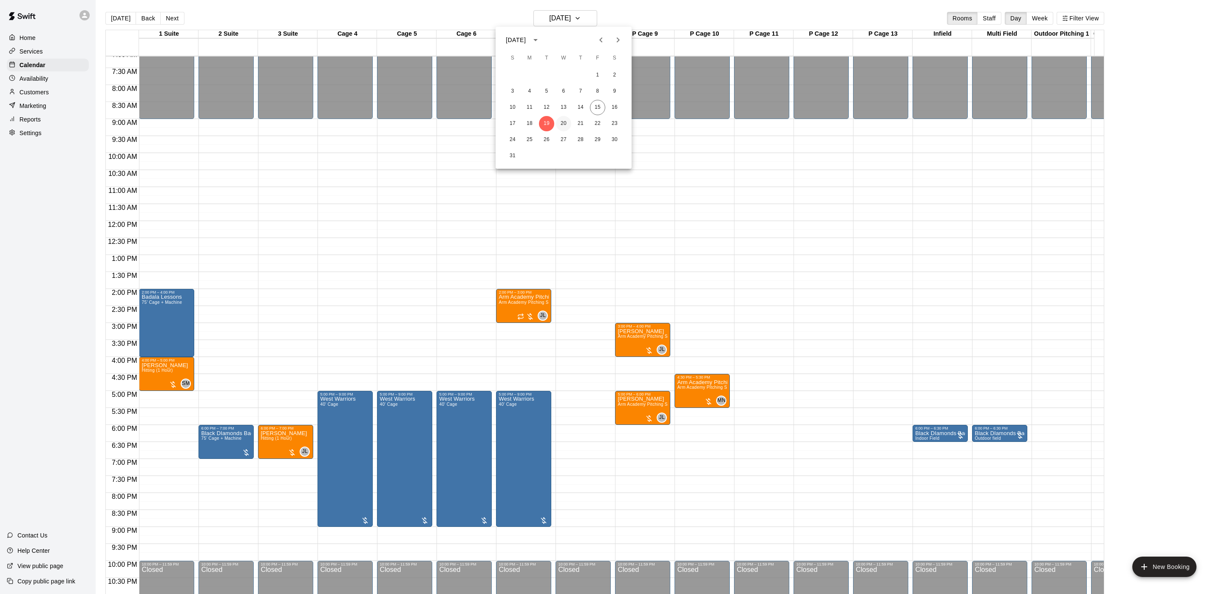
click at [560, 121] on button "20" at bounding box center [563, 123] width 15 height 15
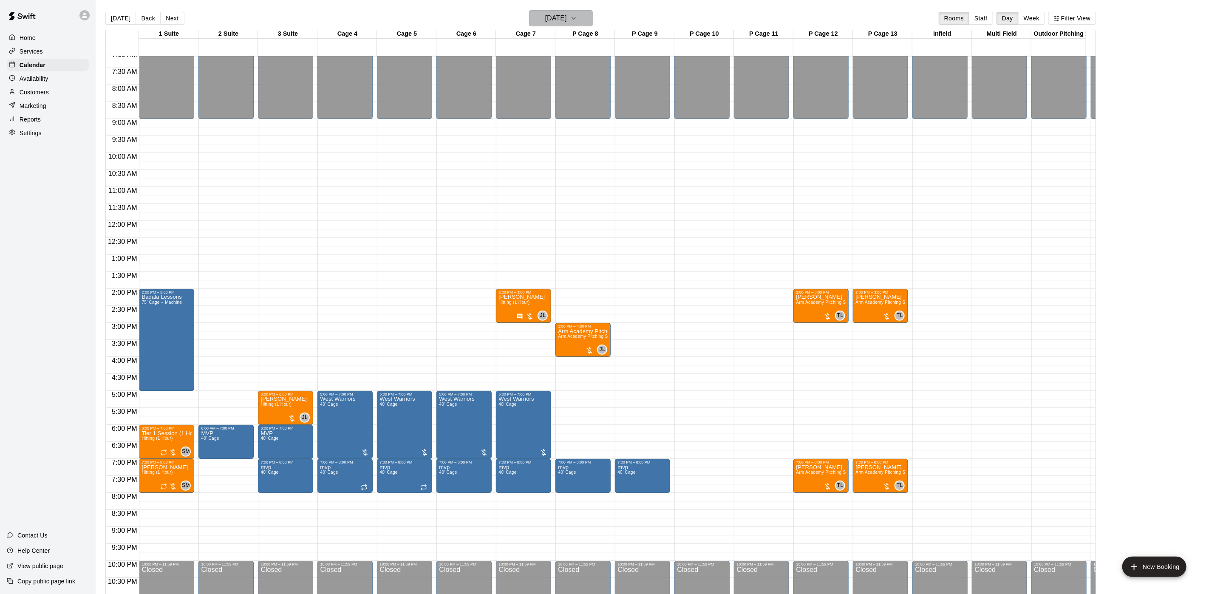
click at [541, 25] on button "[DATE]" at bounding box center [561, 18] width 64 height 16
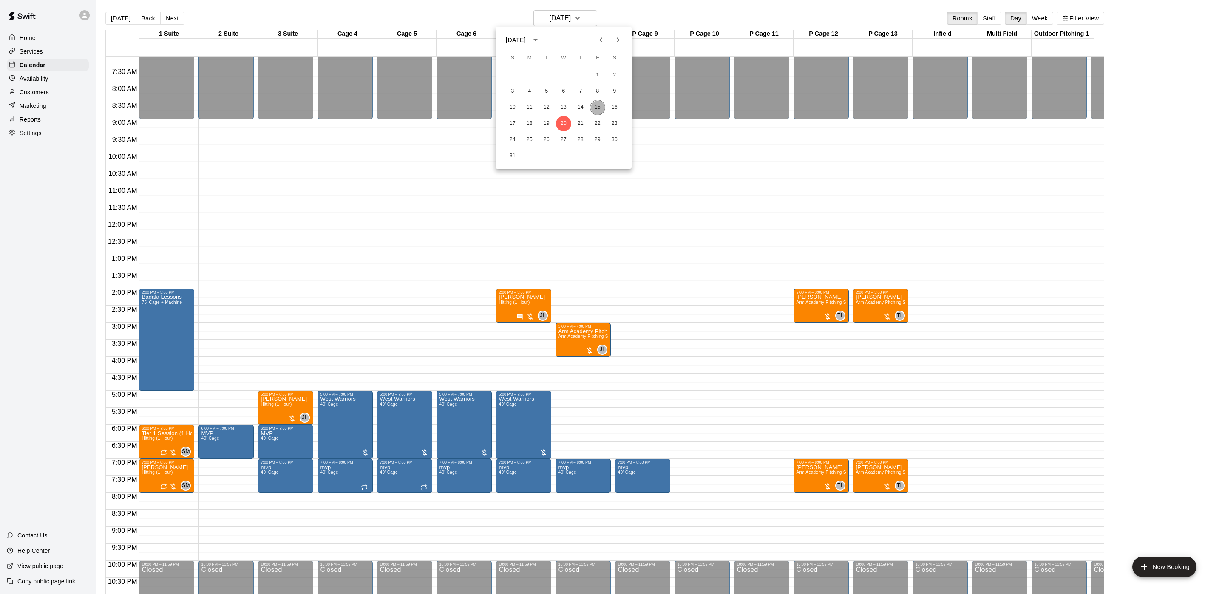
click at [598, 102] on button "15" at bounding box center [597, 107] width 15 height 15
